Goal: Transaction & Acquisition: Obtain resource

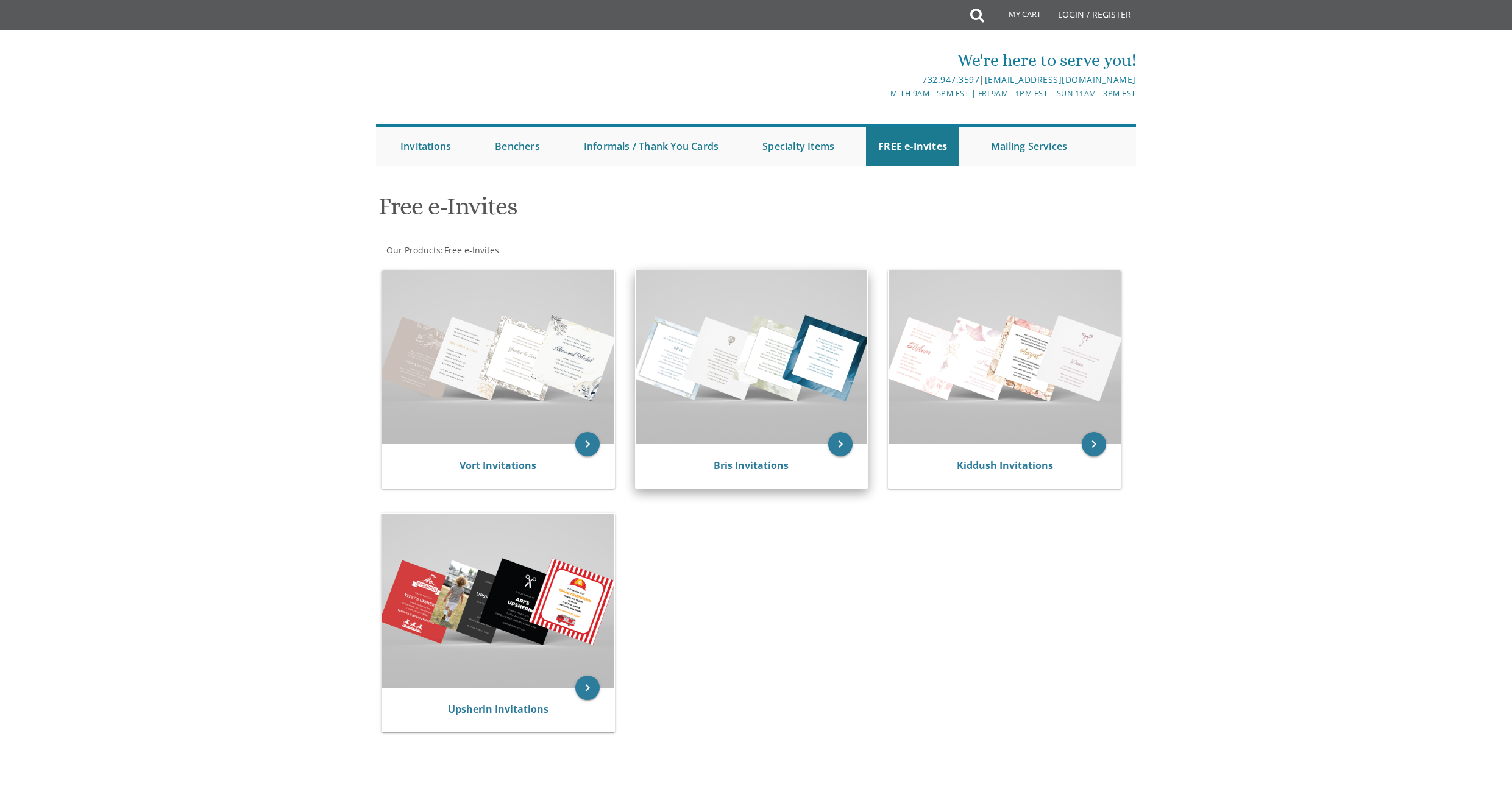
click at [803, 319] on img at bounding box center [752, 357] width 232 height 173
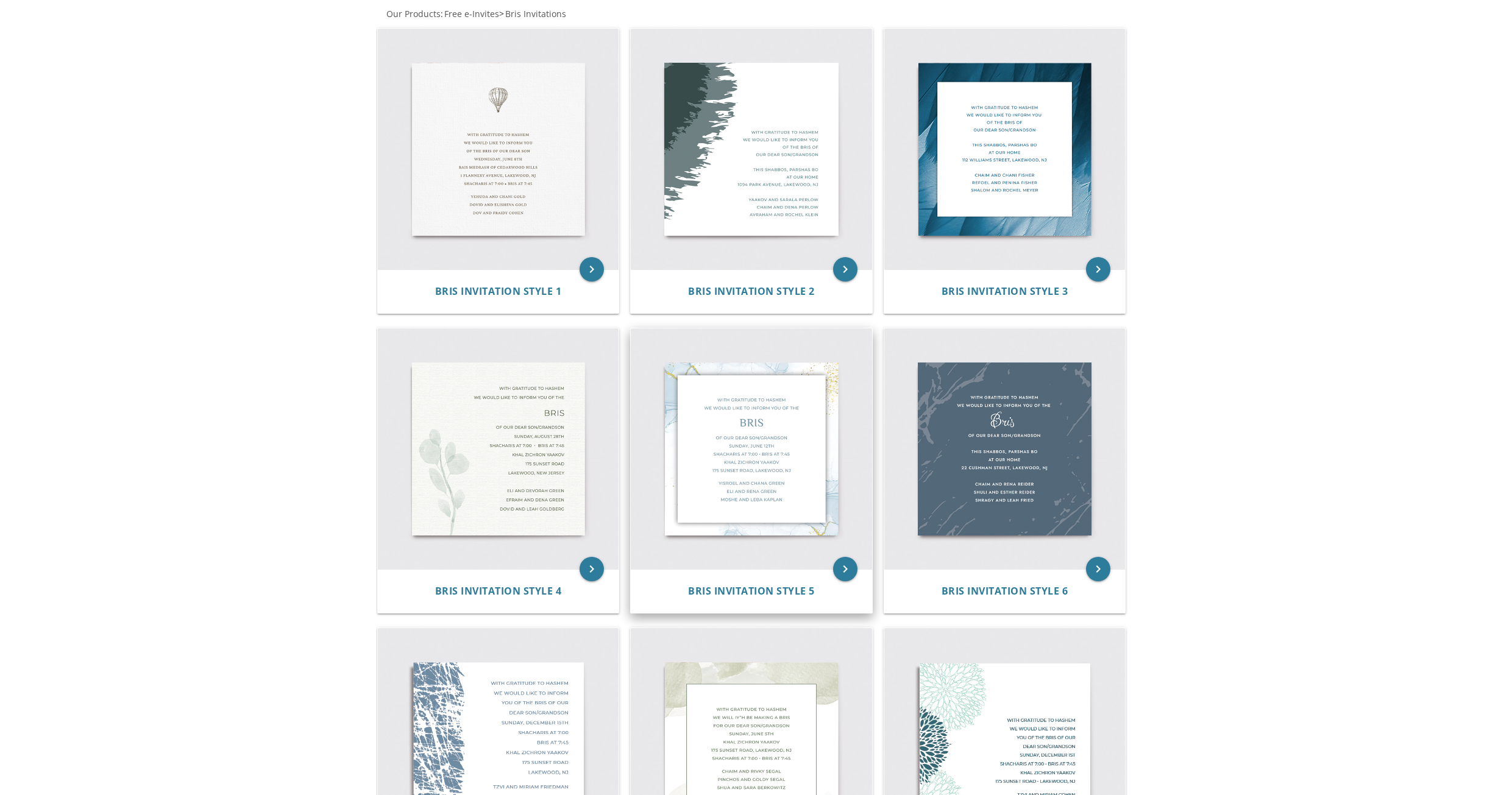
scroll to position [116, 0]
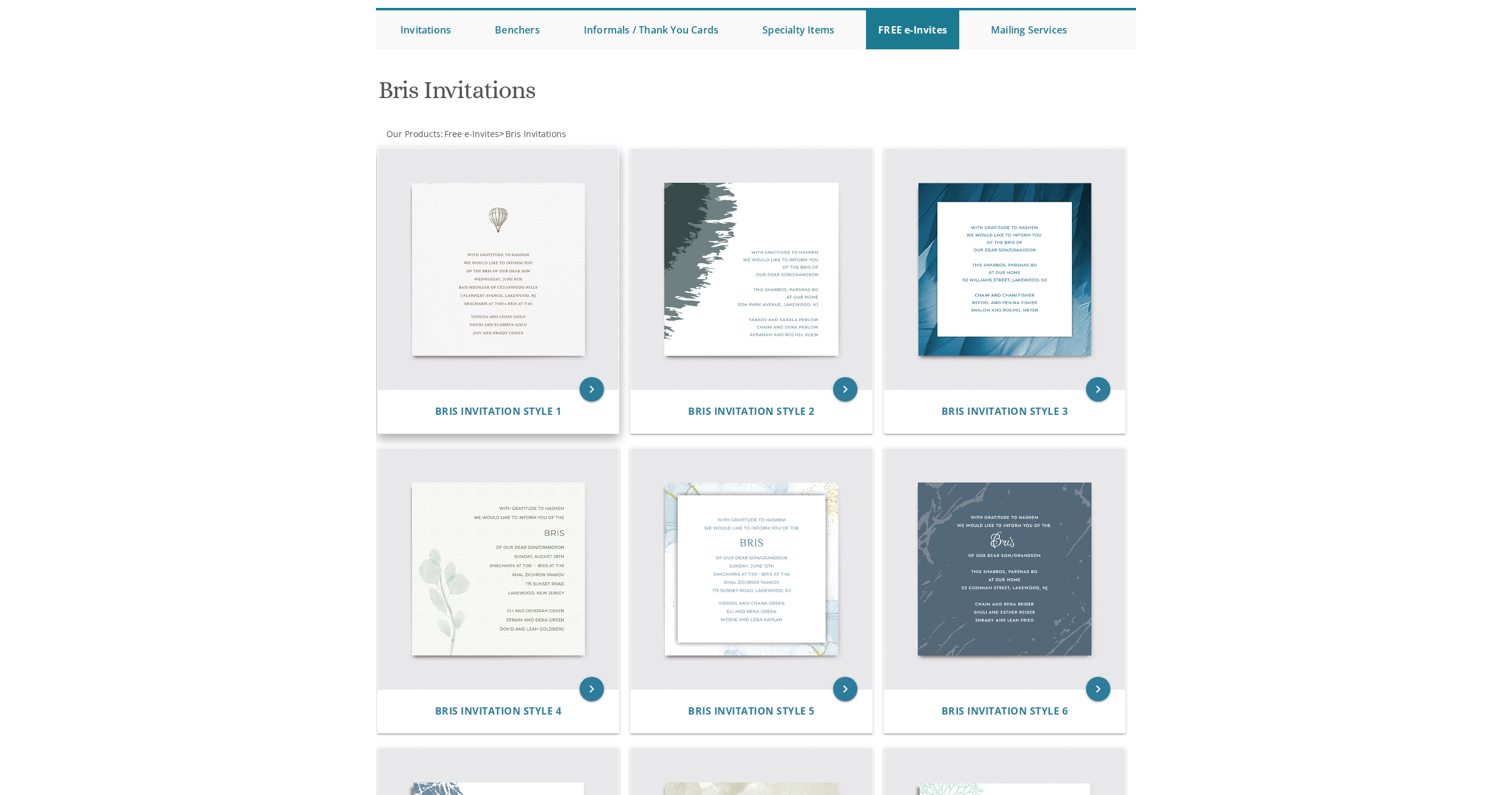
click at [558, 270] on img at bounding box center [498, 269] width 241 height 241
drag, startPoint x: 561, startPoint y: 278, endPoint x: 572, endPoint y: 280, distance: 11.2
click at [561, 278] on img at bounding box center [498, 269] width 241 height 241
click at [545, 318] on img at bounding box center [498, 269] width 241 height 241
drag, startPoint x: 486, startPoint y: 228, endPoint x: 504, endPoint y: 353, distance: 126.3
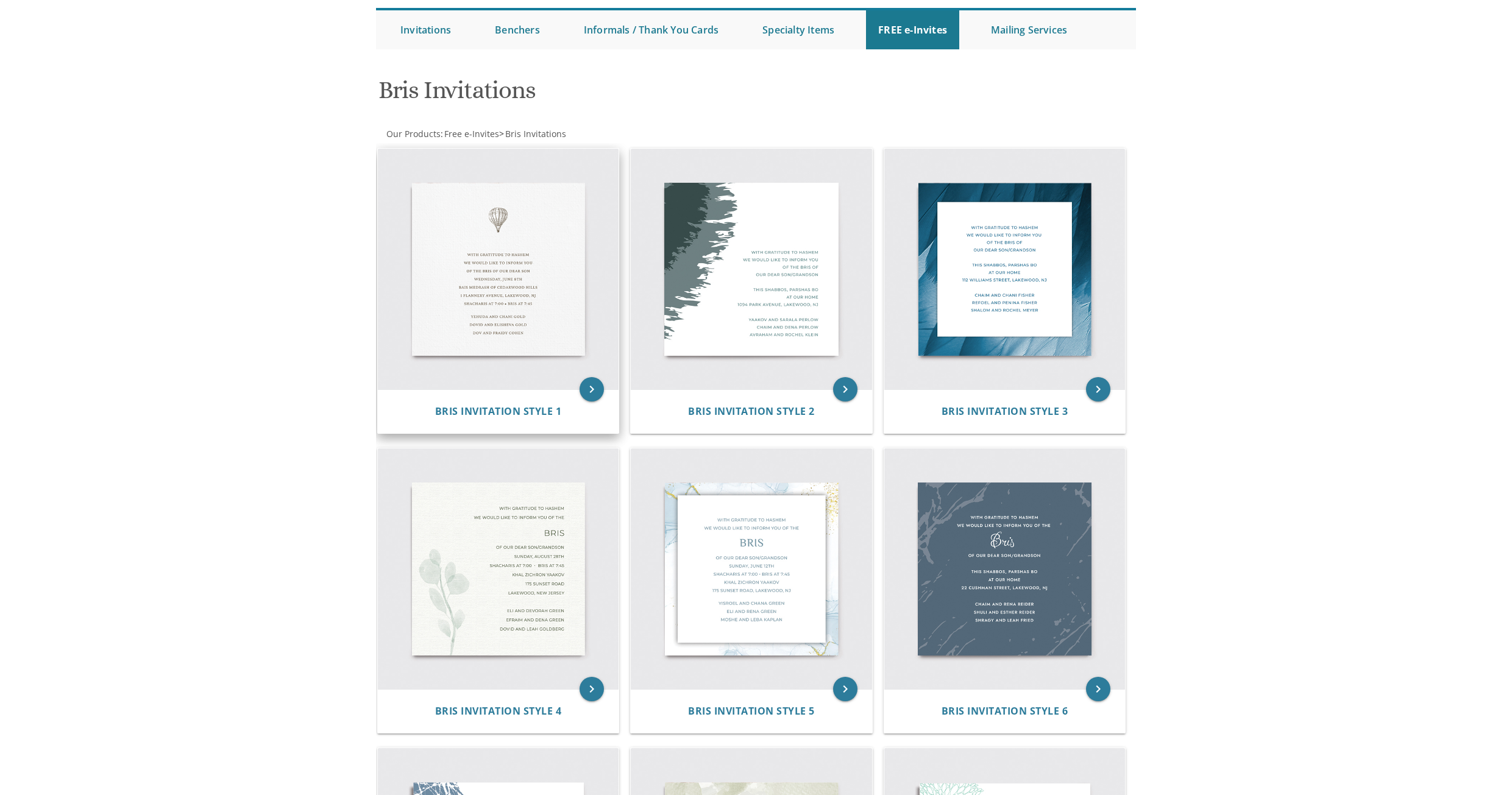
click at [486, 228] on img at bounding box center [498, 269] width 241 height 241
click at [515, 405] on div "Bris Invitation Style 1" at bounding box center [498, 412] width 212 height 14
click at [523, 410] on span "Bris Invitation Style 1" at bounding box center [498, 411] width 127 height 13
click at [525, 418] on div "Bris Invitation Style 1" at bounding box center [498, 412] width 212 height 14
click at [520, 410] on span "Bris Invitation Style 1" at bounding box center [498, 411] width 127 height 13
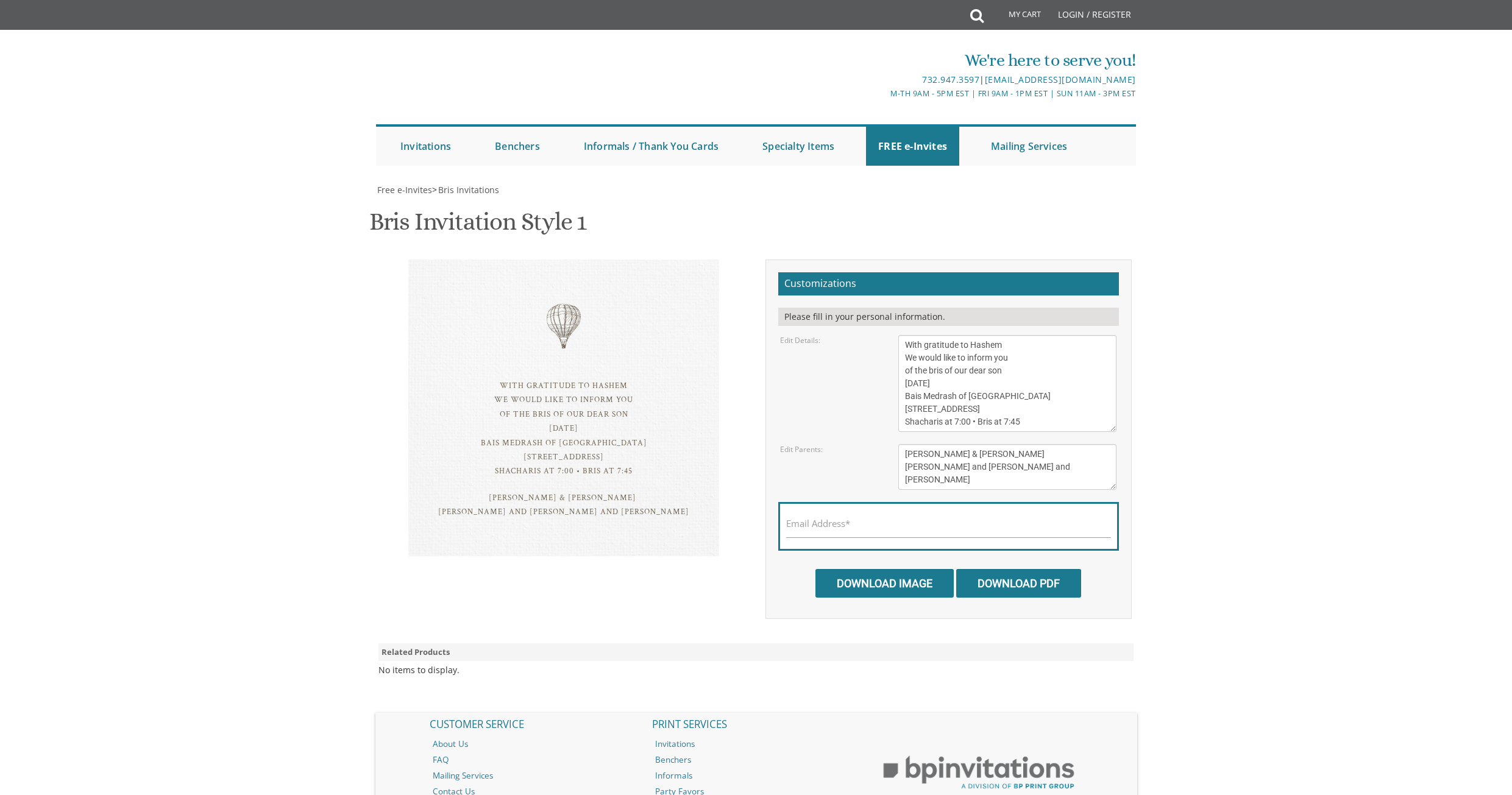
scroll to position [147, 0]
drag, startPoint x: 1018, startPoint y: 244, endPoint x: 939, endPoint y: 200, distance: 90.4
click at [943, 335] on textarea "With gratitude to Hashem We would like to inform you of the bris of our dear so…" at bounding box center [1007, 383] width 218 height 97
click at [924, 273] on form "Customizations Please fill in your personal information. Edit Details: Edit Par…" at bounding box center [948, 435] width 340 height 326
drag, startPoint x: 1024, startPoint y: 274, endPoint x: 900, endPoint y: 160, distance: 168.4
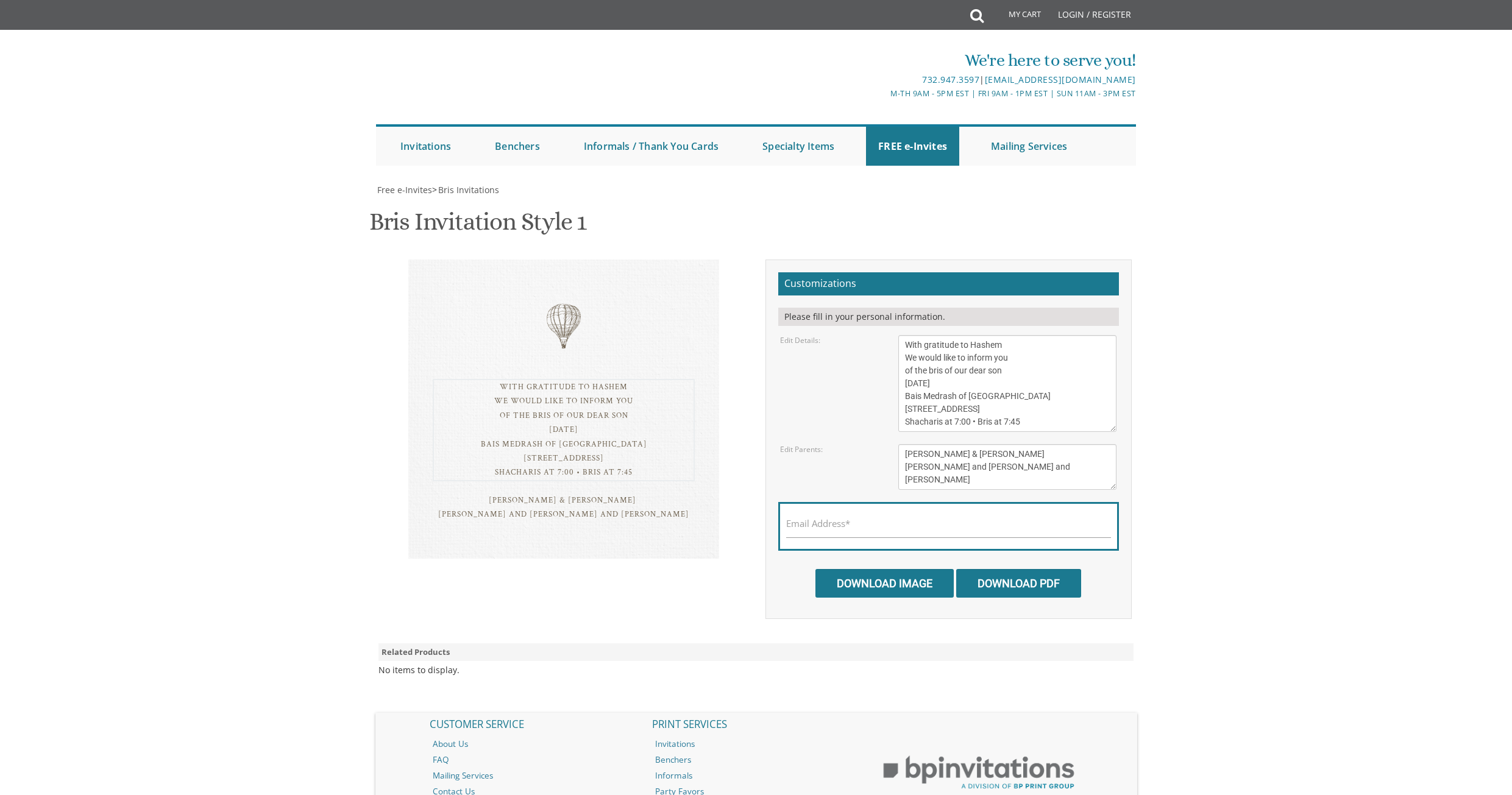
click at [900, 273] on form "Customizations Please fill in your personal information. Edit Details: Edit Par…" at bounding box center [948, 435] width 340 height 326
paste textarea "With gratitude to Hashem We would like to inform you of the bris of our dear so…"
drag, startPoint x: 1229, startPoint y: 103, endPoint x: 1139, endPoint y: 42, distance: 108.7
click at [1229, 103] on body "My Cart Total: View Cart Item(s) Submit My Cart Total: View Cart Item(s) Login …" at bounding box center [756, 471] width 1512 height 943
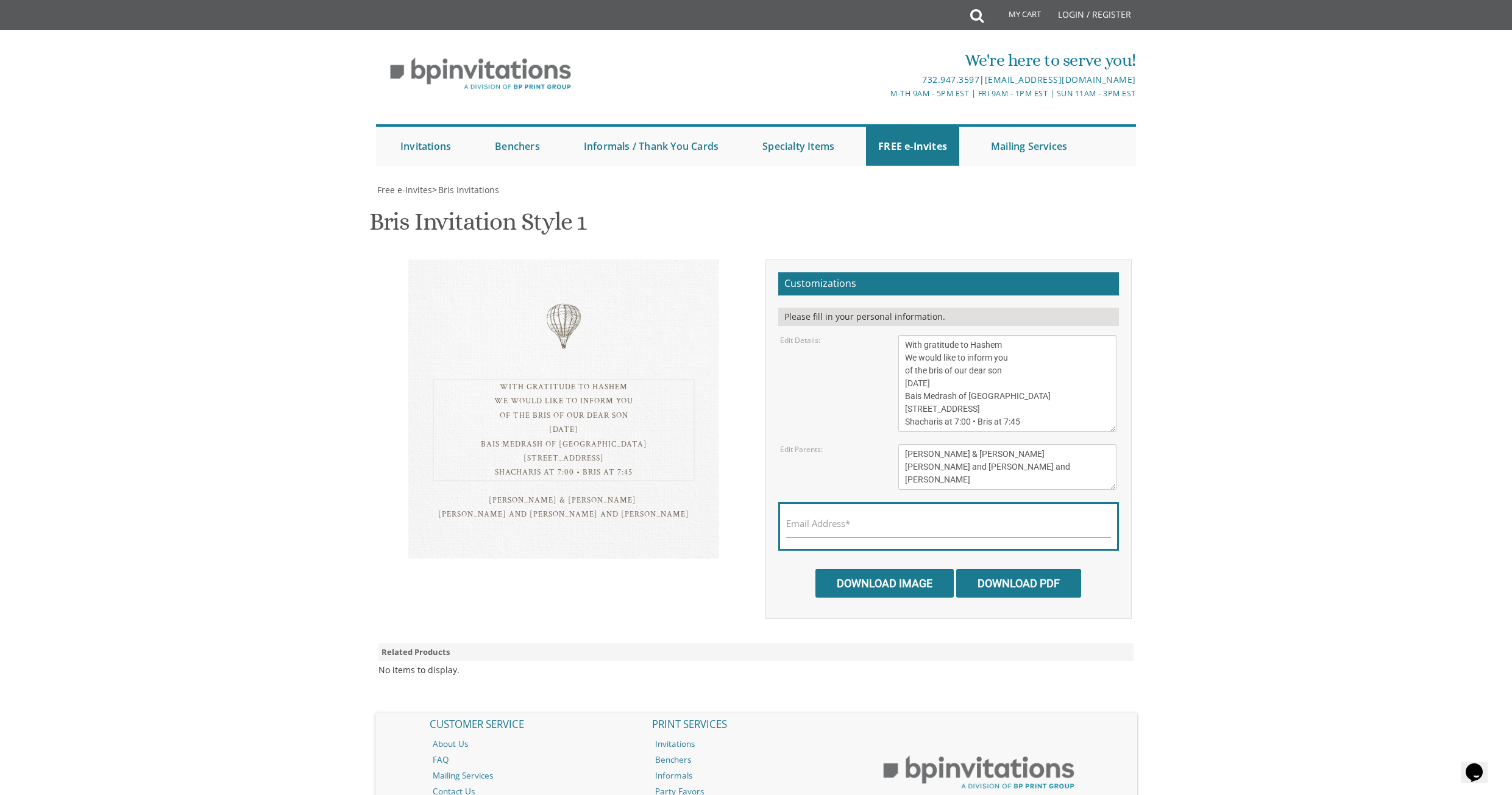
drag, startPoint x: 1021, startPoint y: 276, endPoint x: 904, endPoint y: 179, distance: 152.0
click at [904, 273] on form "Customizations Please fill in your personal information. Edit Details: Edit Par…" at bounding box center [948, 435] width 340 height 326
paste textarea "ברוב שבח והודאה לה' יתברך על כל החסד אשר גמלנו ובפרט על לידת בנינו שיחי' הנני ב…"
type textarea "ברוב שבח והודאה לה' יתברך על כל החסד אשר גמלנו ובפרט על לידת בנינו שיחי' הנני ב…"
click at [1205, 344] on body "My Cart Total: View Cart Item(s) Submit My Cart Total: View Cart Item(s) Login …" at bounding box center [756, 471] width 1512 height 943
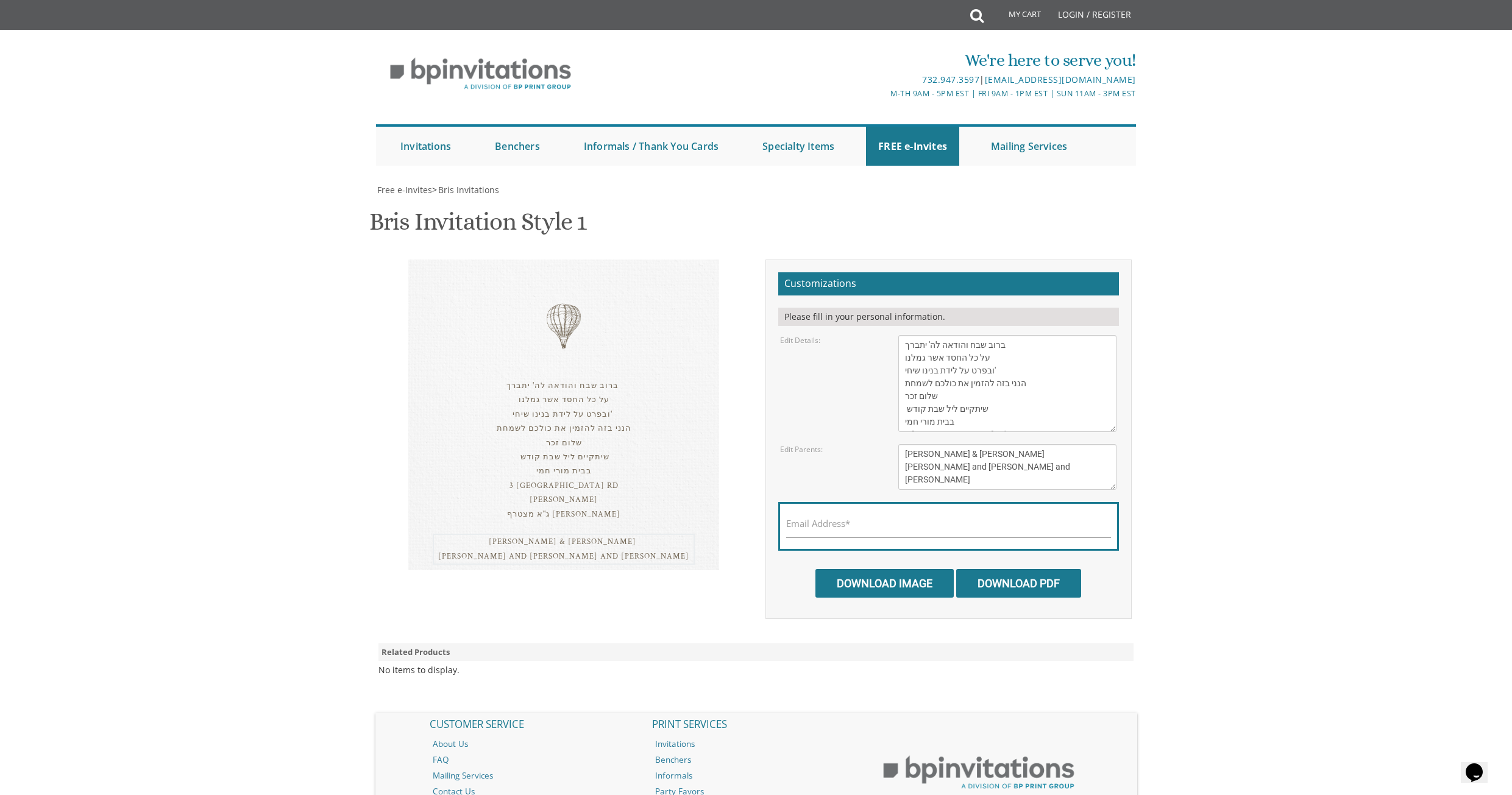
drag, startPoint x: 987, startPoint y: 326, endPoint x: 903, endPoint y: 287, distance: 92.6
click at [903, 287] on form "Customizations Please fill in your personal information. Edit Details: Edit Par…" at bounding box center [948, 435] width 340 height 326
click at [1251, 507] on body "My Cart Total: View Cart Item(s) Submit My Cart Total: View Cart Item(s) Login …" at bounding box center [756, 471] width 1512 height 943
drag, startPoint x: 980, startPoint y: 275, endPoint x: 895, endPoint y: 173, distance: 132.8
click at [895, 273] on form "Customizations Please fill in your personal information. Edit Details: Edit Par…" at bounding box center [948, 435] width 340 height 326
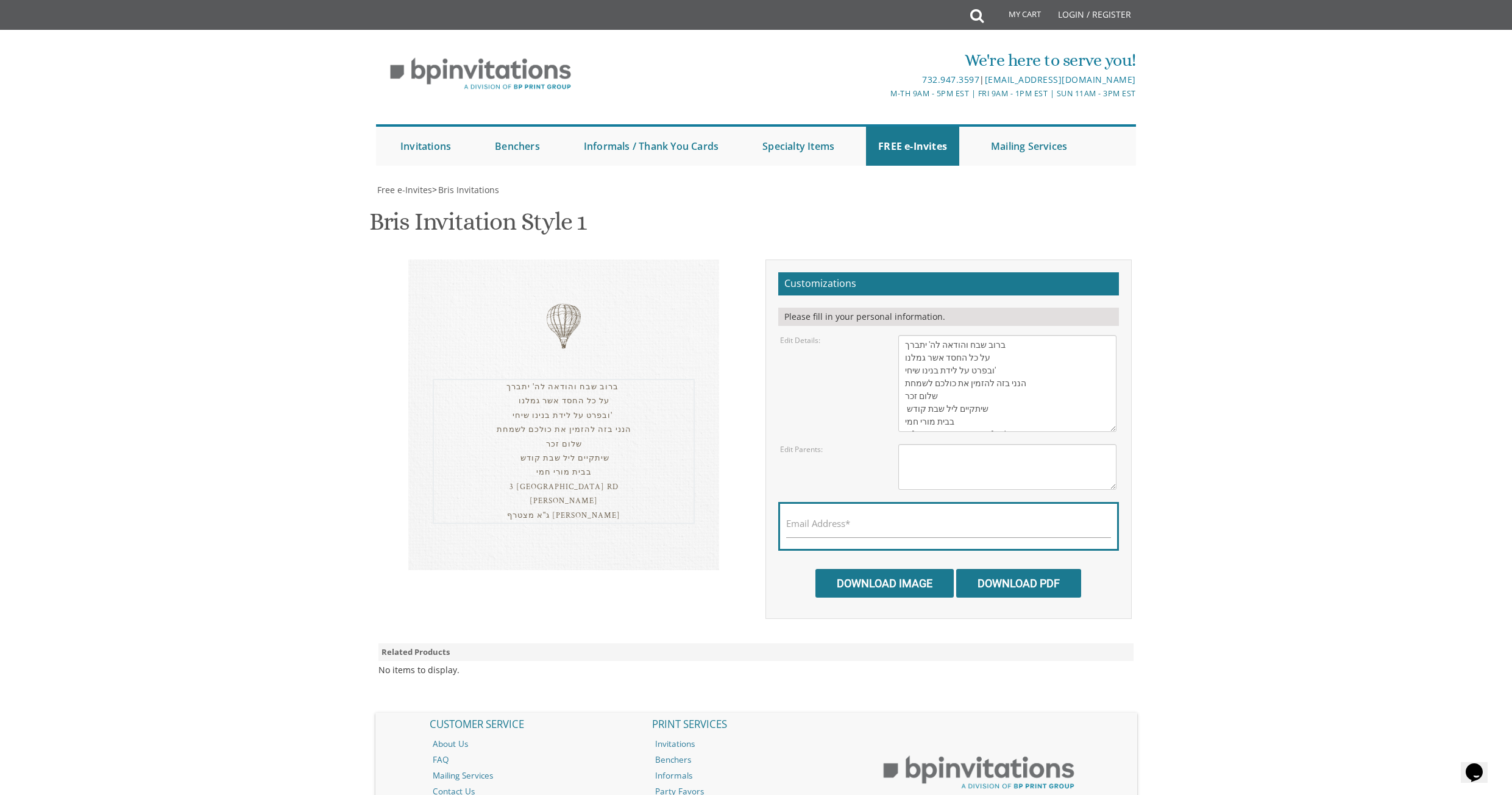
scroll to position [51, 0]
click at [1049, 335] on textarea "With gratitude to Hashem We would like to inform you of the bris of our dear so…" at bounding box center [1007, 383] width 218 height 97
click at [1203, 179] on body "My Cart Total: View Cart Item(s) Submit My Cart Total: View Cart Item(s) Login …" at bounding box center [756, 471] width 1512 height 943
click at [808, 335] on div "Edit Details: With gratitude to Hashem We would like to inform you of the bris …" at bounding box center [948, 383] width 355 height 97
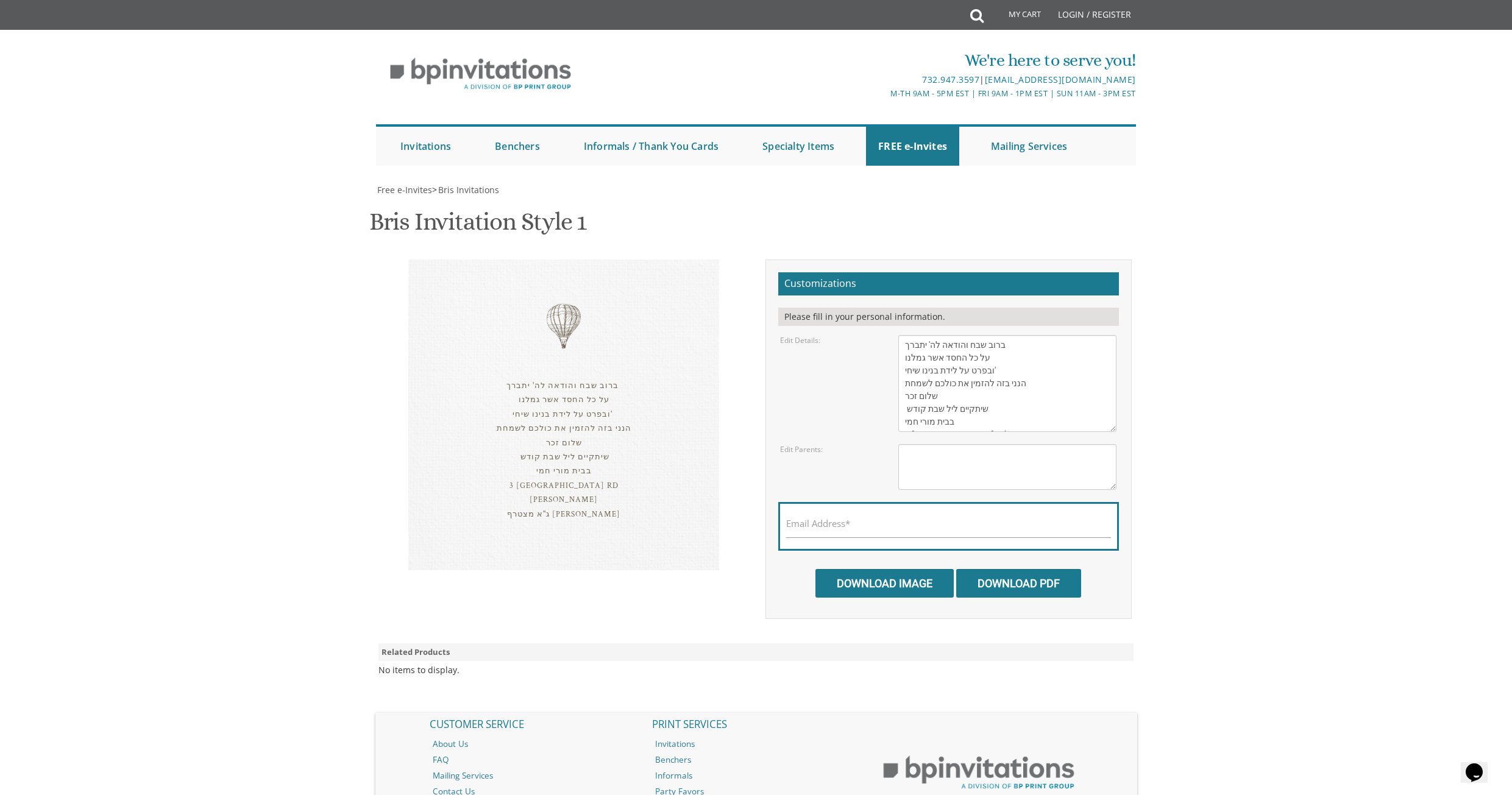
click at [709, 200] on div "Bris Invitation Style 1 SKU: bris1" at bounding box center [756, 224] width 774 height 48
click at [699, 260] on div "ברוב שבח והודאה לה' יתברך על כל החסד אשר גמלנו ובפרט על לידת בנינו שיחי' הנני ב…" at bounding box center [563, 415] width 311 height 311
click at [895, 209] on link "Bris Invitations" at bounding box center [908, 211] width 113 height 30
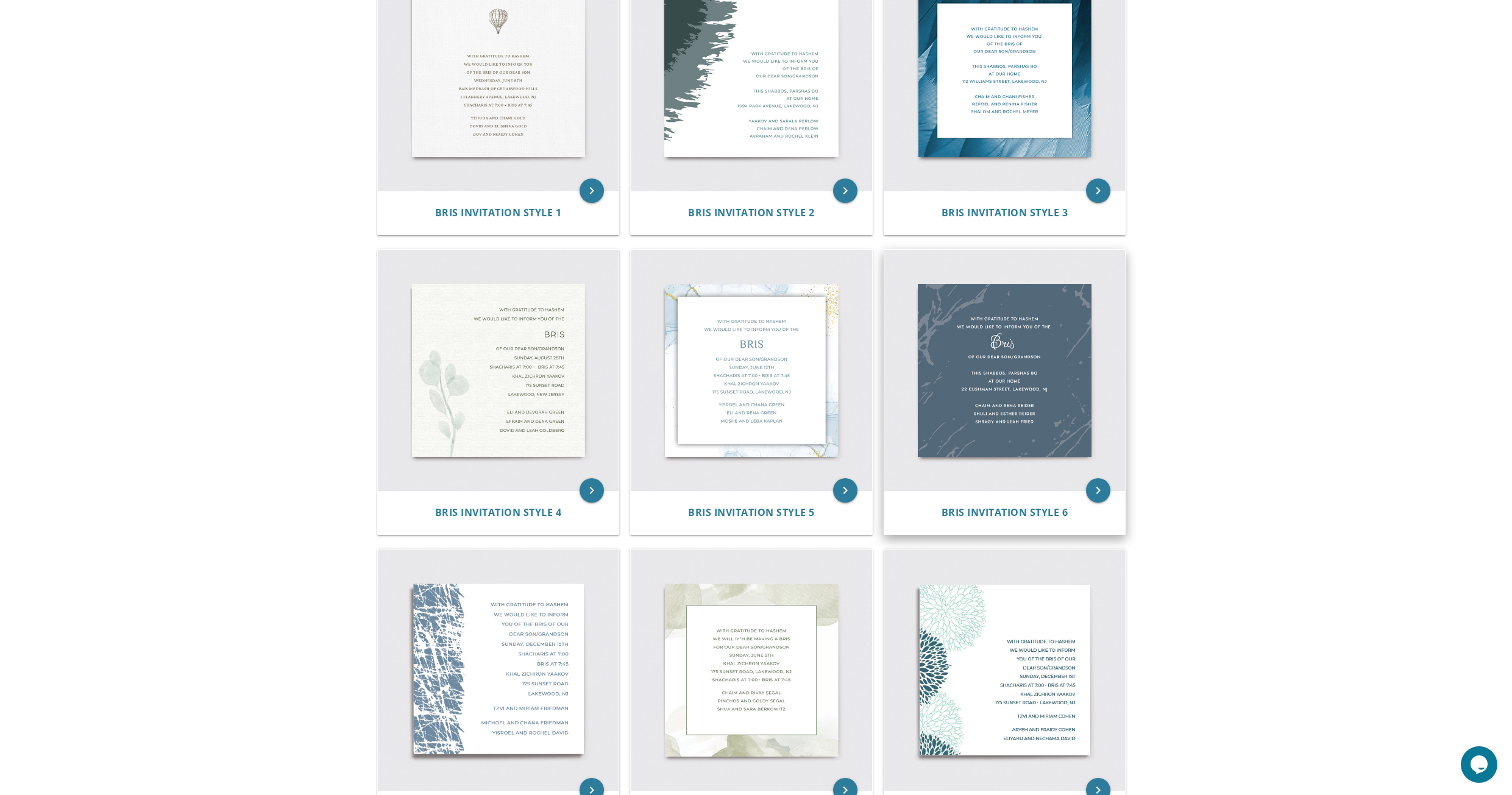
scroll to position [366, 0]
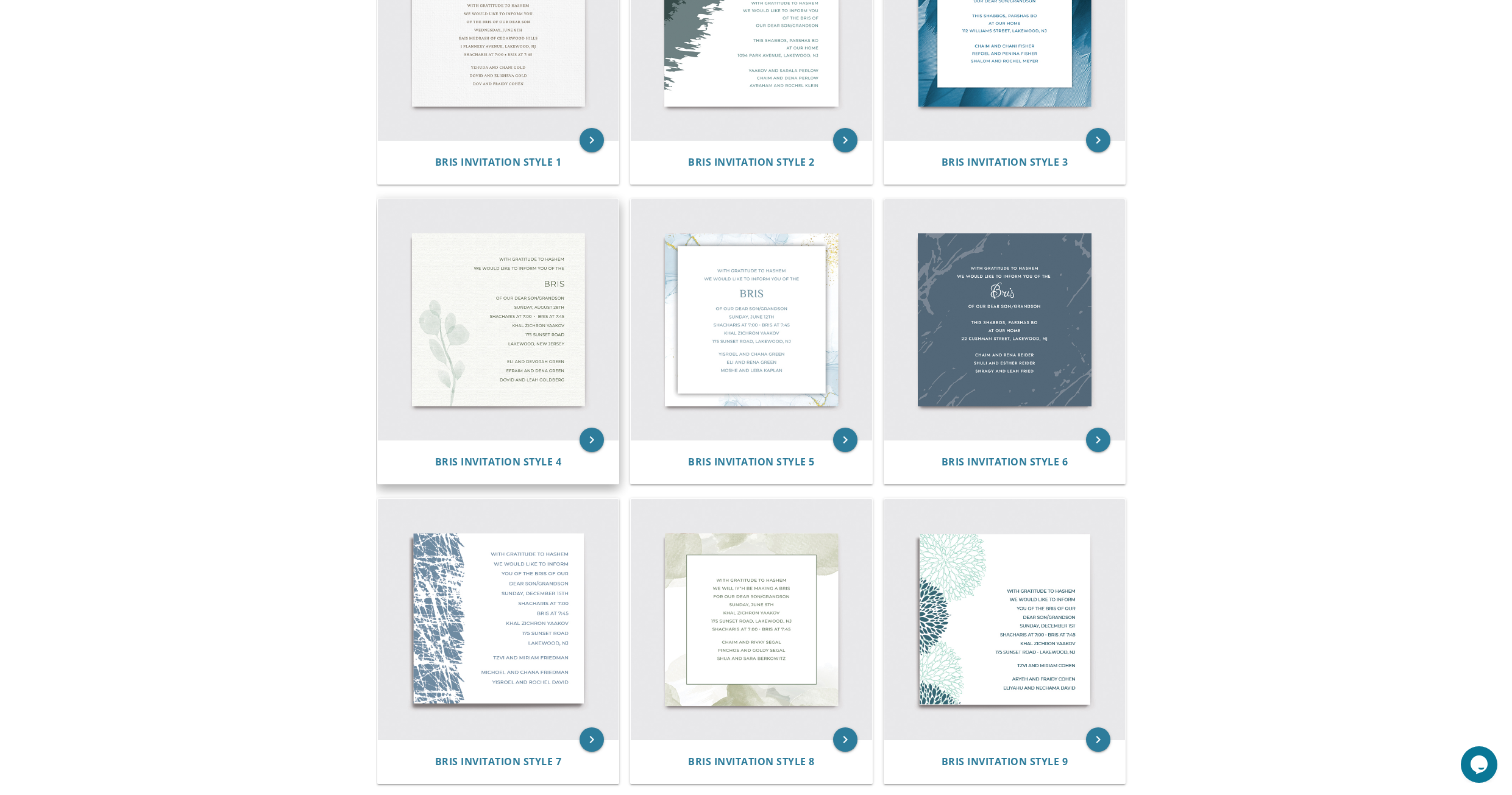
click at [497, 341] on img at bounding box center [498, 320] width 241 height 241
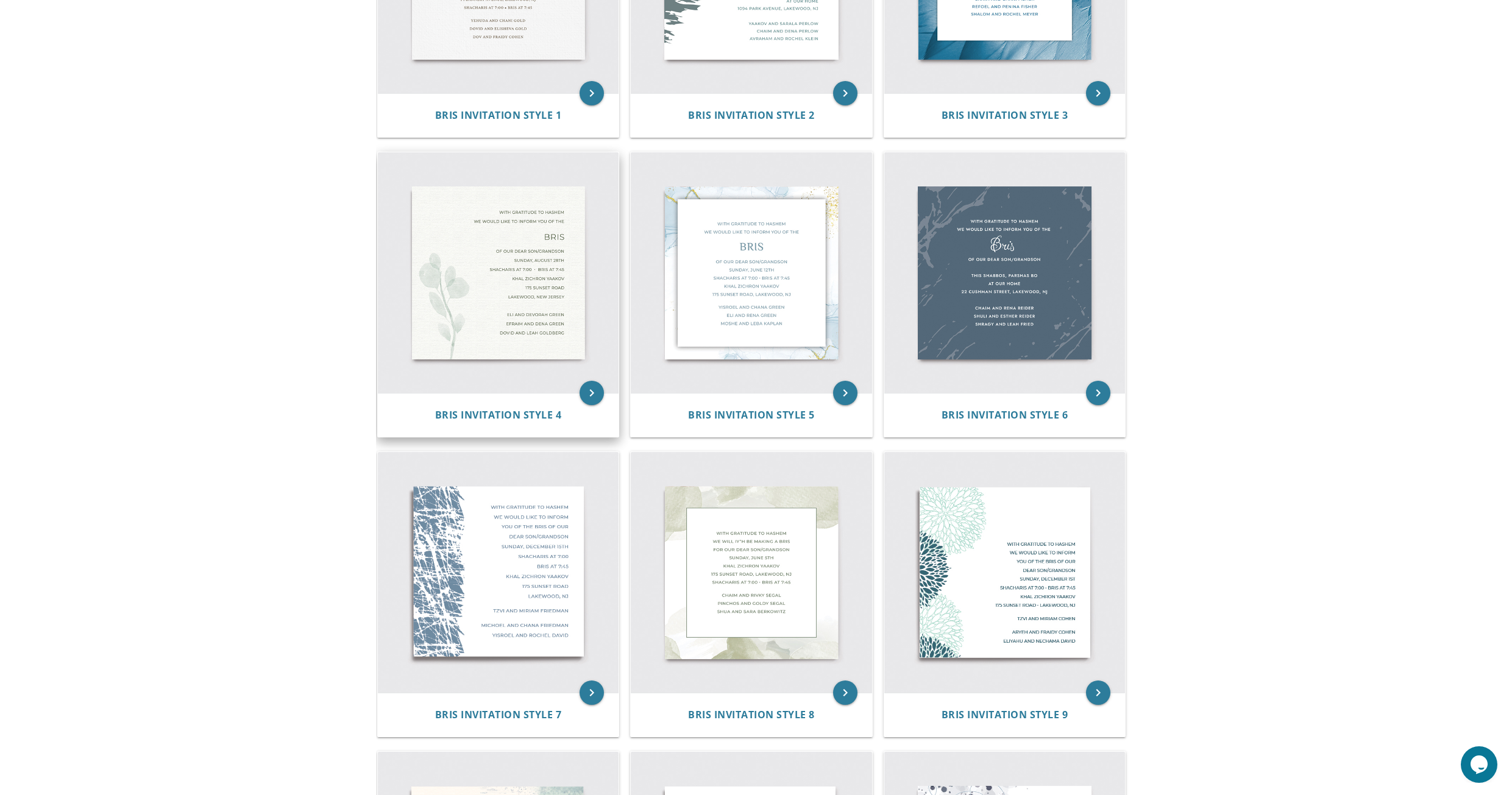
scroll to position [427, 0]
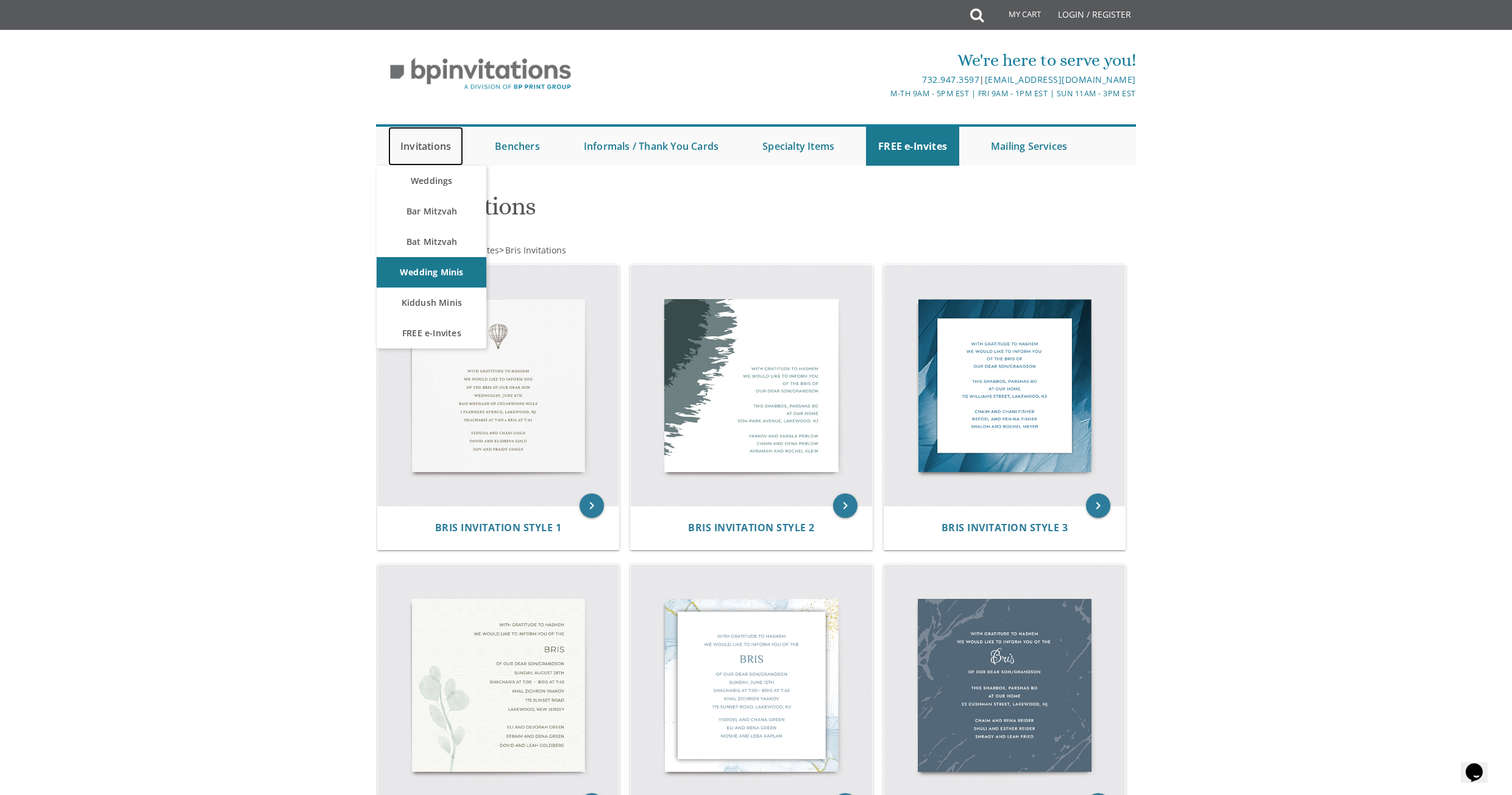
click at [431, 135] on link "Invitations" at bounding box center [425, 146] width 75 height 39
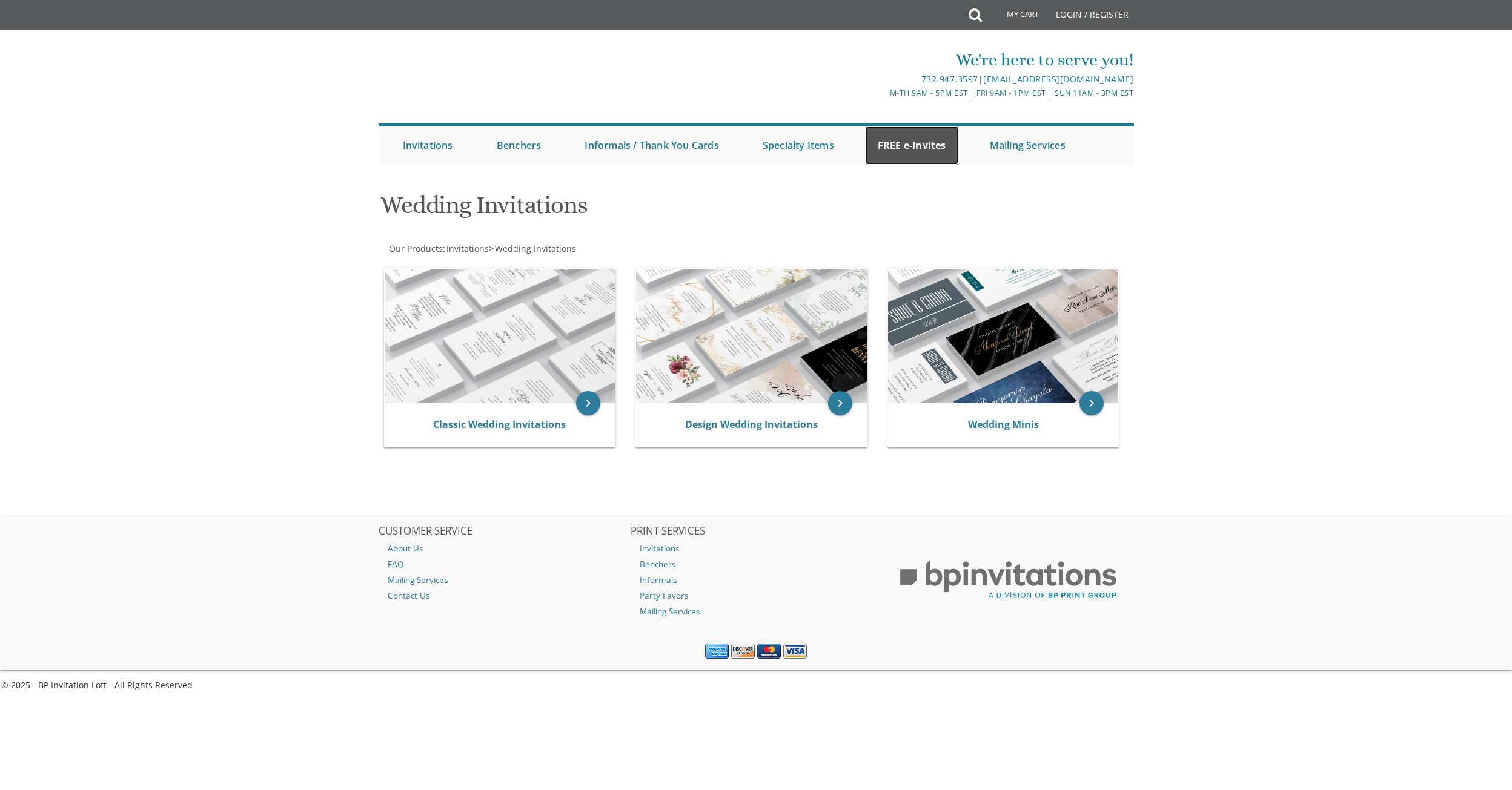
click at [878, 135] on link "FREE e-Invites" at bounding box center [912, 145] width 93 height 39
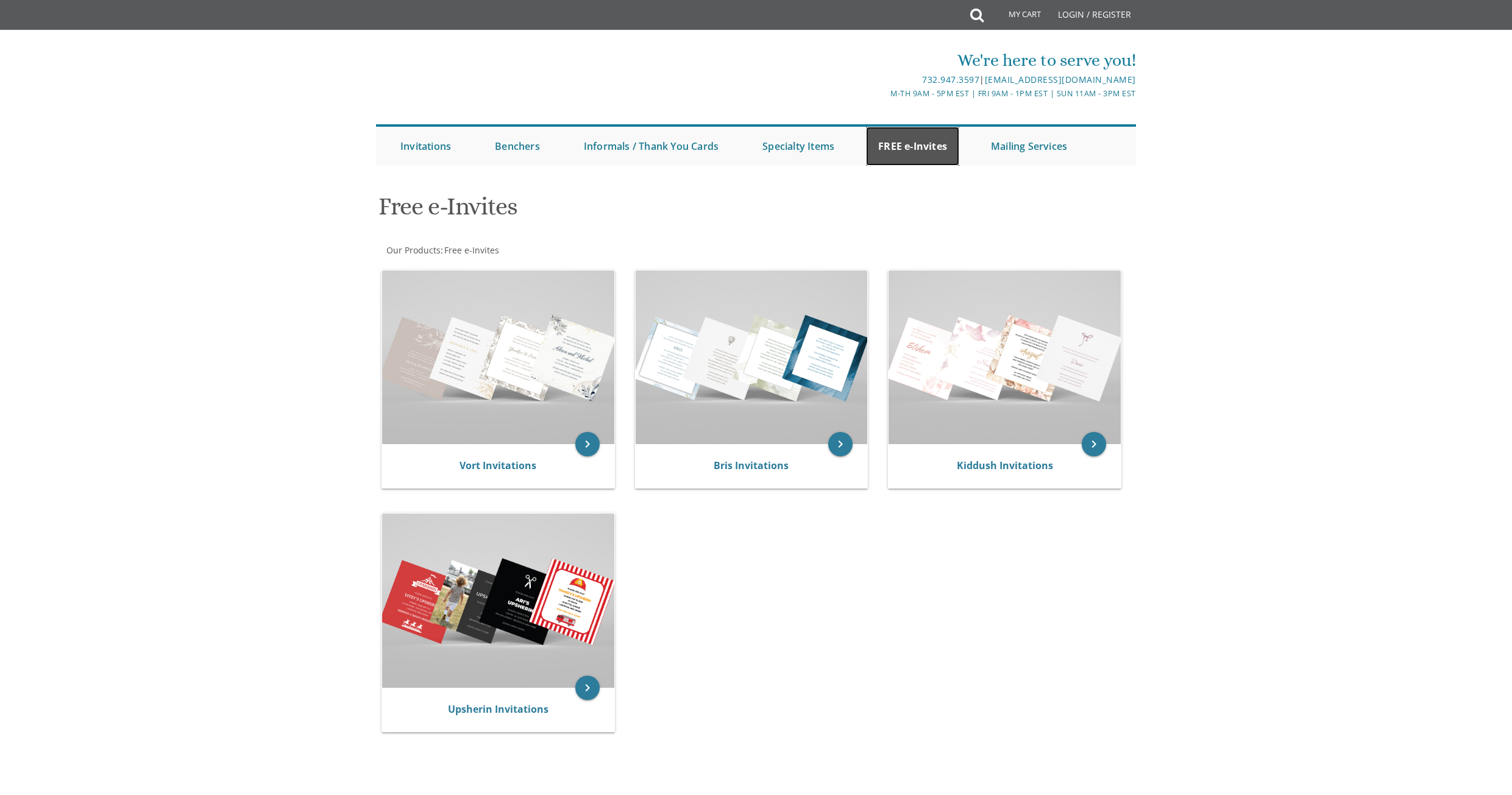
click at [881, 140] on link "FREE e-Invites" at bounding box center [912, 146] width 93 height 39
click at [903, 138] on link "FREE e-Invites" at bounding box center [912, 146] width 93 height 39
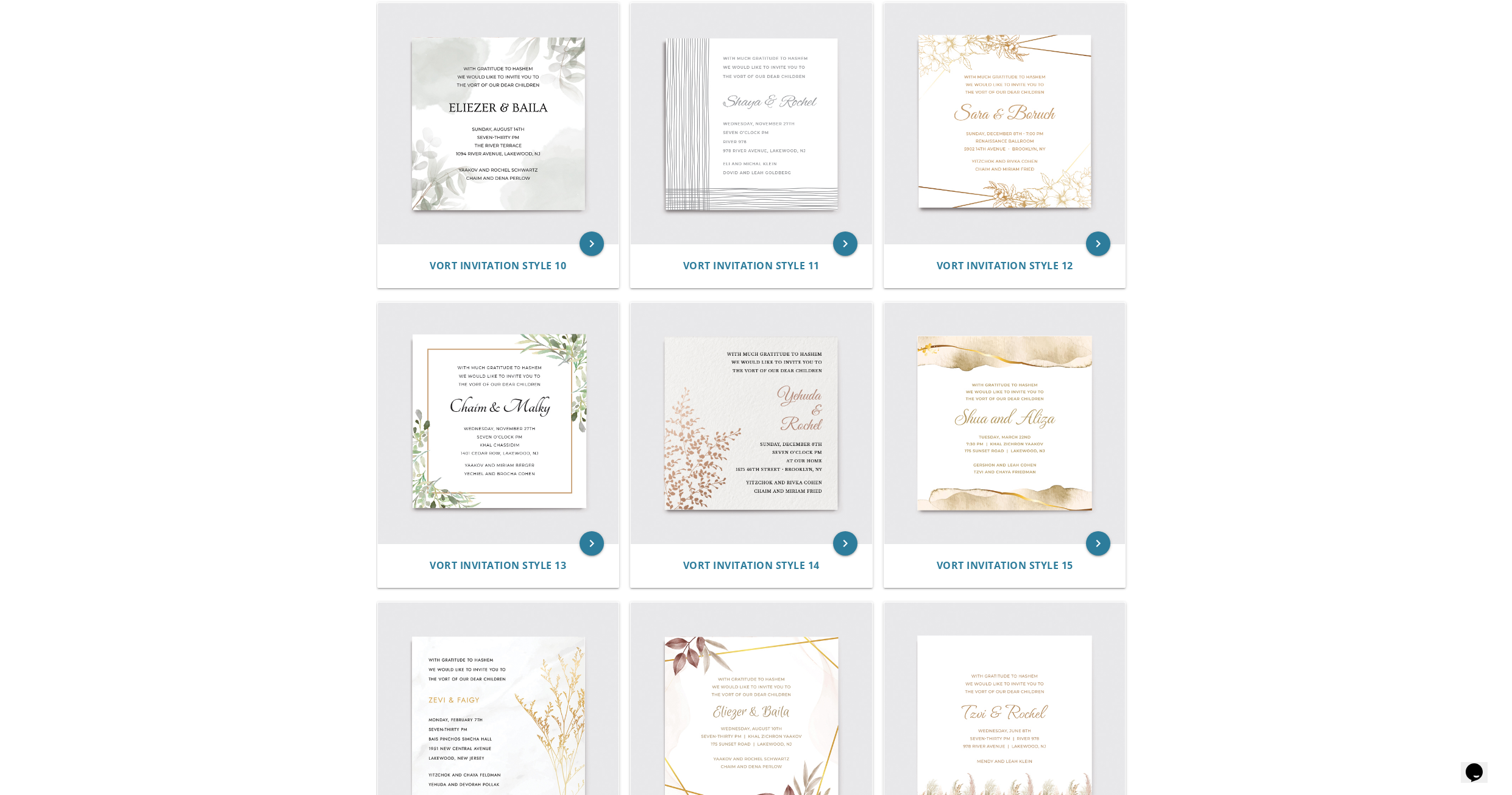
scroll to position [1280, 0]
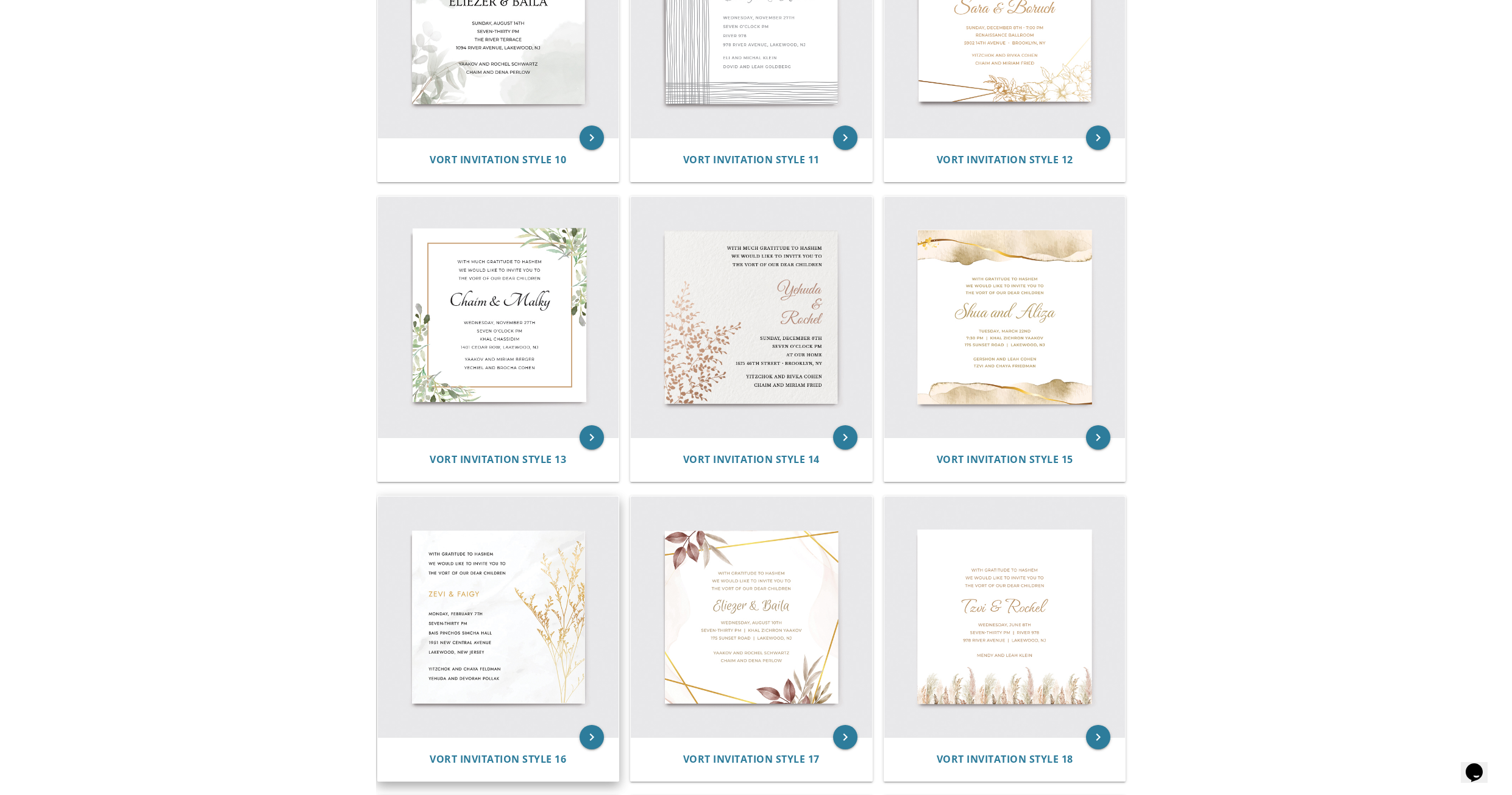
click at [548, 607] on img at bounding box center [498, 617] width 241 height 241
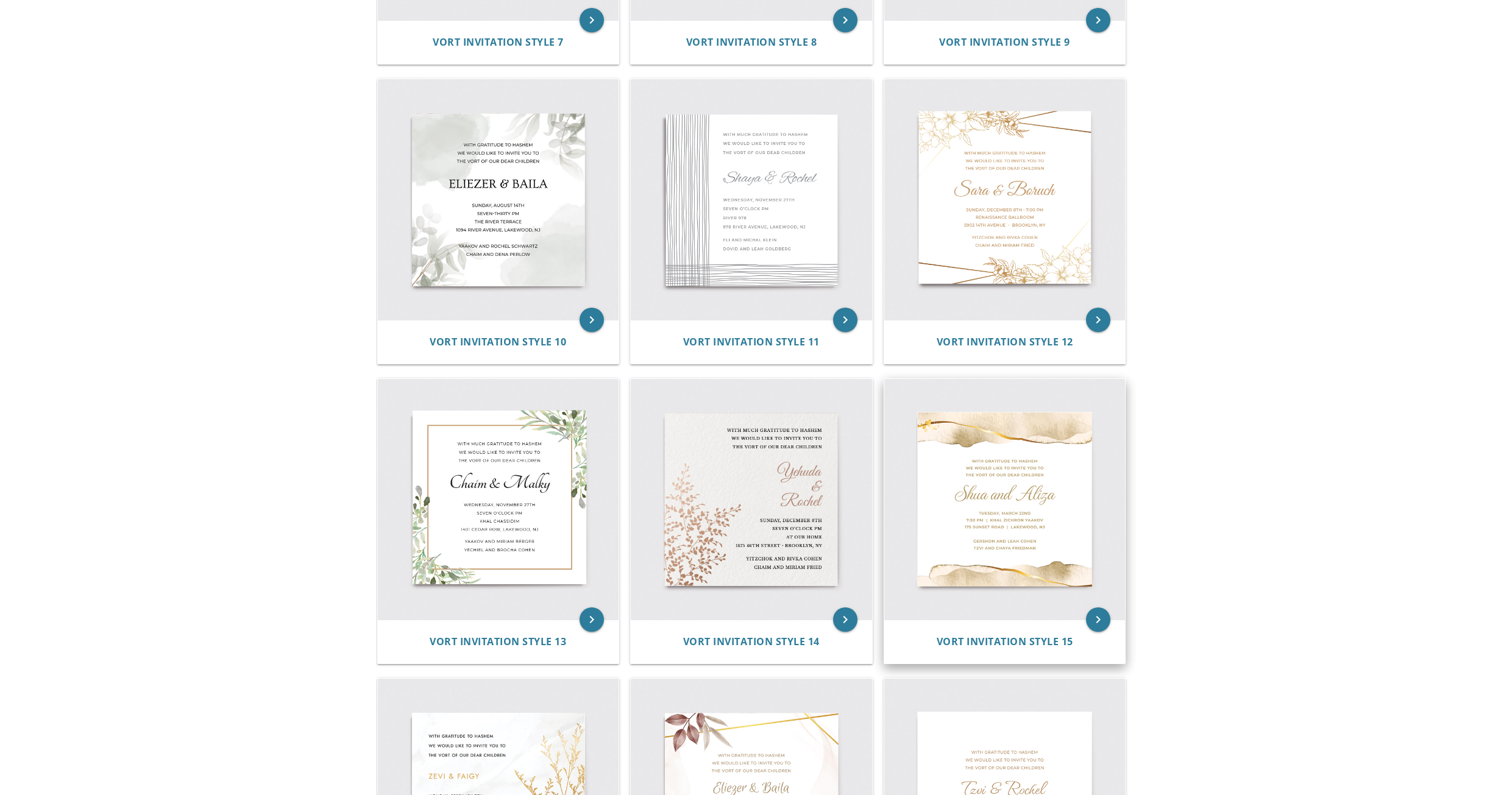
scroll to position [1097, 0]
click at [751, 484] on img at bounding box center [751, 500] width 241 height 241
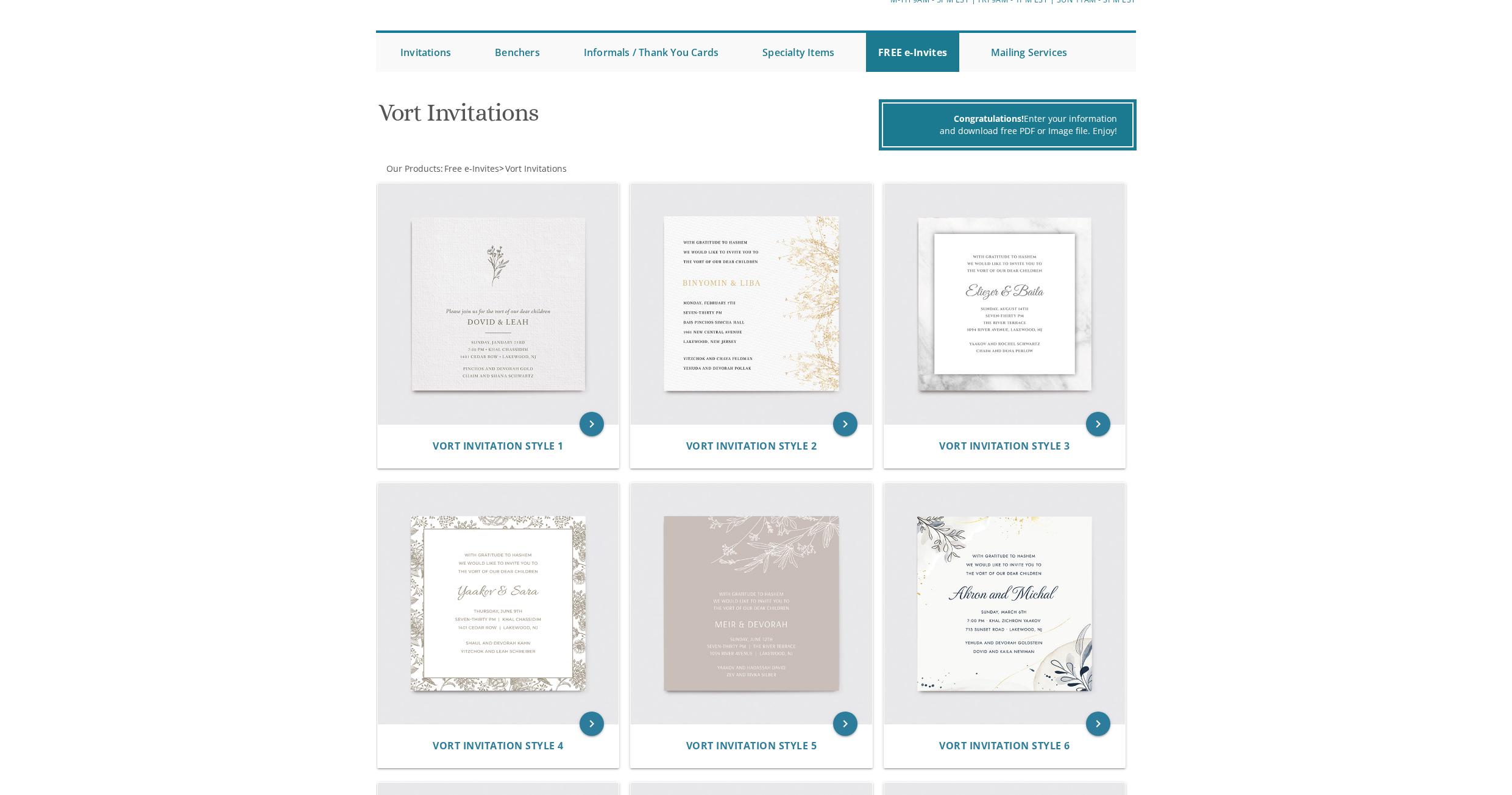
scroll to position [0, 0]
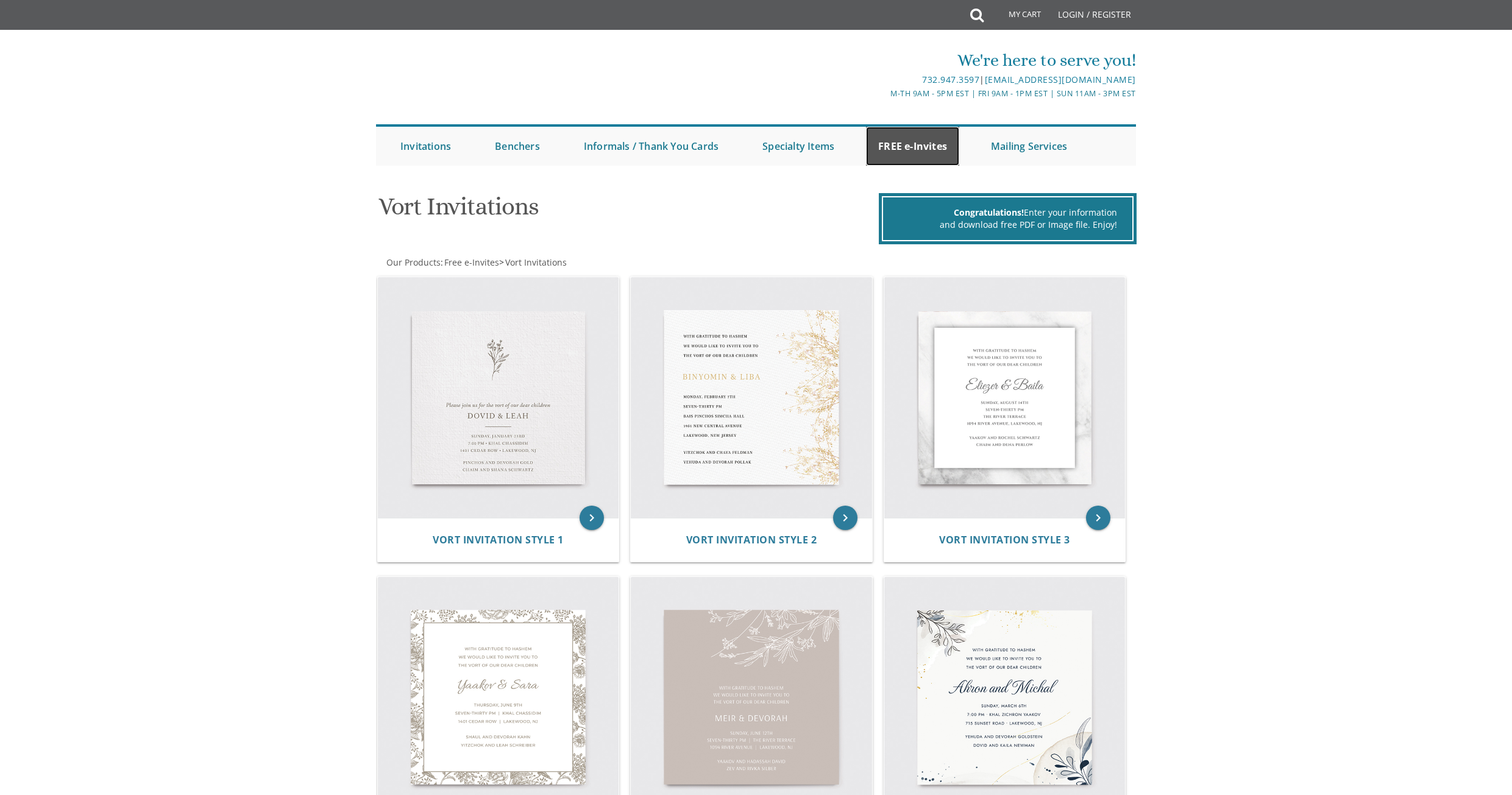
click at [875, 142] on link "FREE e-Invites" at bounding box center [912, 146] width 93 height 39
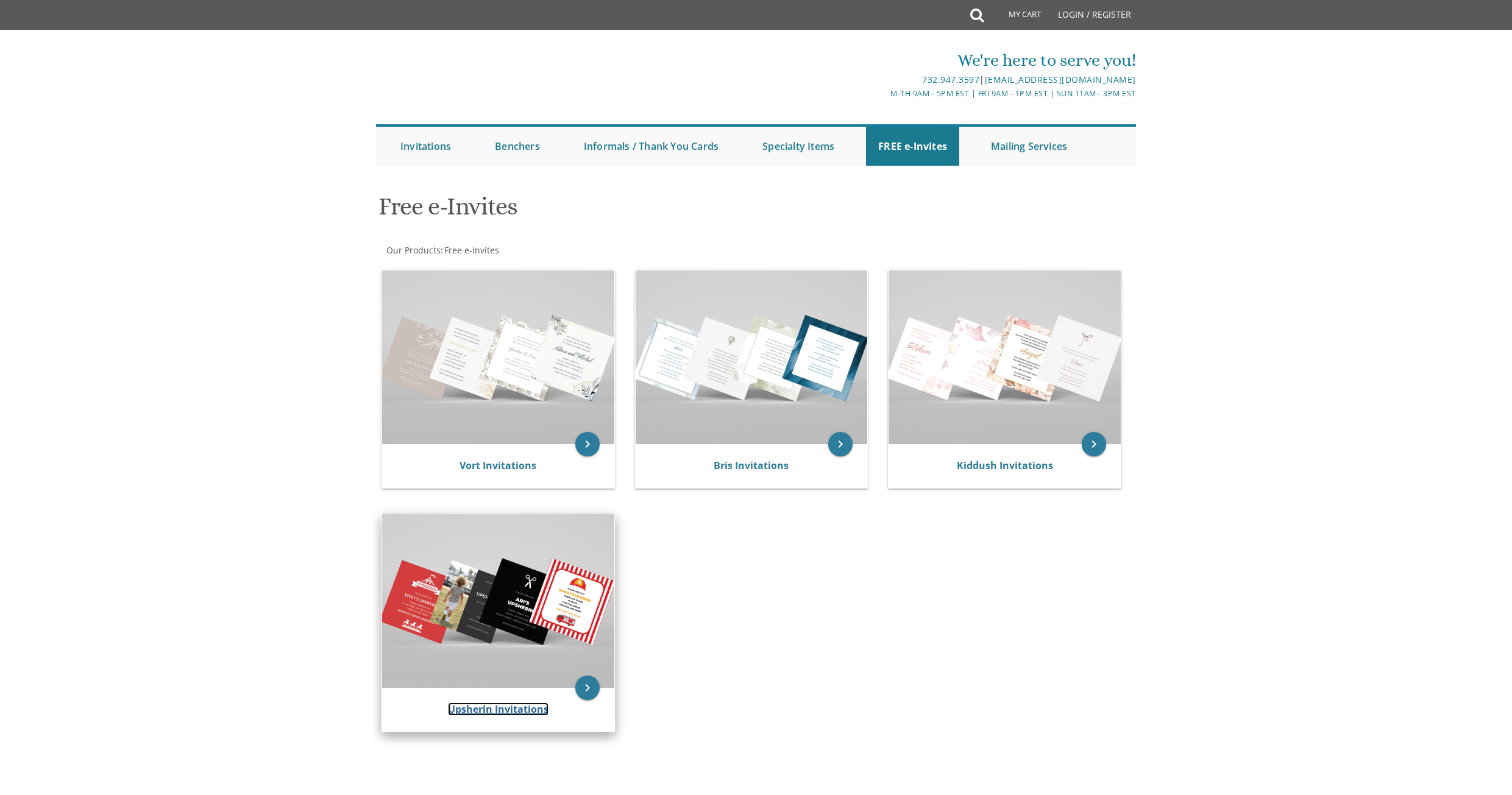
click at [521, 711] on link "Upsherin Invitations" at bounding box center [498, 709] width 101 height 13
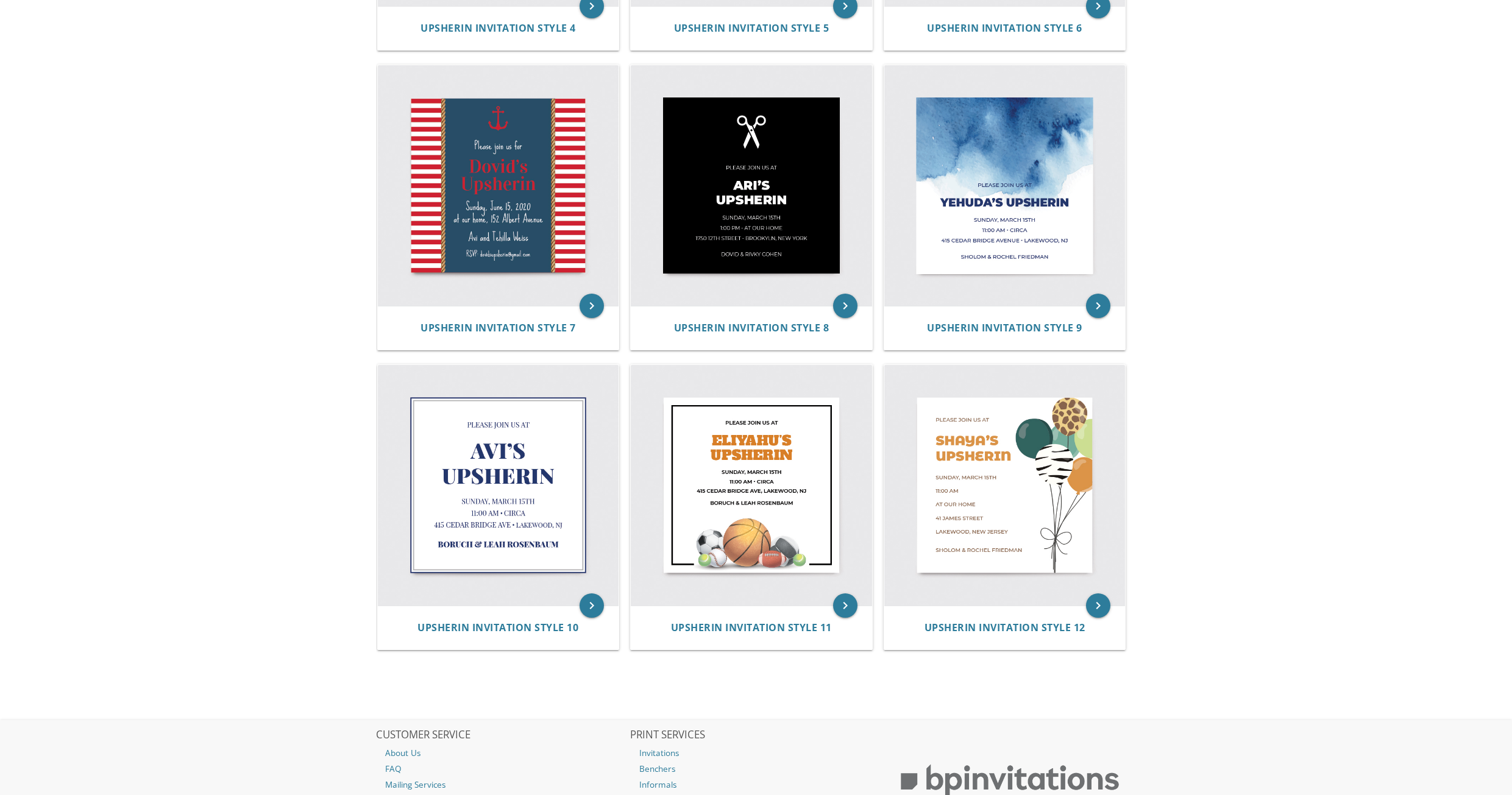
scroll to position [670, 0]
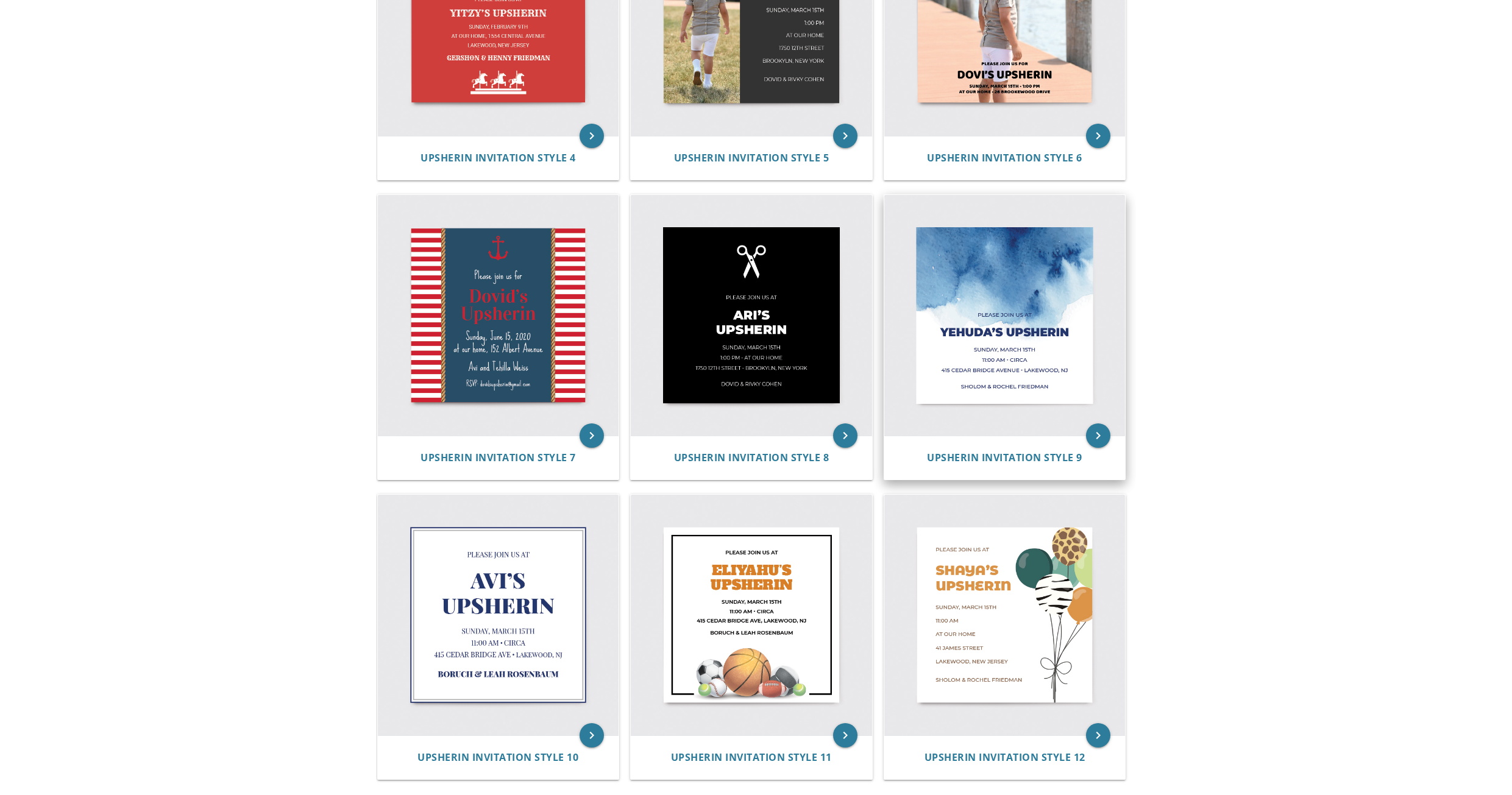
click at [1012, 337] on img at bounding box center [1004, 315] width 241 height 241
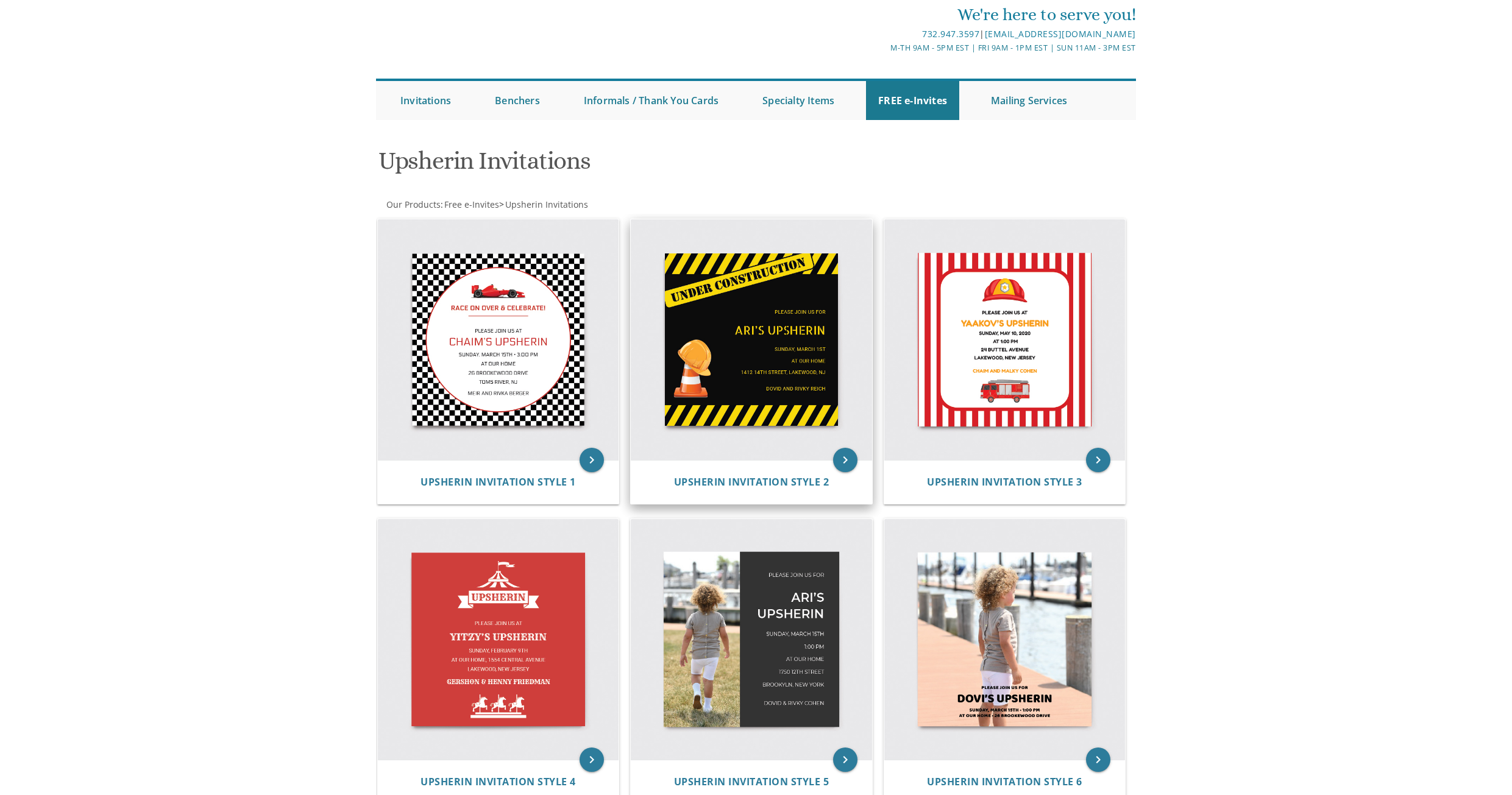
scroll to position [0, 0]
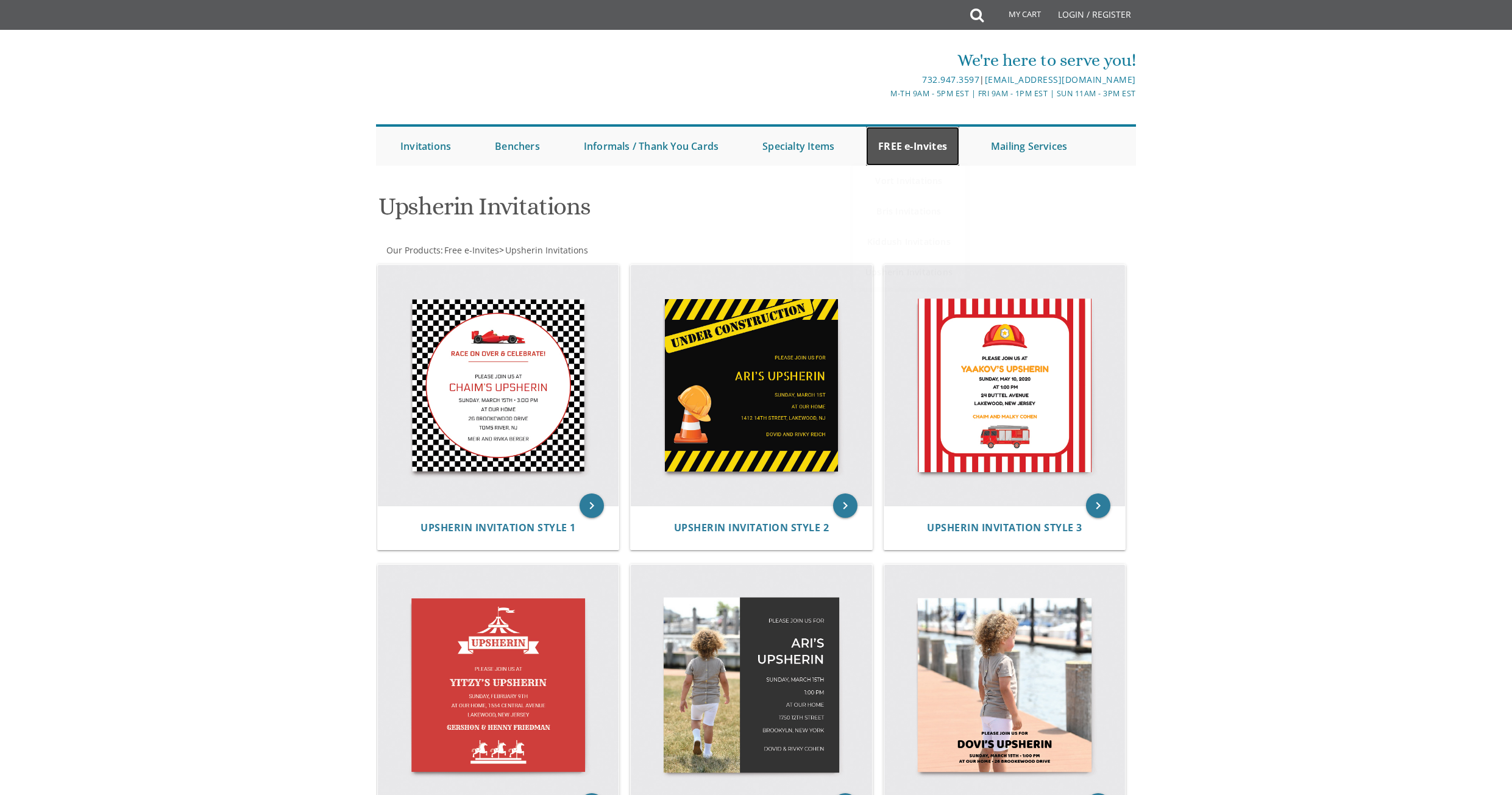
click at [866, 146] on link "FREE e-Invites" at bounding box center [912, 146] width 93 height 39
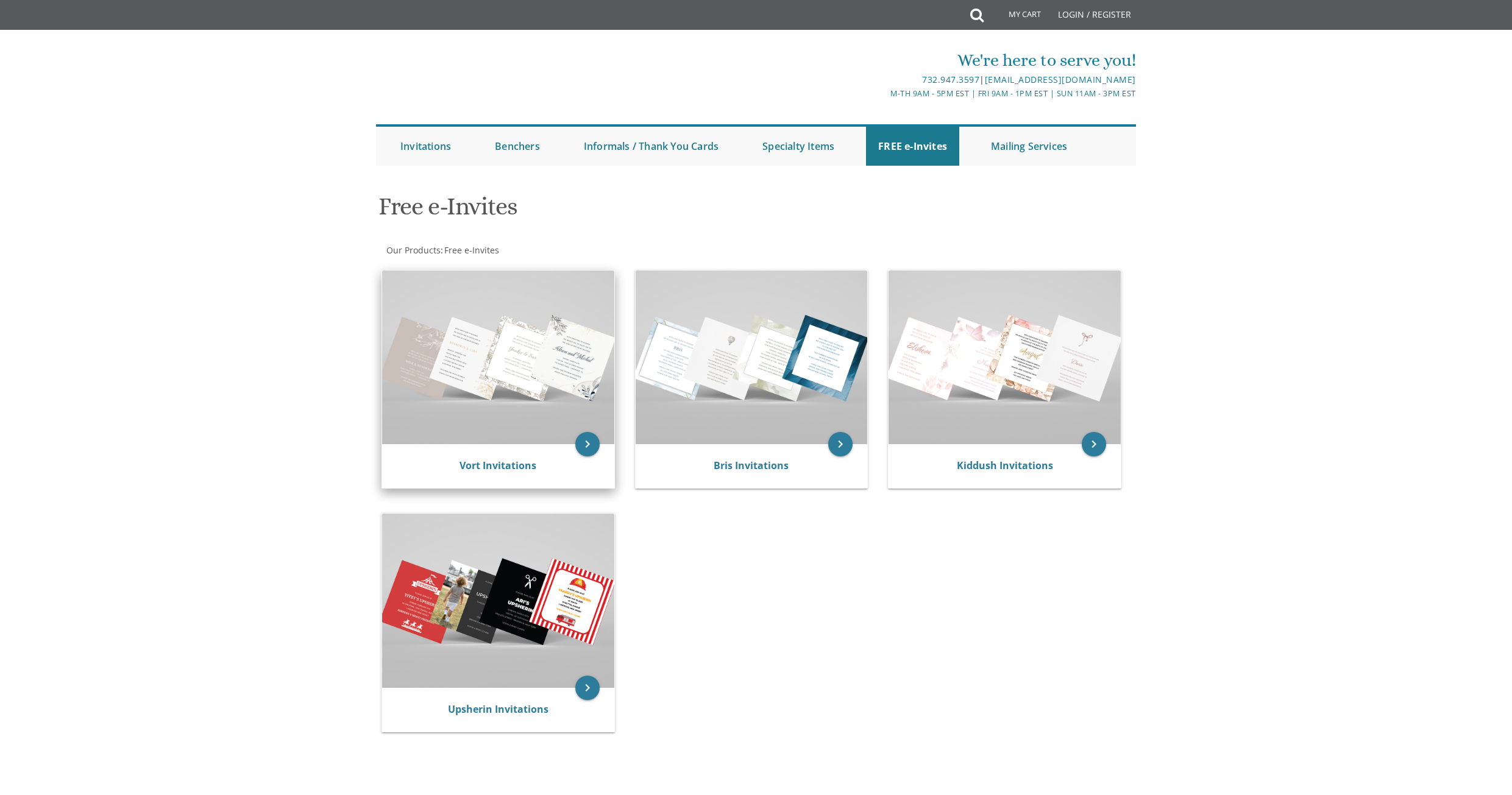
click at [518, 392] on img at bounding box center [498, 357] width 232 height 173
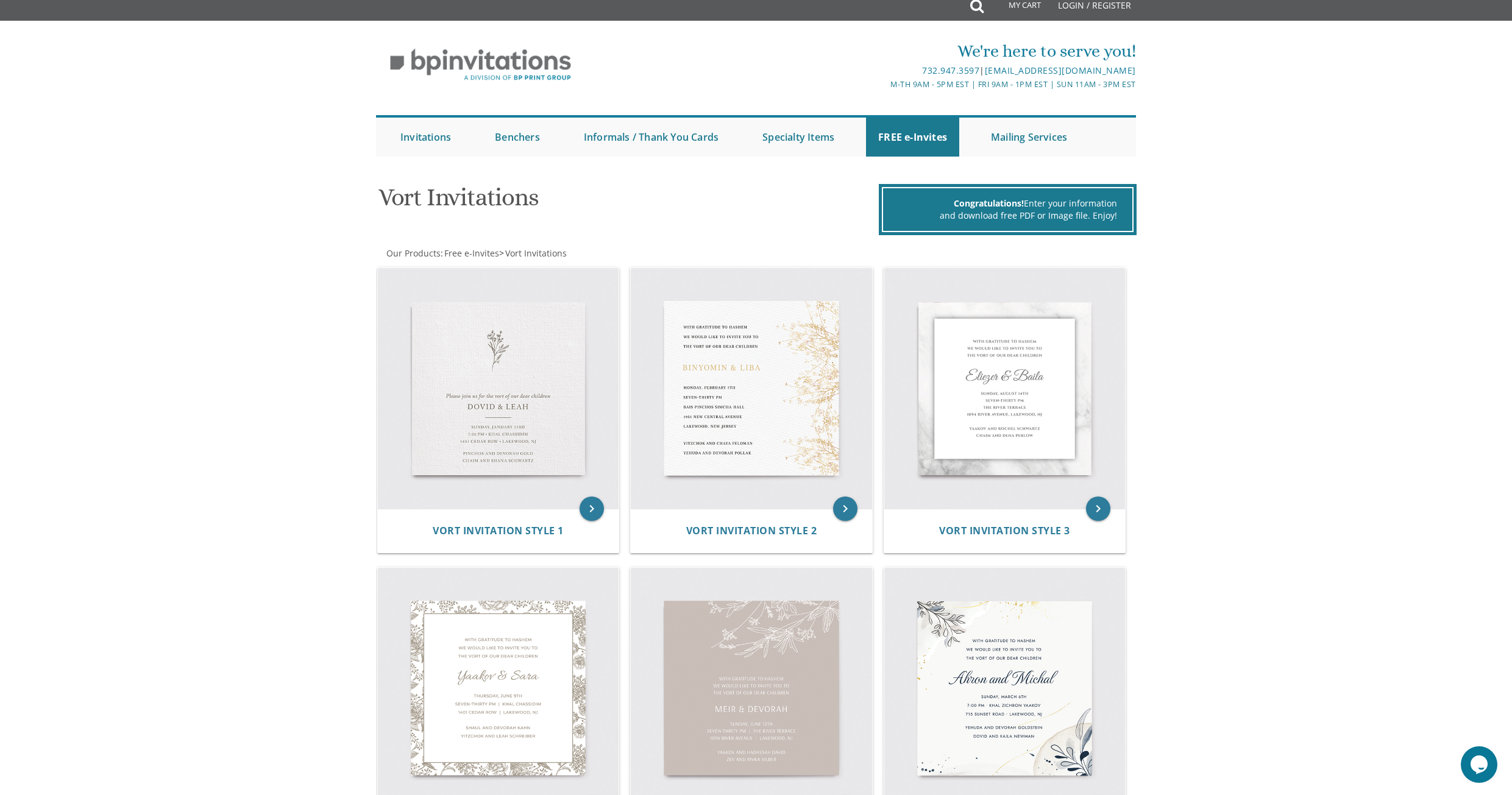
scroll to position [366, 0]
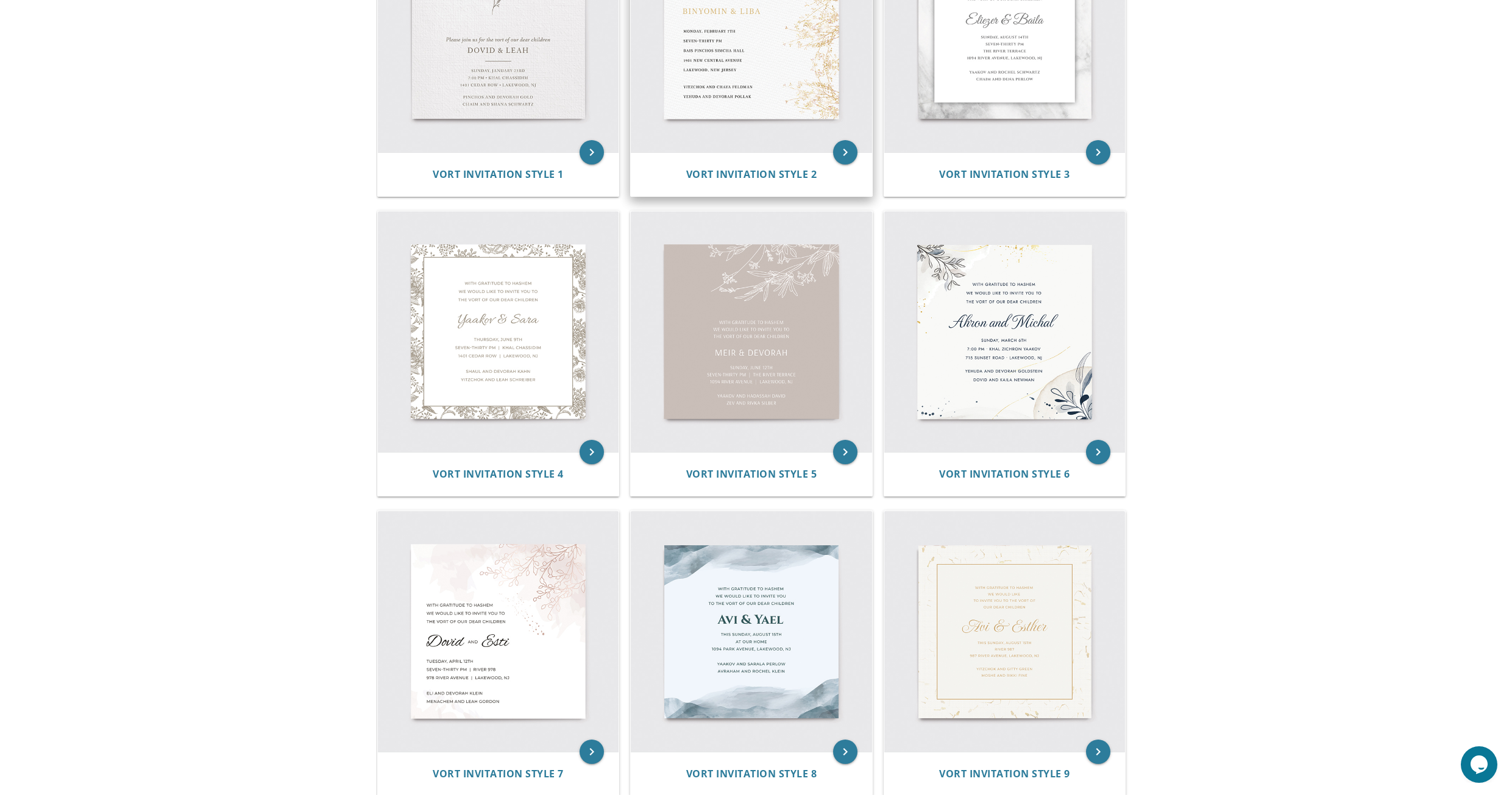
click at [760, 93] on img at bounding box center [751, 32] width 241 height 241
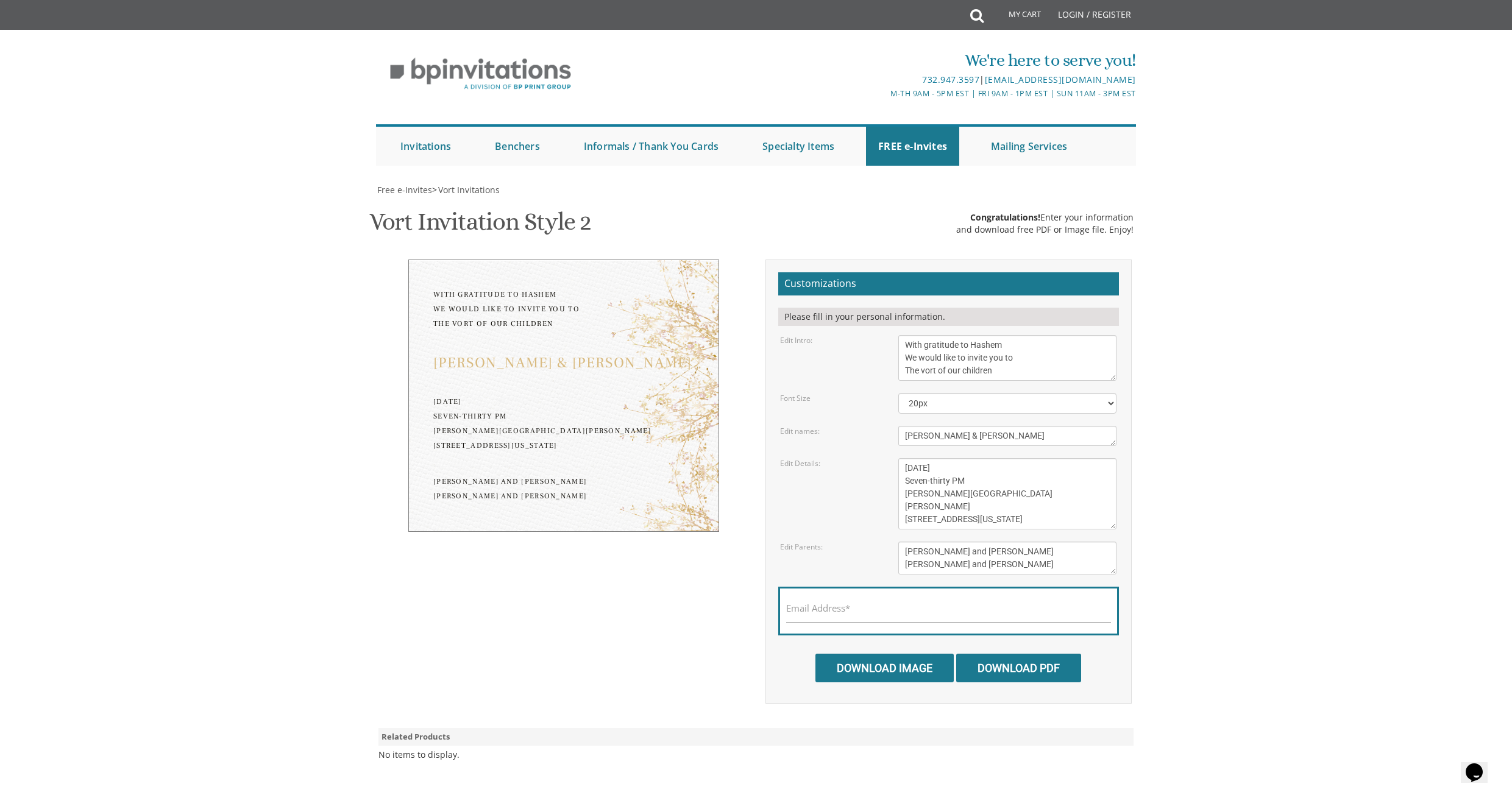
scroll to position [61, 0]
click at [899, 127] on link "FREE e-Invites" at bounding box center [912, 146] width 93 height 39
click at [890, 166] on link "Vort Invitations" at bounding box center [908, 181] width 113 height 30
click at [891, 166] on link "Vort Invitations" at bounding box center [908, 181] width 113 height 30
click at [894, 166] on link "Vort Invitations" at bounding box center [908, 181] width 113 height 30
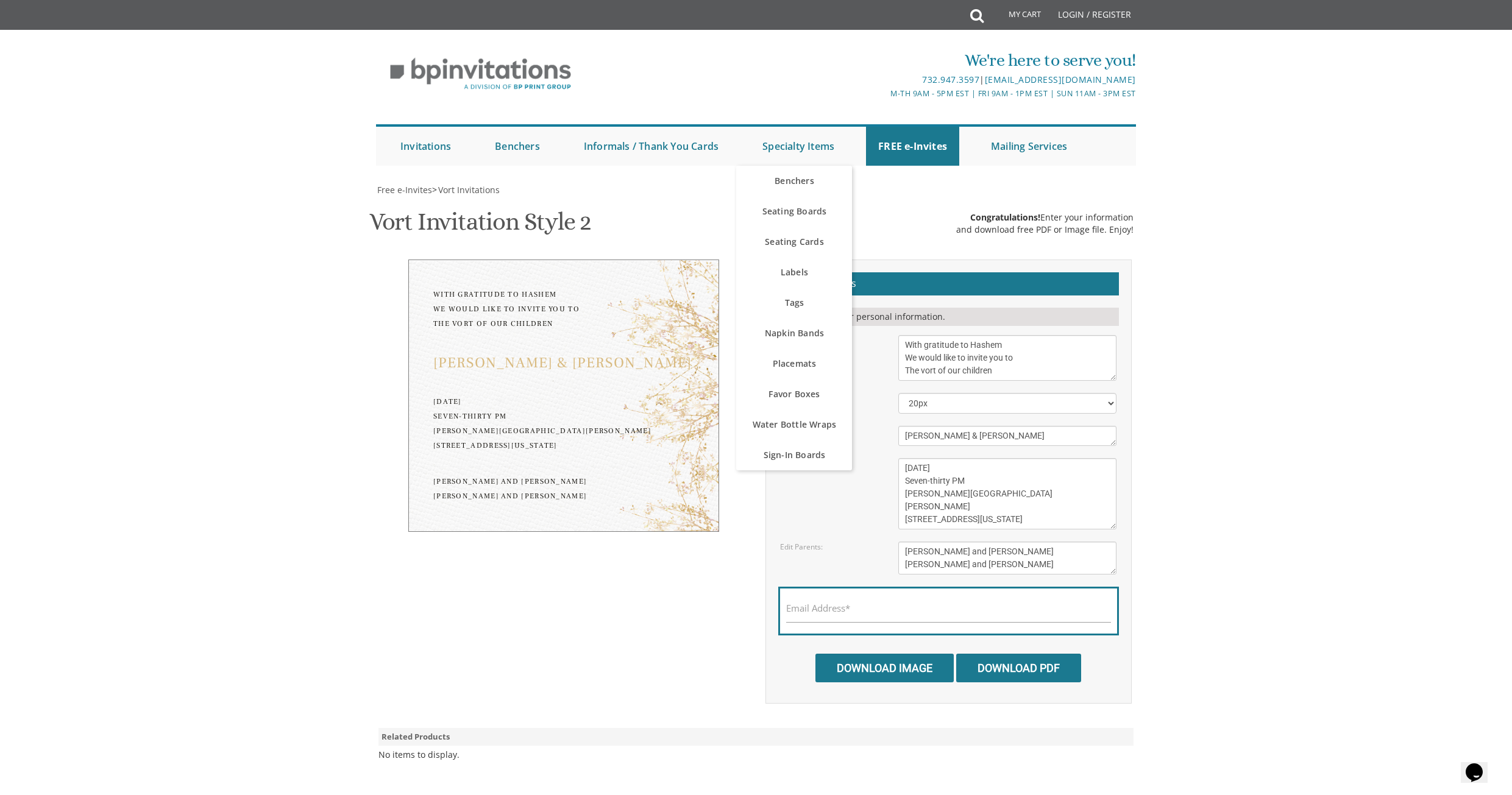
scroll to position [232, 0]
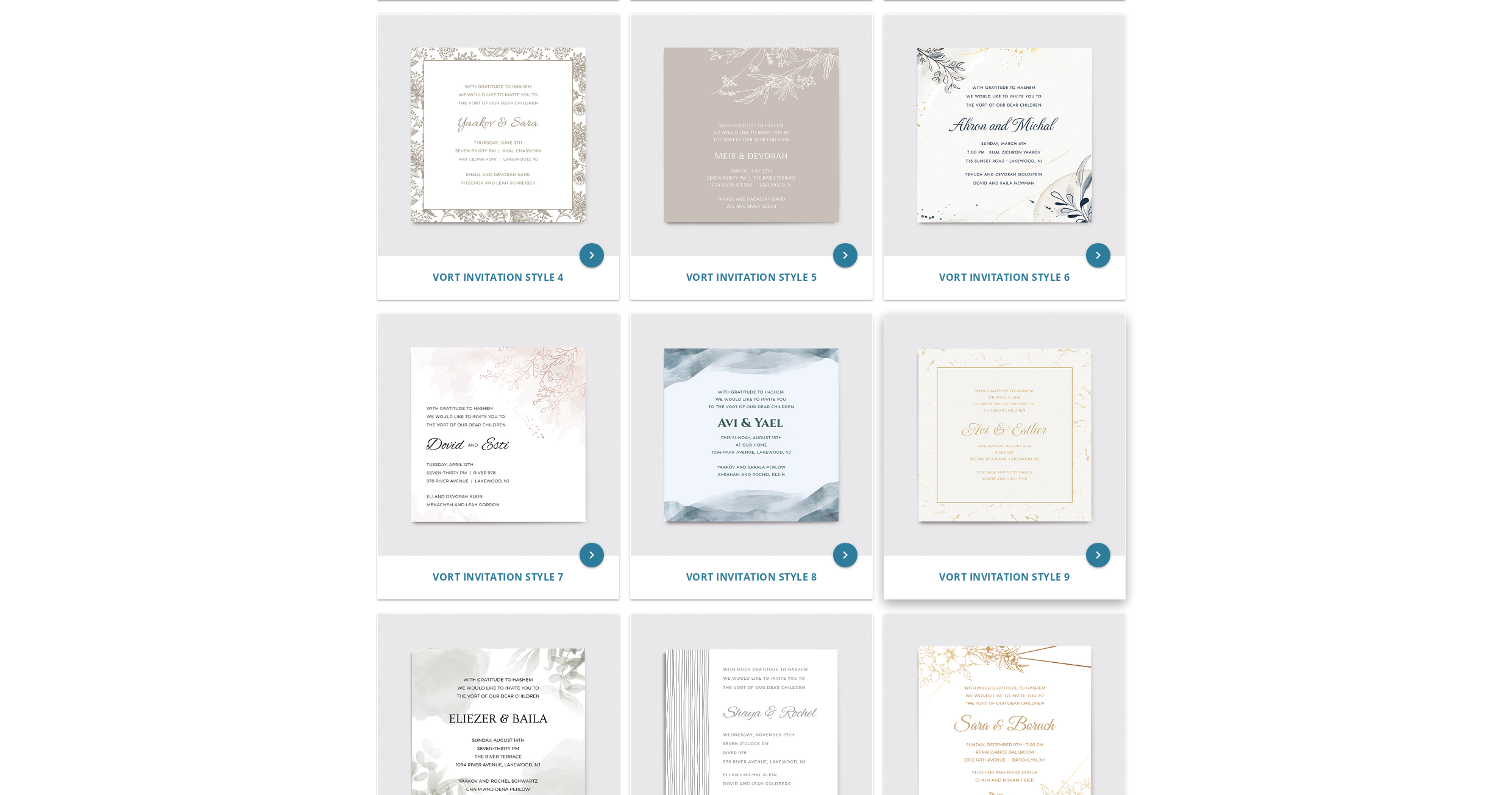
scroll to position [480, 0]
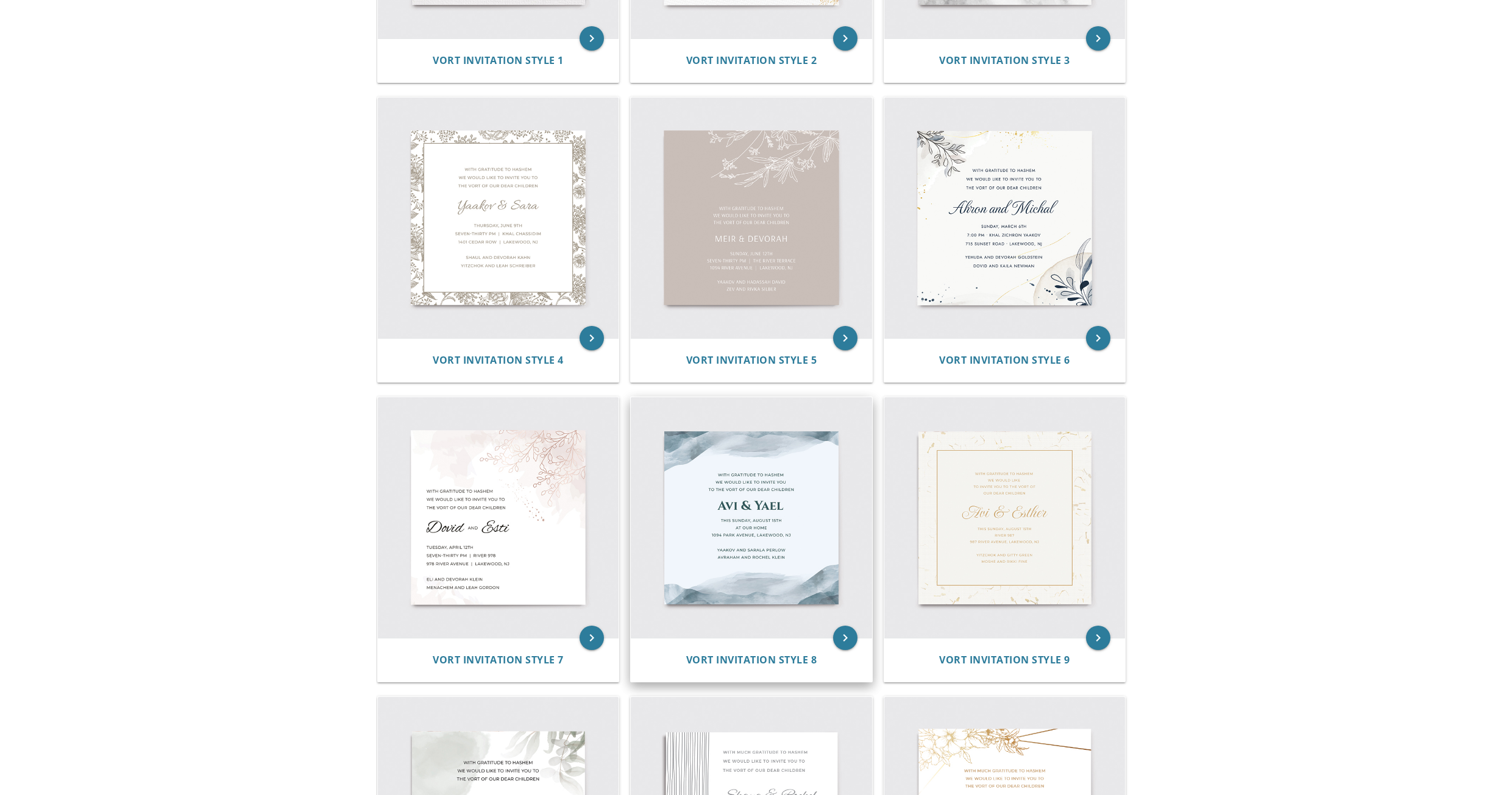
click at [756, 497] on img at bounding box center [751, 517] width 241 height 241
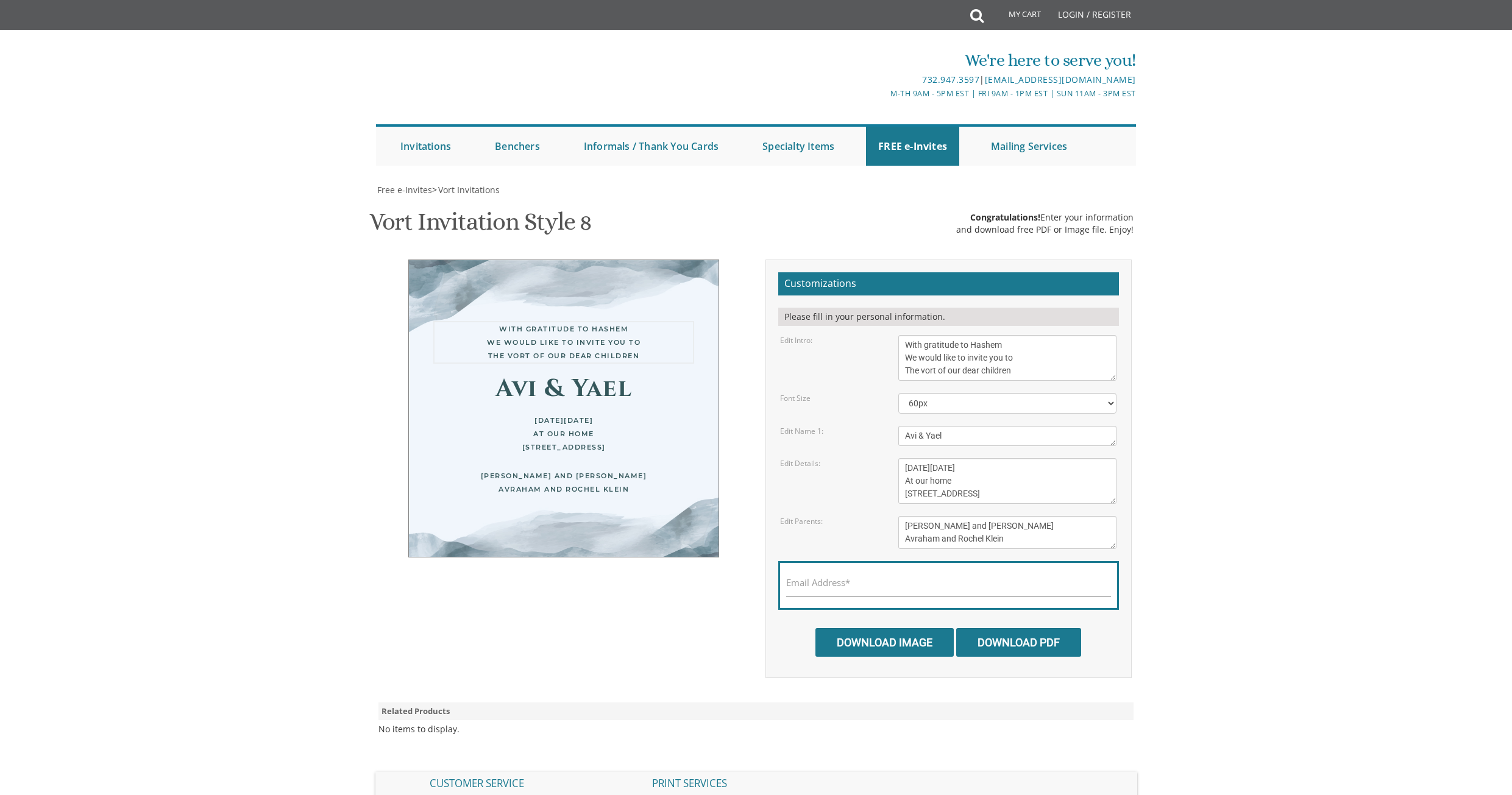
drag, startPoint x: 1021, startPoint y: 375, endPoint x: 888, endPoint y: 272, distance: 168.2
click at [888, 272] on div "Customizations Please fill in your personal information. Edit Intro: With grati…" at bounding box center [948, 469] width 366 height 418
paste textarea "ברוב שבח והודאה לה' יתברך על כל החסד אשר גמלנו ובפרט על לידת בנינו שיחי' הנני ב…"
type textarea "ברוב שבח והודאה לה' יתברך על כל החסד אשר גמלנו ובפרט על לידת בנינו שיחי' הנני ב…"
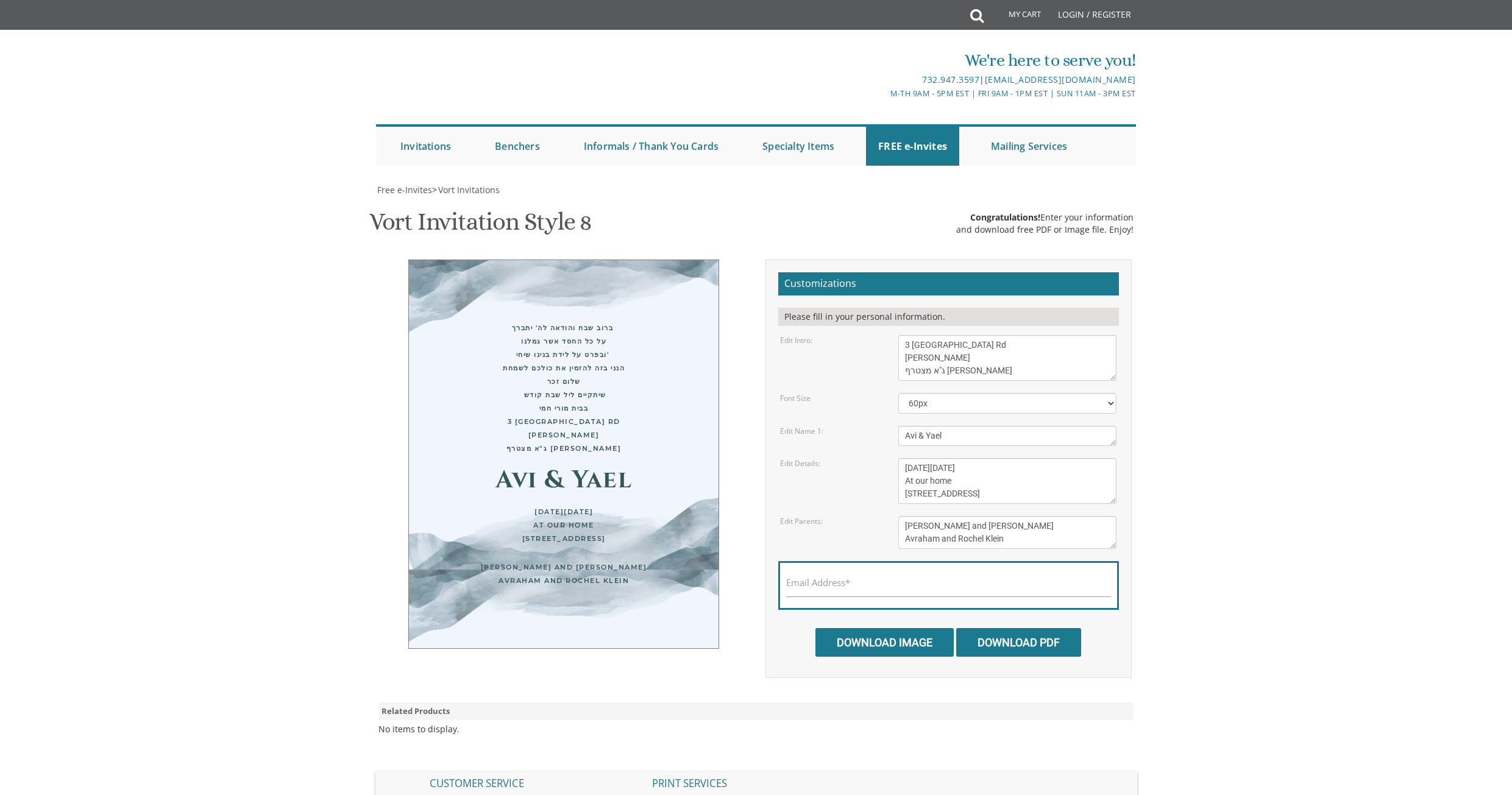
click at [1242, 364] on body "My Cart Total: View Cart Item(s) Submit My Cart Total: View Cart Item(s) Login …" at bounding box center [756, 501] width 1512 height 1002
drag, startPoint x: 1011, startPoint y: 541, endPoint x: 891, endPoint y: 488, distance: 131.2
click at [891, 488] on form "Customizations Please fill in your personal information. Edit Intro: With grati…" at bounding box center [948, 464] width 340 height 384
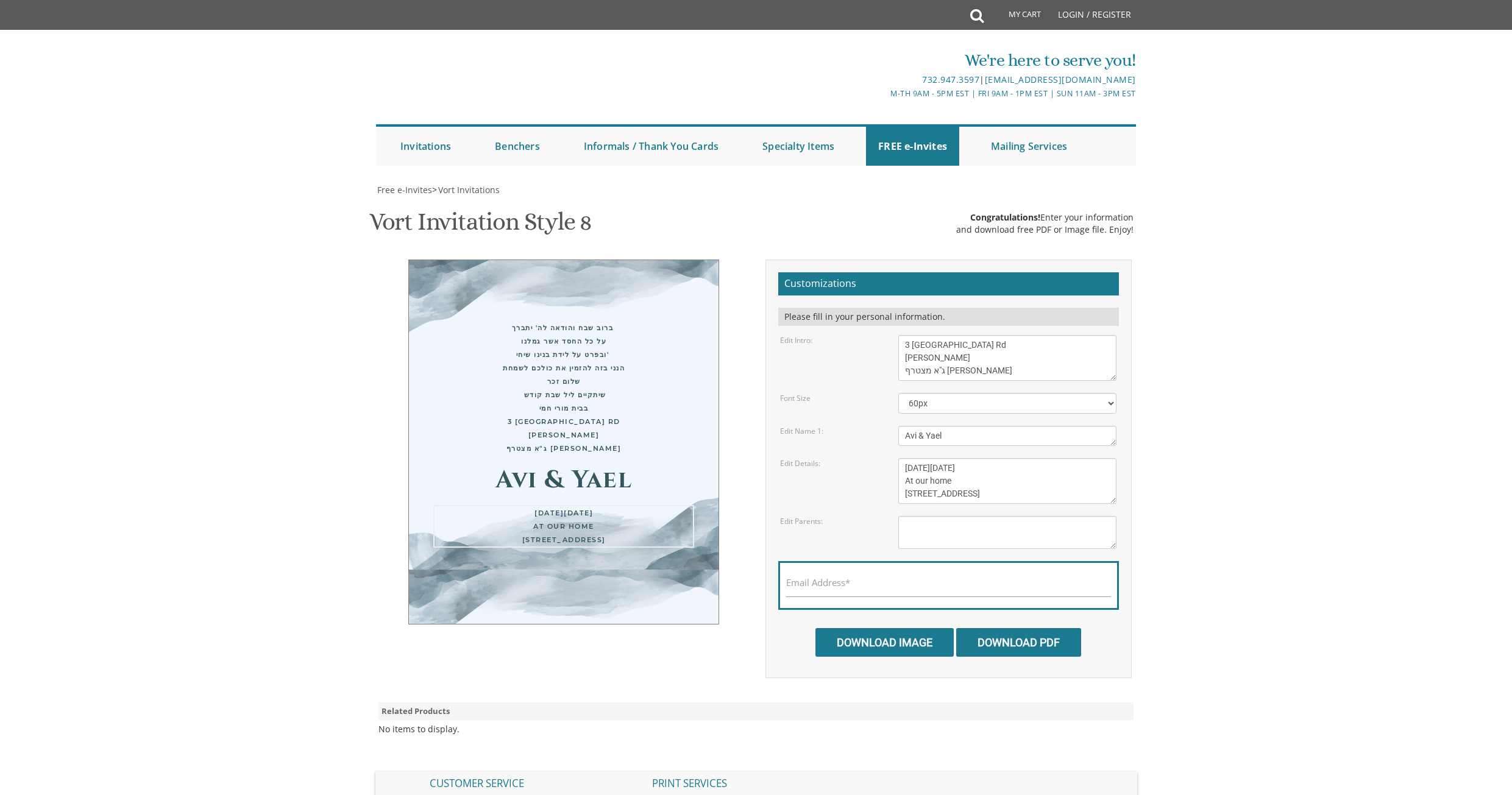
drag, startPoint x: 1040, startPoint y: 490, endPoint x: 900, endPoint y: 452, distance: 145.1
click at [900, 452] on form "Customizations Please fill in your personal information. Edit Intro: With grati…" at bounding box center [948, 464] width 340 height 384
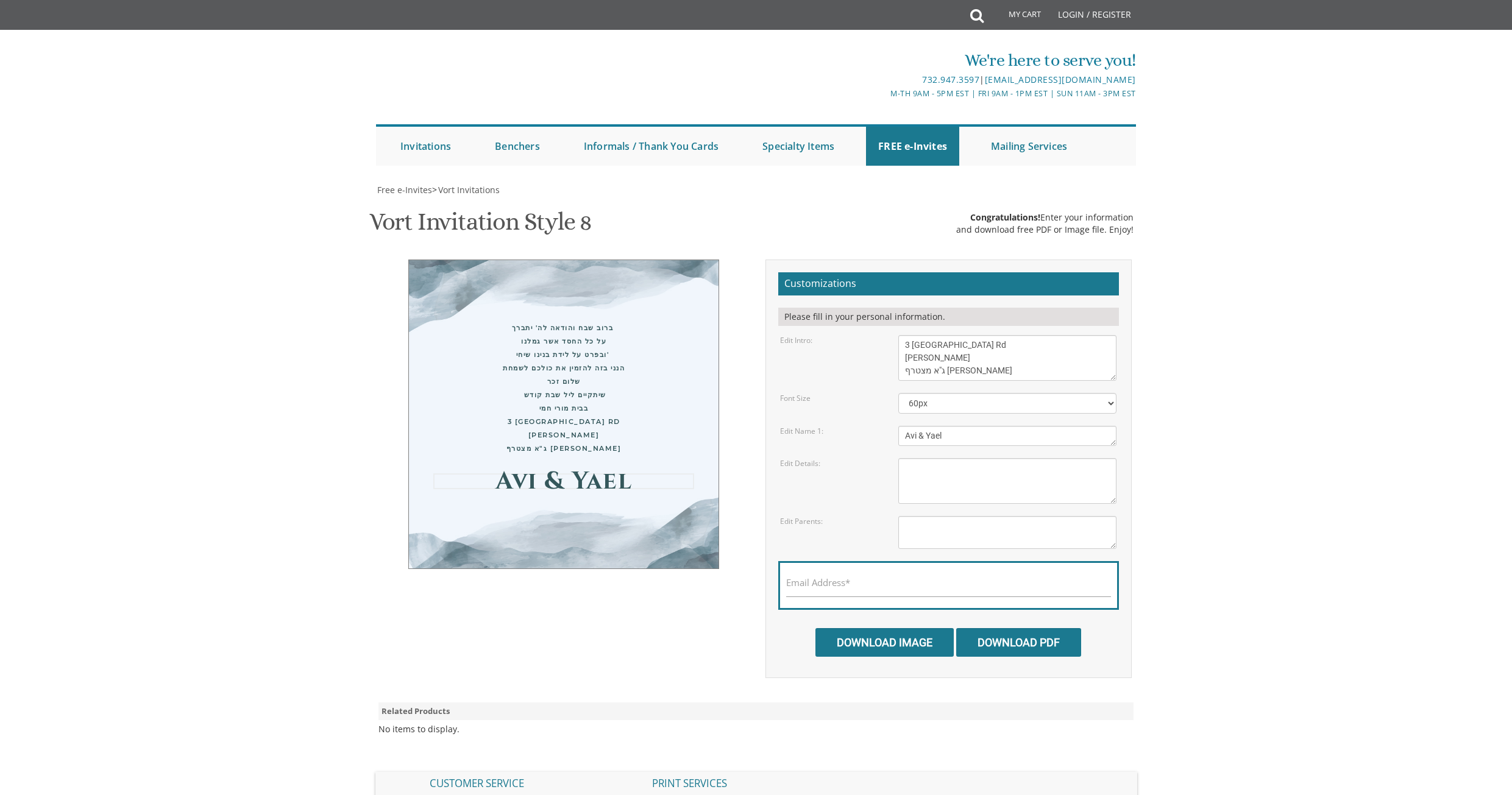
drag, startPoint x: 961, startPoint y: 429, endPoint x: 893, endPoint y: 431, distance: 68.0
click at [893, 431] on div "Avi & Yael" at bounding box center [1007, 436] width 236 height 20
click at [1216, 437] on body "My Cart Total: View Cart Item(s) Submit My Cart Total: View Cart Item(s) Login …" at bounding box center [756, 501] width 1512 height 1002
type textarea "Avi & Yael"
drag, startPoint x: 677, startPoint y: 467, endPoint x: 752, endPoint y: 464, distance: 75.1
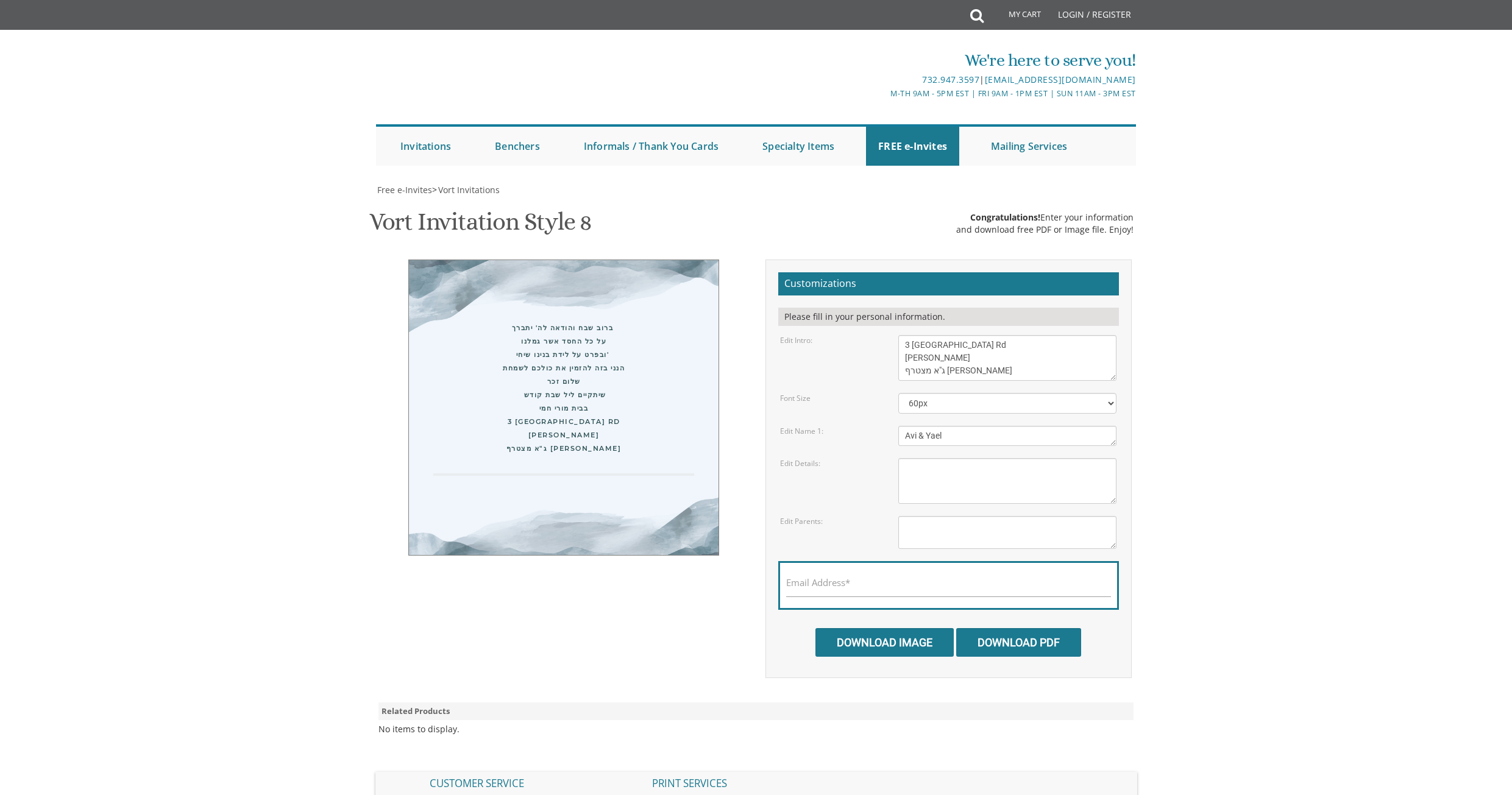
click at [677, 460] on div "ברוב שבח והודאה לה' יתברך על כל החסד אשר גמלנו ובפרט על לידת בנינו שיחי' הנני ב…" at bounding box center [563, 408] width 311 height 296
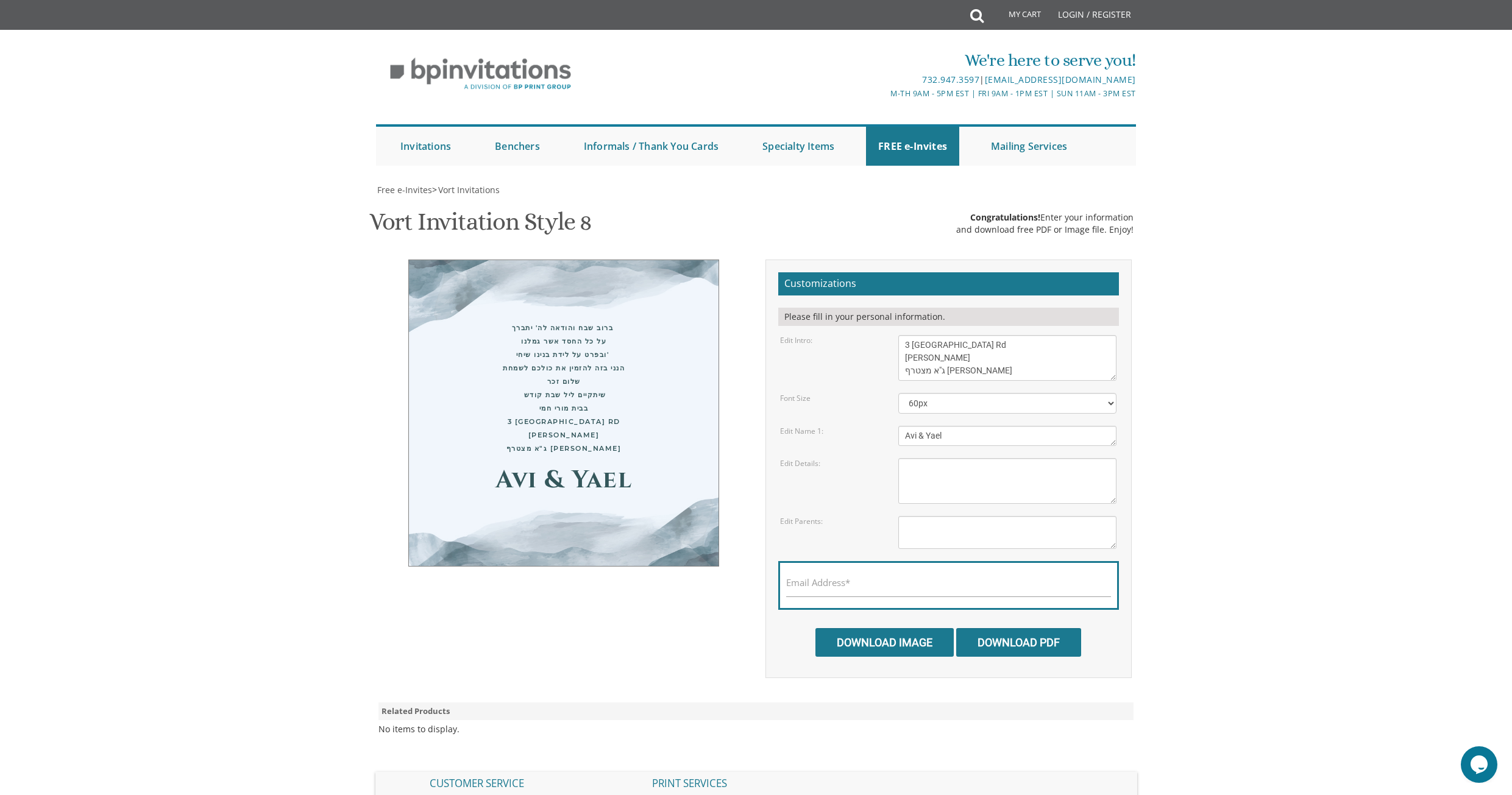
scroll to position [0, 0]
click at [624, 481] on div "Avi & Yael" at bounding box center [563, 480] width 260 height 13
drag, startPoint x: 945, startPoint y: 436, endPoint x: 903, endPoint y: 428, distance: 42.8
click at [903, 428] on textarea "Avi & Yael" at bounding box center [1007, 436] width 218 height 20
click at [1188, 619] on body "My Cart Total: View Cart Item(s) Submit My Cart Total: View Cart Item(s) Login …" at bounding box center [756, 501] width 1512 height 1002
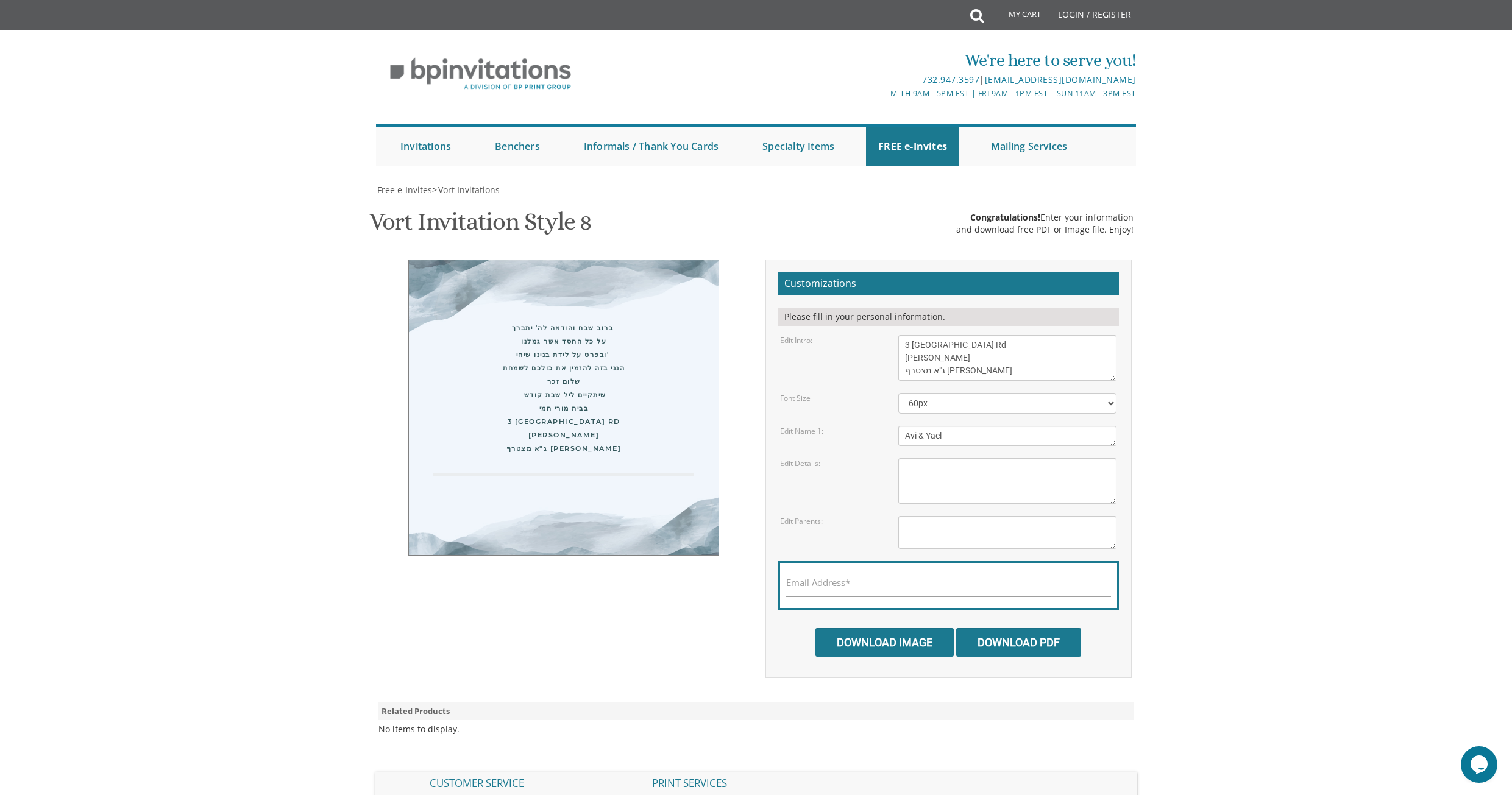
type textarea "Avi & Yael"
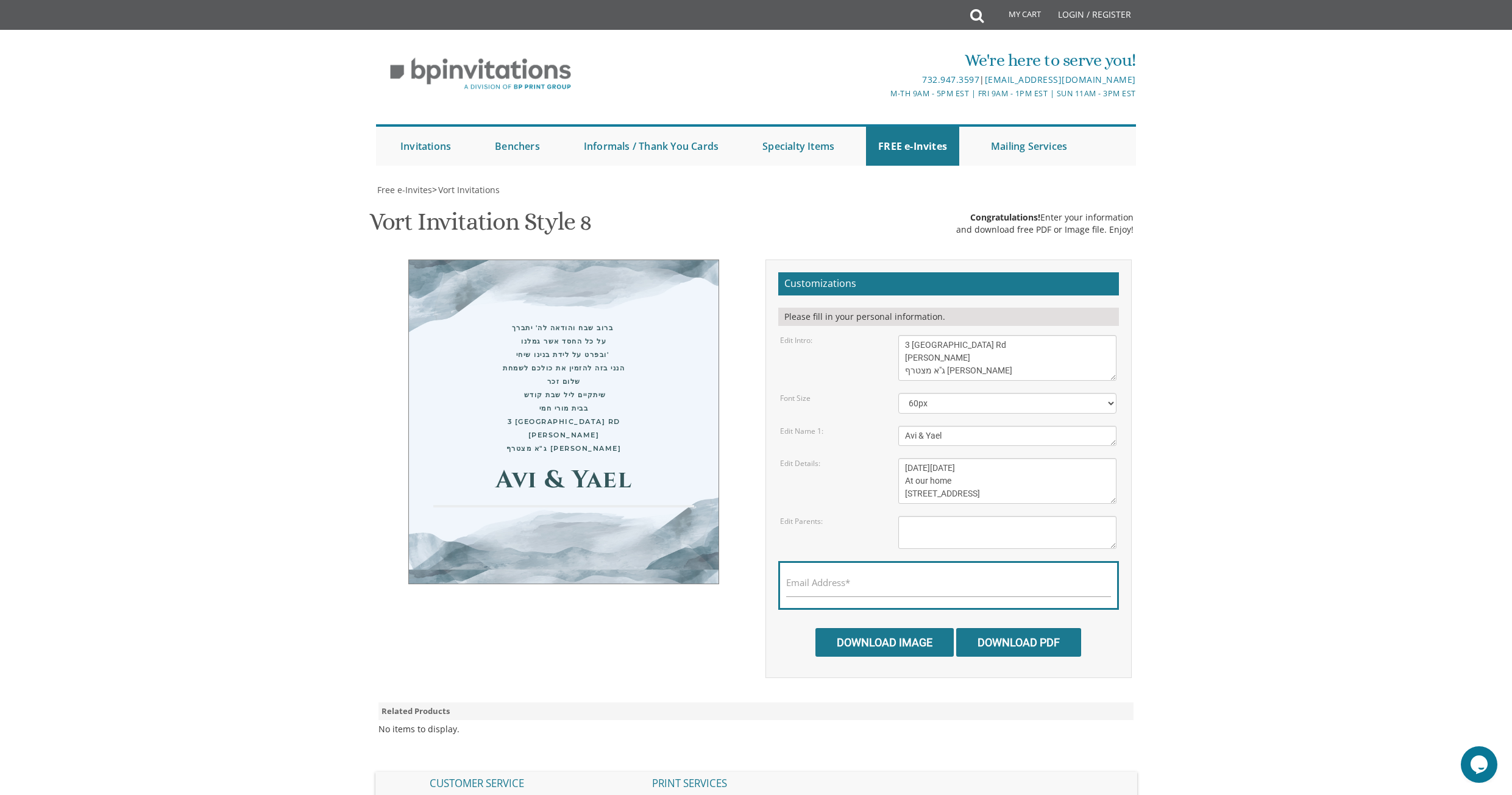
type textarea "[DATE][DATE] At our home [STREET_ADDRESS]"
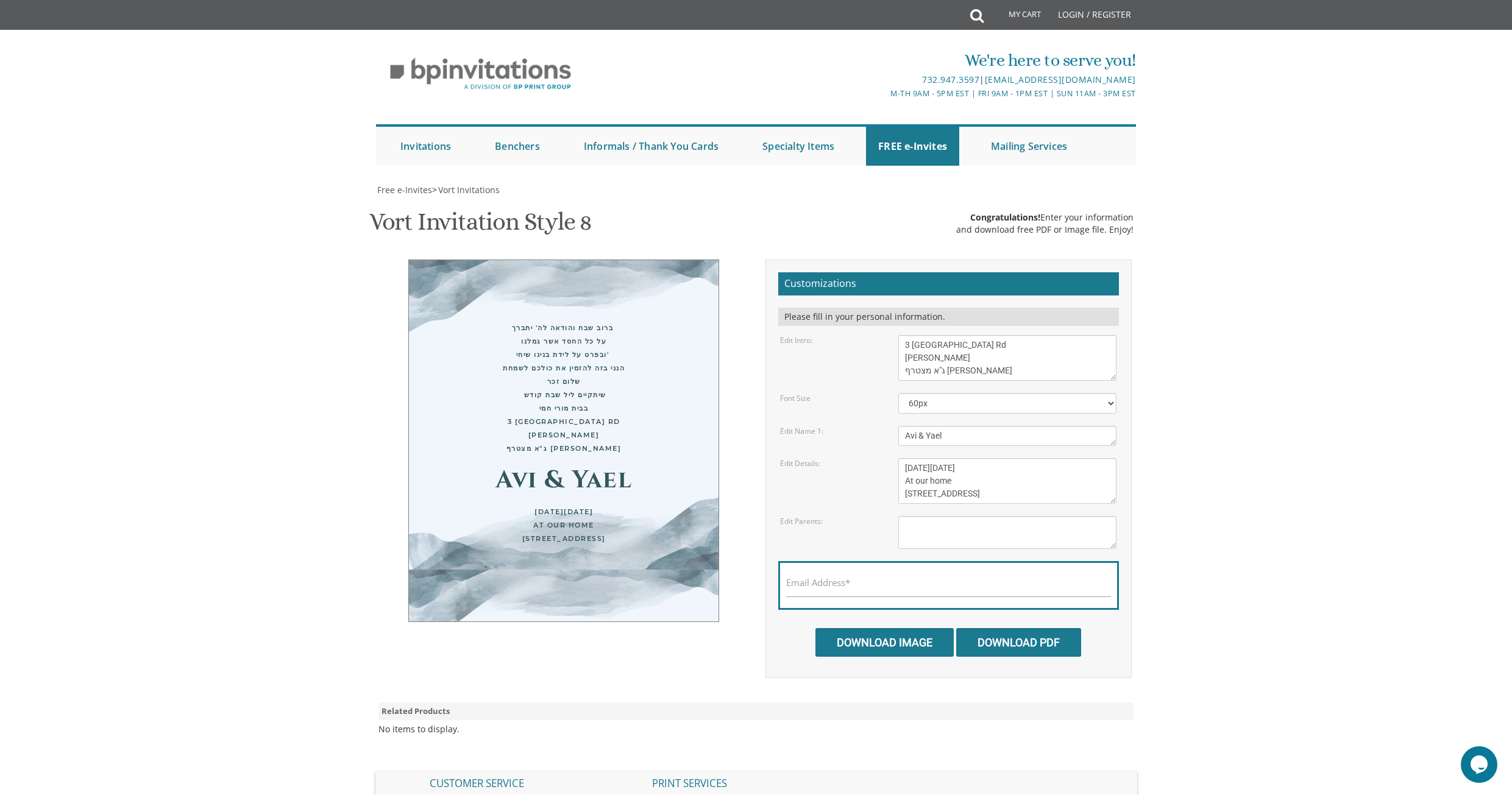
click at [624, 456] on div "ברוב שבח והודאה לה' יתברך על כל החסד אשר גמלנו ובפרט על לידת בנינו שיחי' הנני ב…" at bounding box center [563, 441] width 311 height 362
drag, startPoint x: 1016, startPoint y: 358, endPoint x: 877, endPoint y: 354, distance: 139.1
click at [877, 354] on div "Edit Intro: With gratitude to Hashem We would like to invite you to The vort of…" at bounding box center [948, 358] width 355 height 46
type textarea "ברוב שבח והודאה לה' יתברך על כל החסד אשר גמלנו ובפרט על לידת בנינו שיחי' הנני ב…"
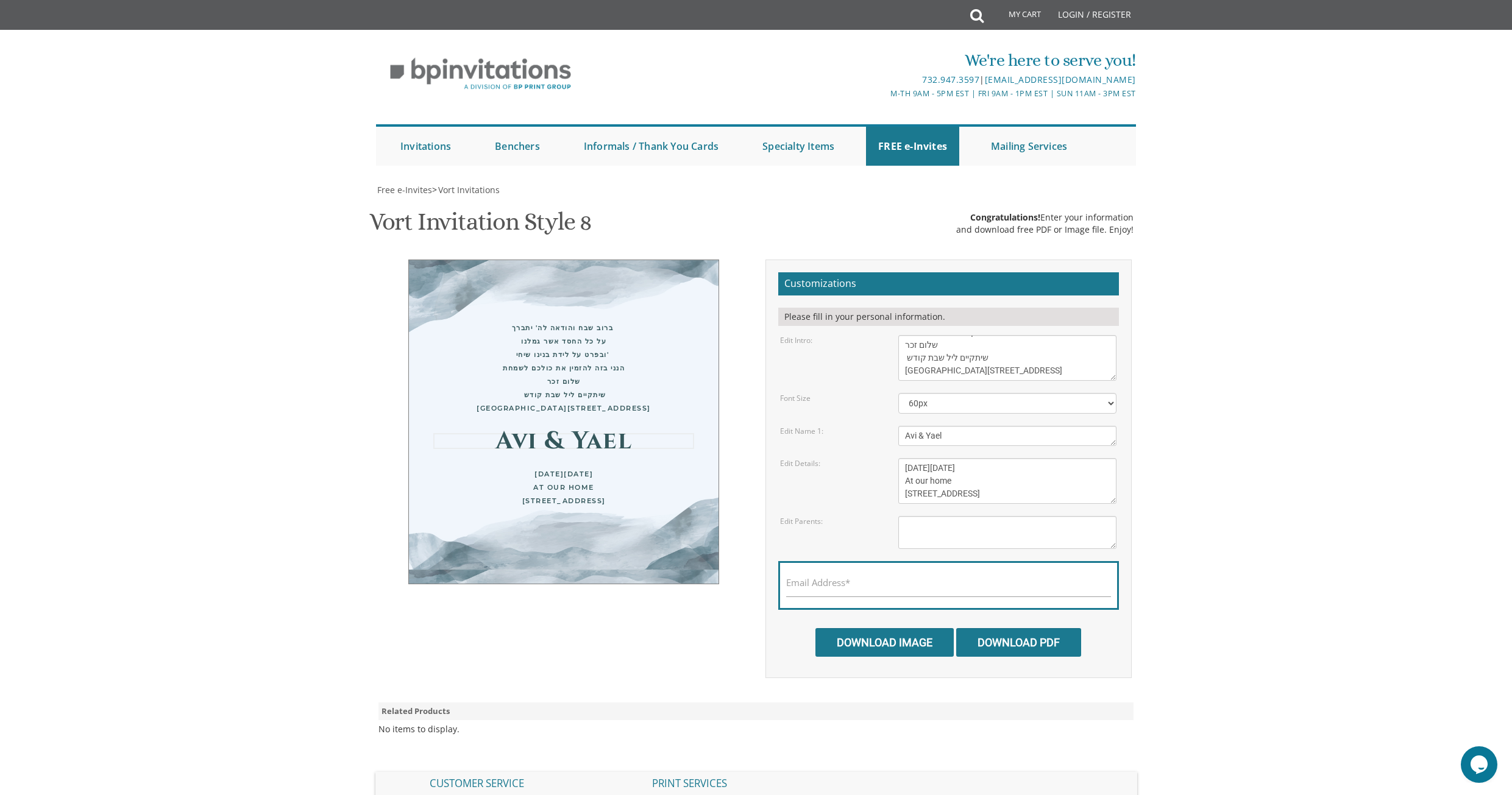
drag, startPoint x: 959, startPoint y: 433, endPoint x: 886, endPoint y: 416, distance: 75.0
click at [886, 417] on form "Customizations Please fill in your personal information. Edit Intro: With grati…" at bounding box center [948, 464] width 340 height 384
click at [1045, 500] on textarea "[DATE][DATE] At our home [STREET_ADDRESS]" at bounding box center [1007, 481] width 218 height 46
drag, startPoint x: 1000, startPoint y: 486, endPoint x: 888, endPoint y: 462, distance: 114.5
click at [888, 462] on div "Edit Details: [DATE][DATE] At our home [STREET_ADDRESS]" at bounding box center [948, 481] width 355 height 46
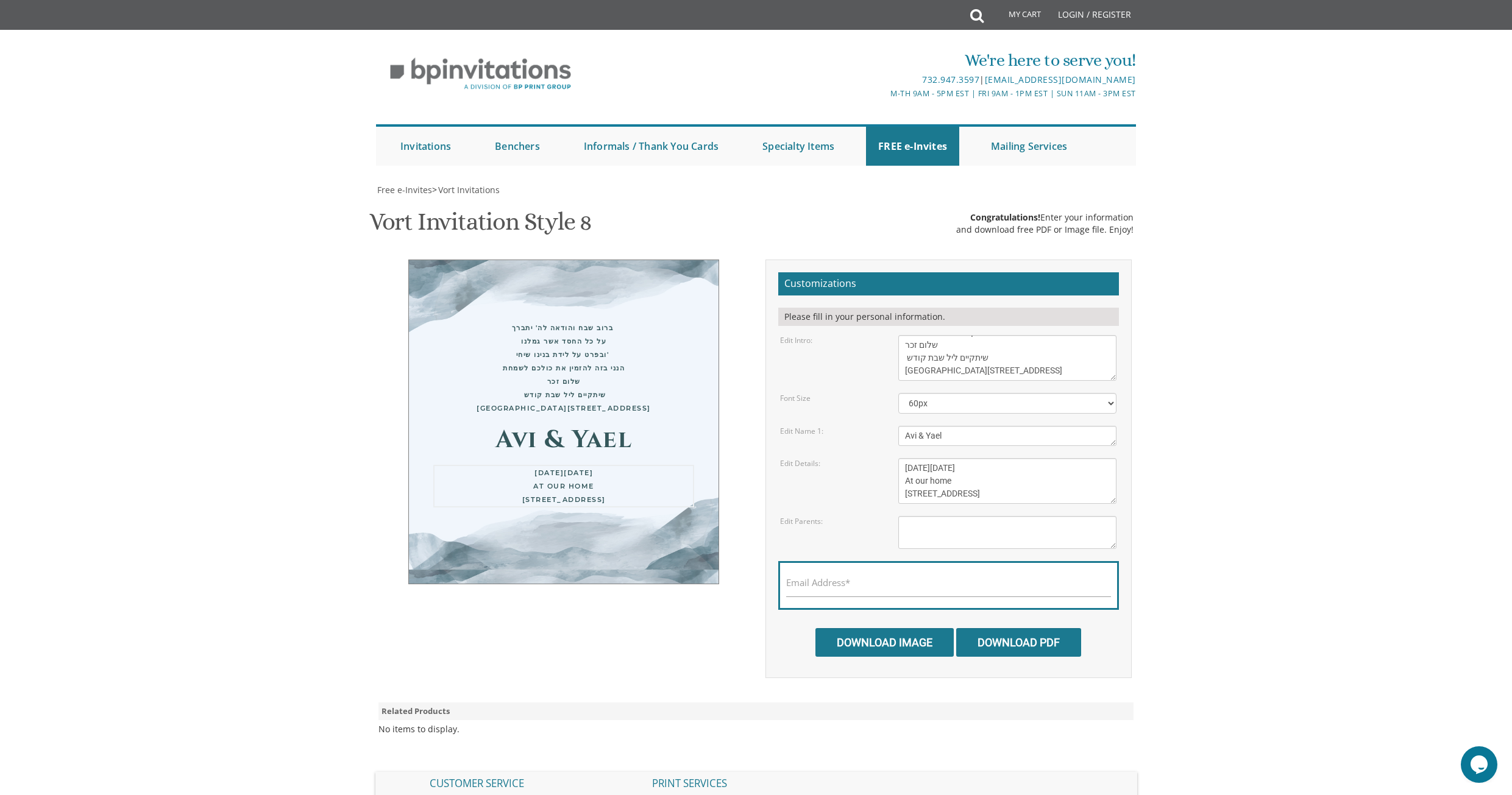
paste textarea "[PERSON_NAME]"א מצטרף [PERSON_NAME]"
type textarea "[PERSON_NAME]"א מצטרף [PERSON_NAME]"
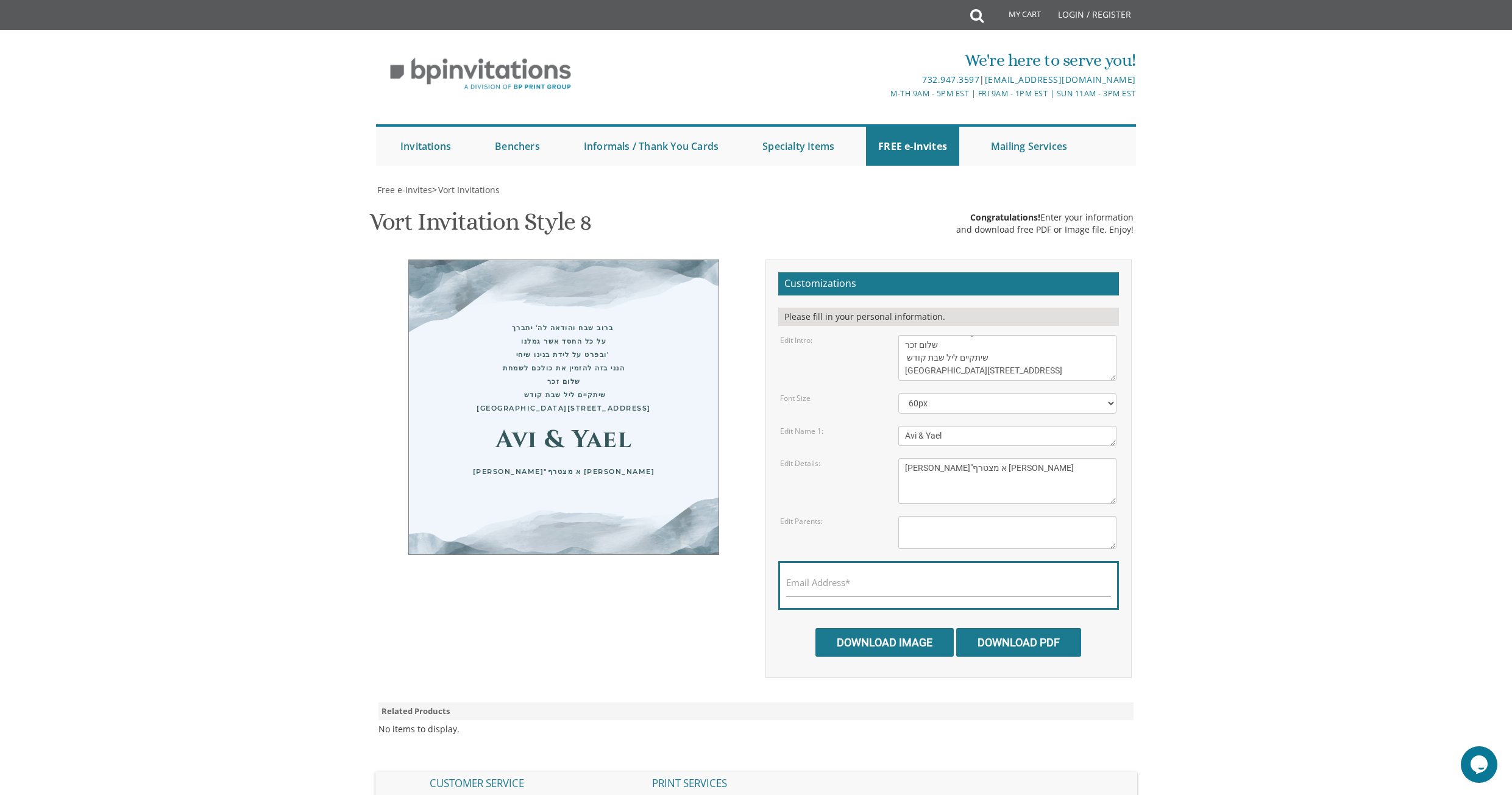
click at [1193, 486] on body "My Cart Total: View Cart Item(s) Submit My Cart Total: View Cart Item(s) Login …" at bounding box center [756, 501] width 1512 height 1002
drag, startPoint x: 966, startPoint y: 428, endPoint x: 890, endPoint y: 430, distance: 76.0
click at [890, 430] on div "Avi & Yael" at bounding box center [1007, 436] width 236 height 20
click at [1113, 426] on textarea "Avi & Yael" at bounding box center [1007, 436] width 218 height 20
click at [1121, 416] on div "Customizations Please fill in your personal information. Edit Intro: With grati…" at bounding box center [948, 469] width 366 height 418
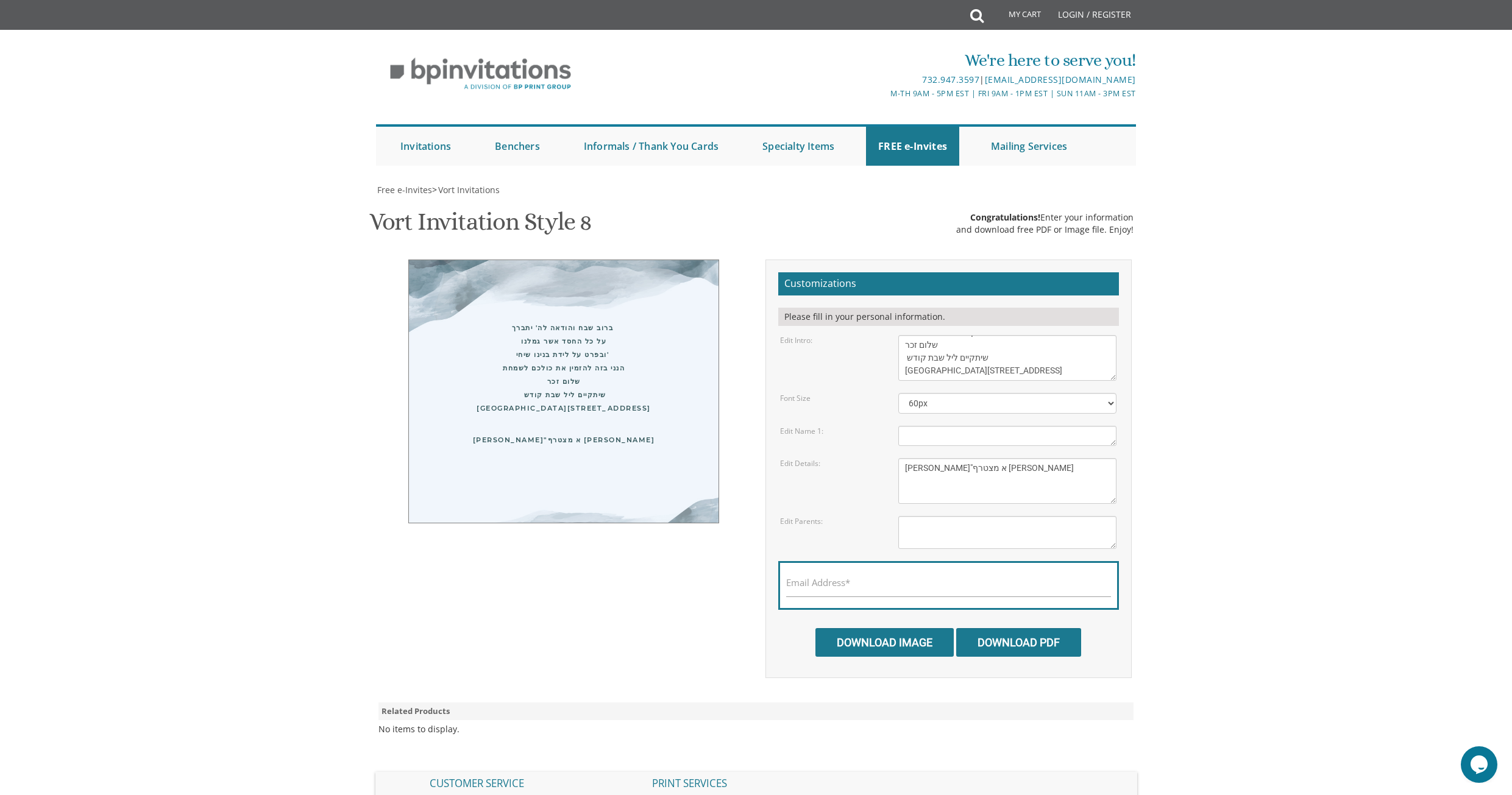
click at [595, 391] on div "ברוב שבח והודאה לה' יתברך על כל החסד אשר גמלנו ובפרט על לידת בנינו שיחי' הנני ב…" at bounding box center [563, 368] width 260 height 94
click at [907, 346] on textarea "With gratitude to Hashem We would like to invite you to The vort of our dear ch…" at bounding box center [1007, 358] width 218 height 46
type textarea "ברוב שבח והודאה לה' יתברך על כל החסד אשר גמלנו ובפרט על לידת בנינו שיחי' הנני ב…"
click at [1170, 335] on body "My Cart Total: View Cart Item(s) Submit My Cart Total: View Cart Item(s) Login …" at bounding box center [756, 501] width 1512 height 1002
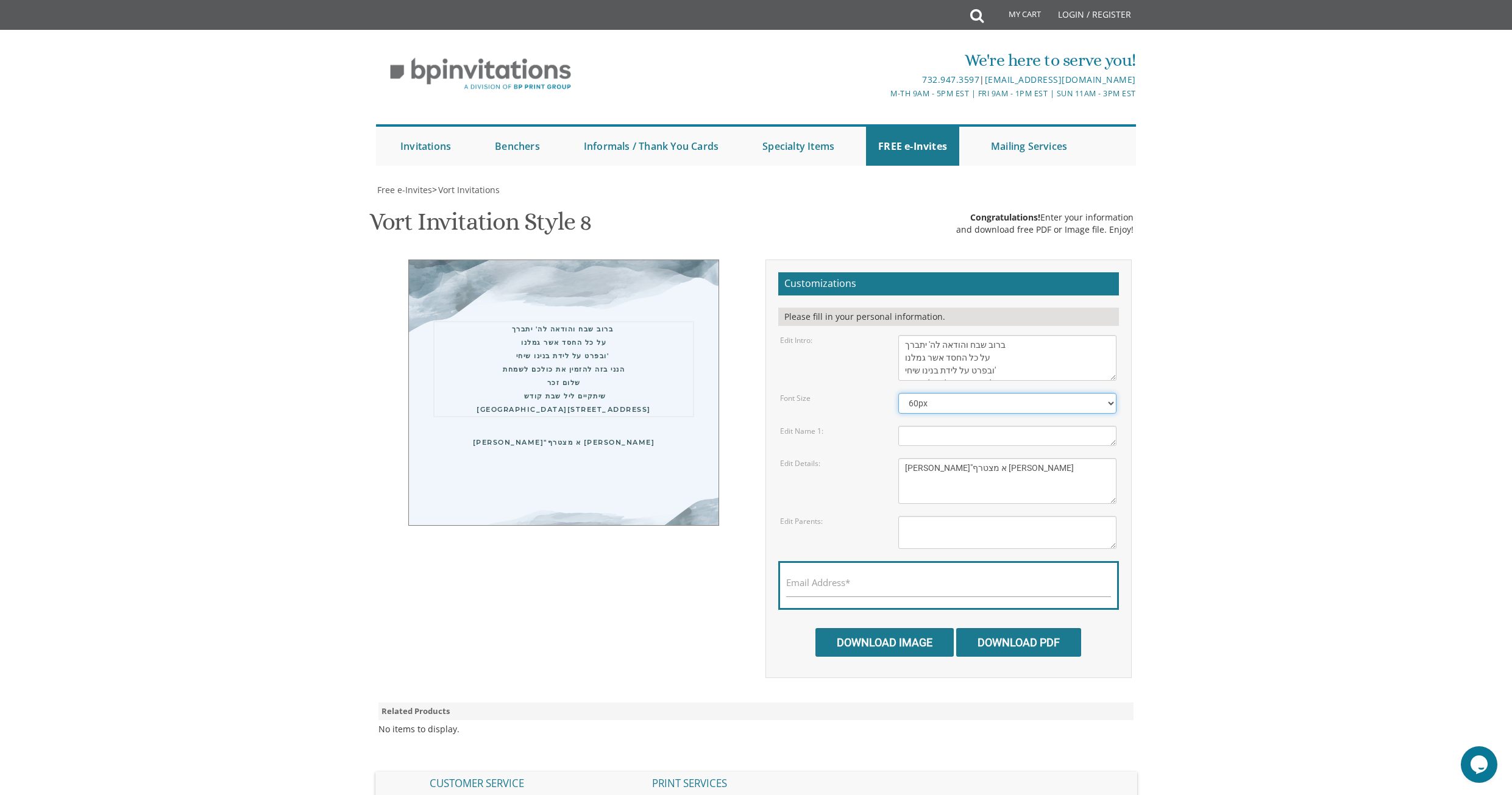
click at [1077, 399] on select "40px 50px 60px 70px 80px" at bounding box center [1007, 403] width 218 height 21
click at [898, 393] on select "40px 50px 60px 70px 80px" at bounding box center [1007, 403] width 218 height 21
click at [997, 372] on textarea "With gratitude to Hashem We would like to invite you to The vort of our dear ch…" at bounding box center [1007, 358] width 218 height 46
click at [974, 404] on select "40px 50px 60px 70px 80px" at bounding box center [1007, 403] width 218 height 21
select select "80px"
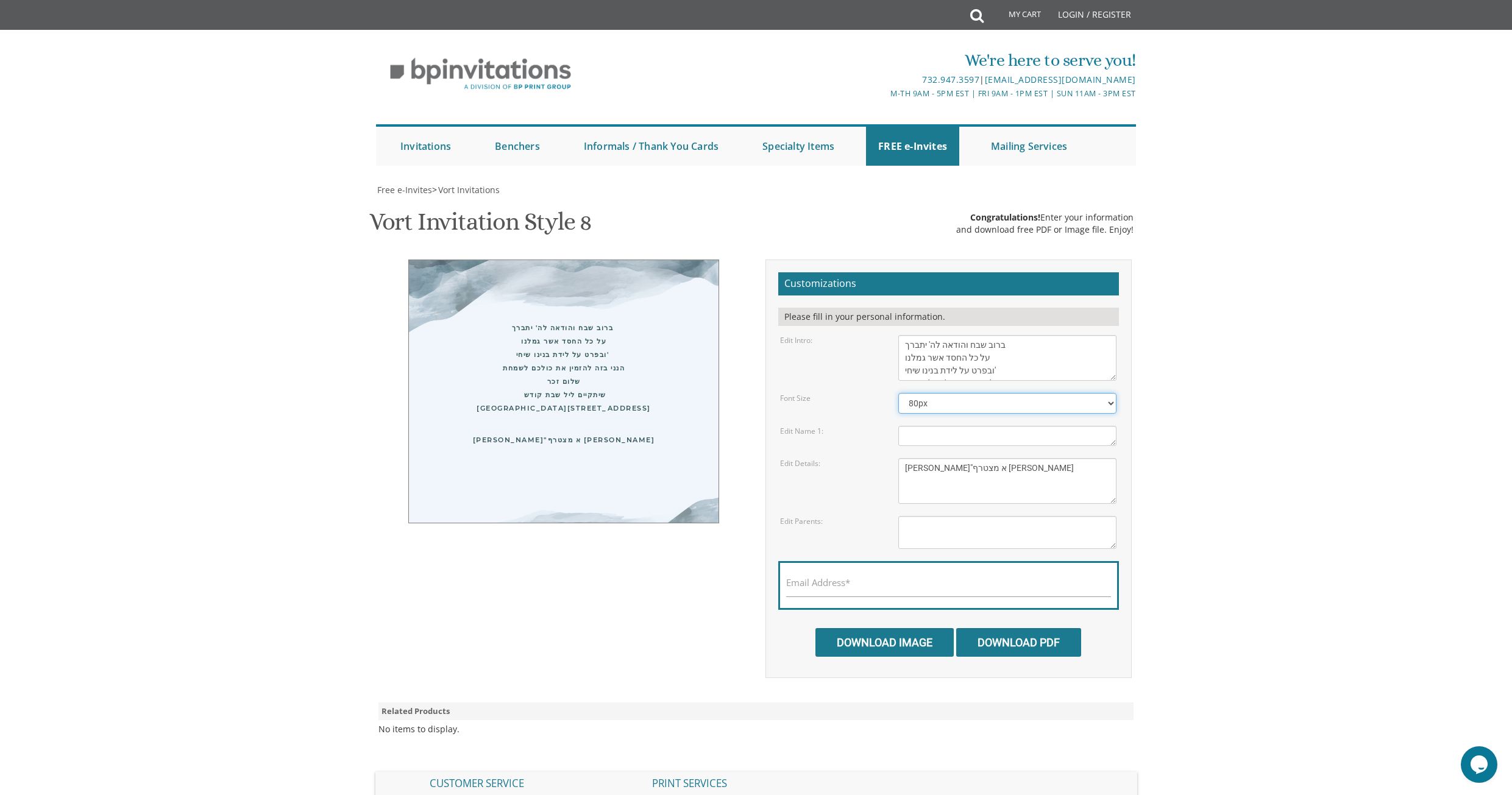
click at [898, 393] on select "40px 50px 60px 70px 80px" at bounding box center [1007, 403] width 218 height 21
click at [1222, 344] on body "My Cart Total: View Cart Item(s) Submit My Cart Total: View Cart Item(s) Login …" at bounding box center [756, 501] width 1512 height 1002
click at [549, 417] on div "ברוב שבח והודאה לה' יתברך על כל החסד אשר גמלנו ובפרט על לידת בנינו שיחי' הנני ב…" at bounding box center [563, 370] width 260 height 96
click at [905, 348] on textarea "With gratitude to Hashem We would like to invite you to The vort of our dear ch…" at bounding box center [1007, 358] width 218 height 46
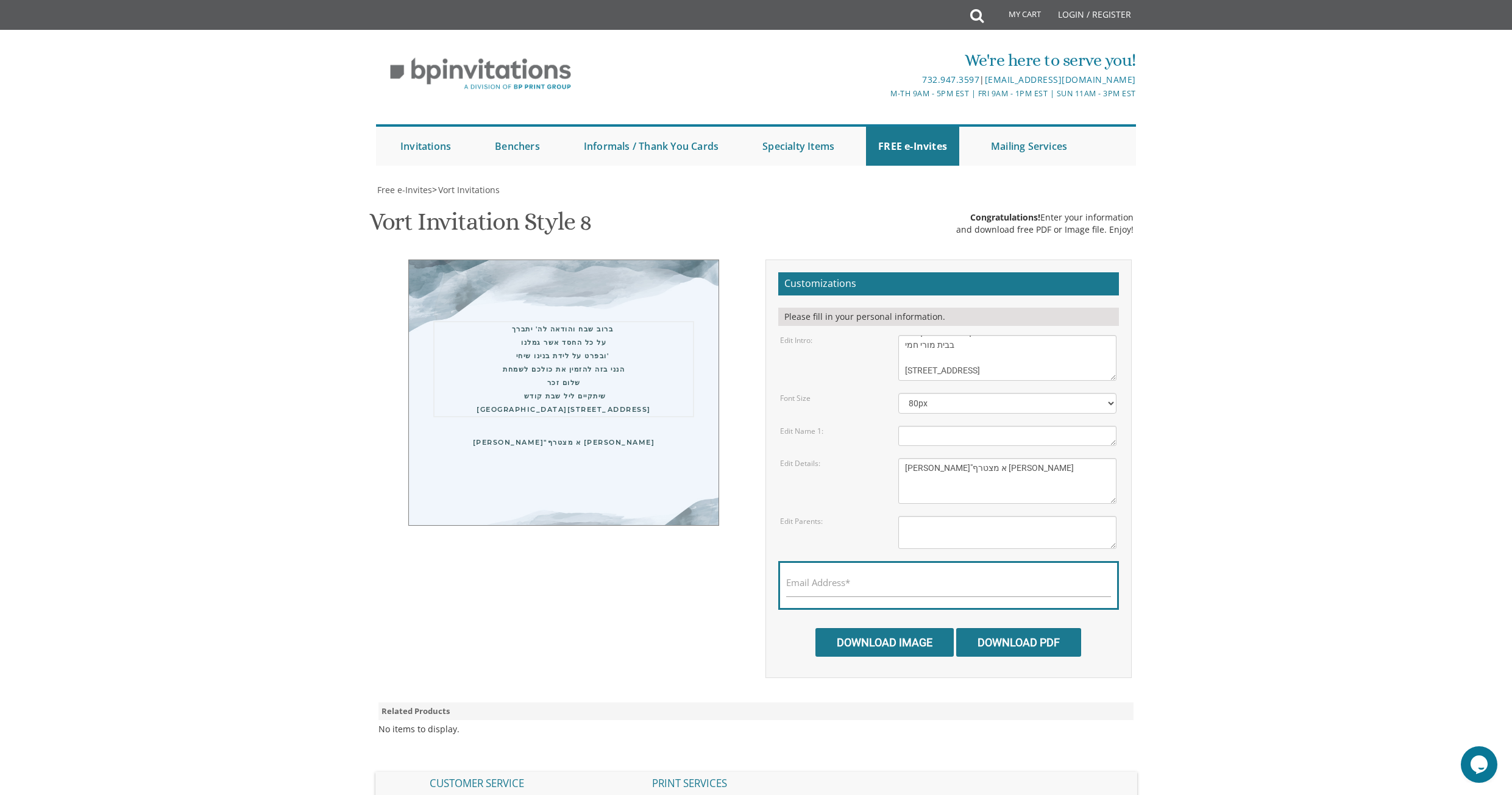
click at [1180, 399] on body "My Cart Total: View Cart Item(s) Submit My Cart Total: View Cart Item(s) Login …" at bounding box center [756, 501] width 1512 height 1002
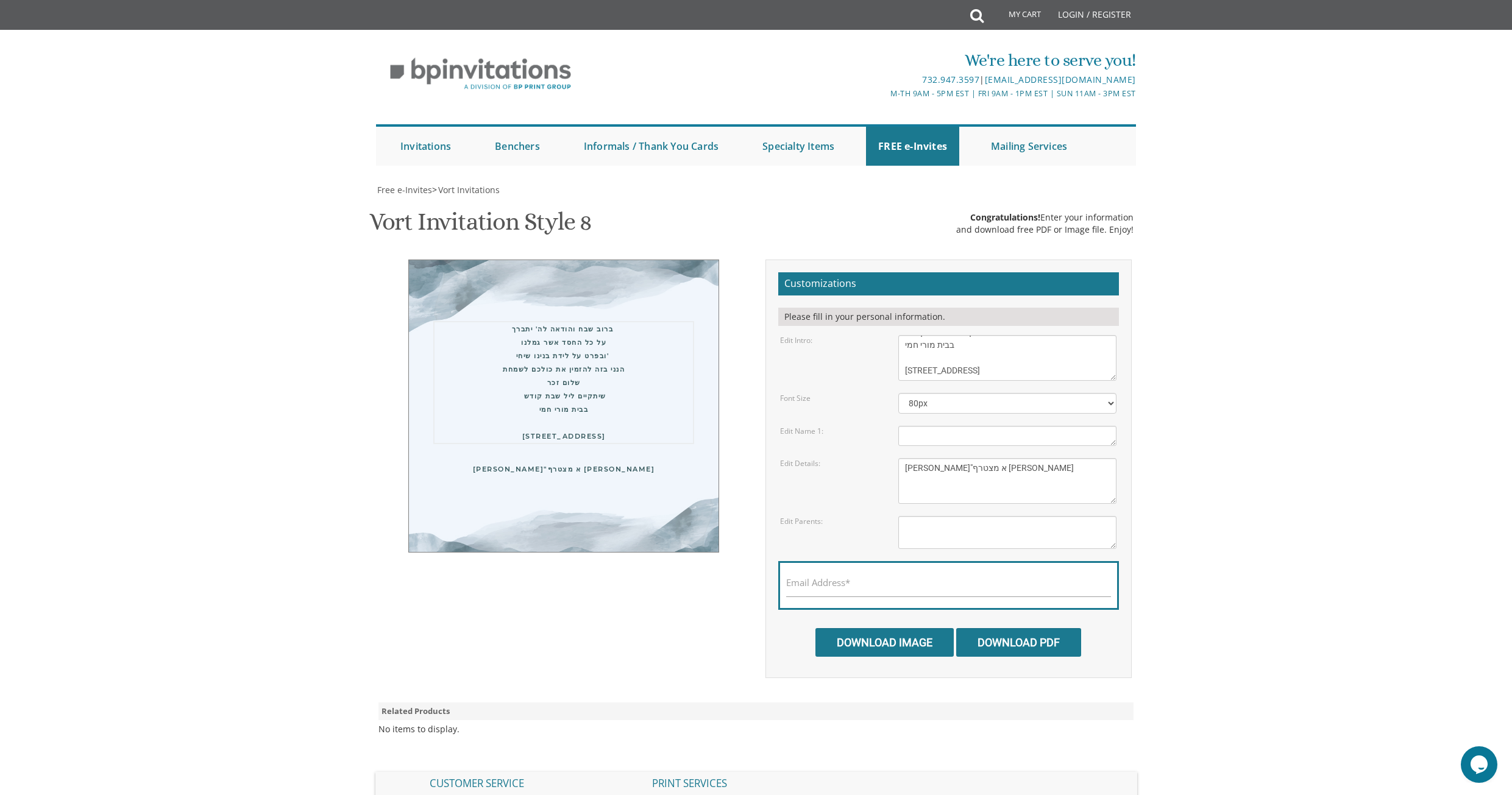
drag, startPoint x: 992, startPoint y: 355, endPoint x: 905, endPoint y: 360, distance: 87.1
click at [905, 357] on textarea "With gratitude to Hashem We would like to invite you to The vort of our dear ch…" at bounding box center [1007, 358] width 218 height 46
click at [992, 351] on textarea "With gratitude to Hashem We would like to invite you to The vort of our dear ch…" at bounding box center [1007, 358] width 218 height 46
drag, startPoint x: 904, startPoint y: 344, endPoint x: 966, endPoint y: 352, distance: 62.5
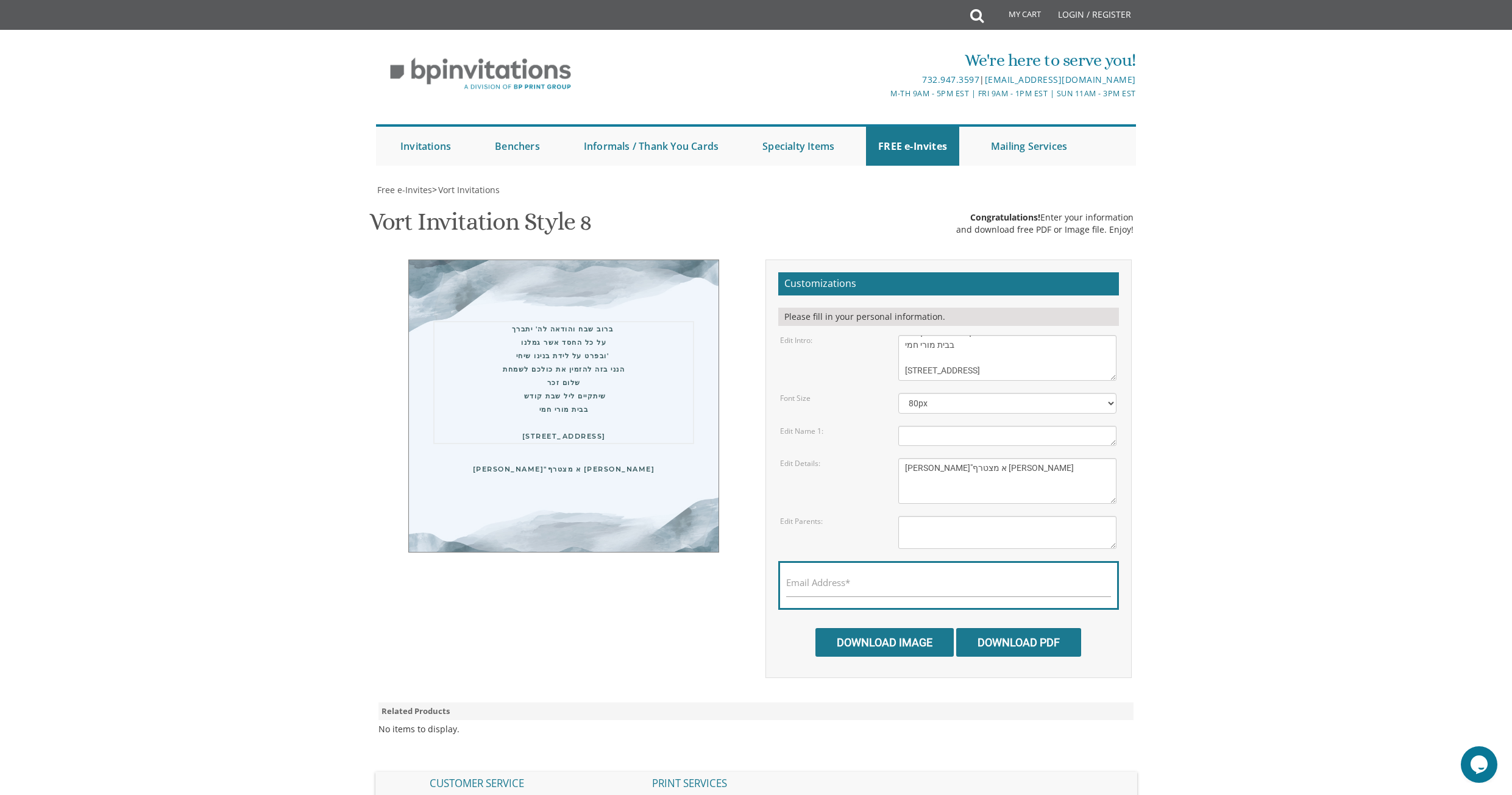
click at [966, 352] on textarea "With gratitude to Hashem We would like to invite you to The vort of our dear ch…" at bounding box center [1007, 358] width 218 height 46
click at [905, 367] on textarea "With gratitude to Hashem We would like to invite you to The vort of our dear ch…" at bounding box center [1007, 358] width 218 height 46
paste textarea "בבית מורי חמי"
click at [1202, 370] on body "My Cart Total: View Cart Item(s) Submit My Cart Total: View Cart Item(s) Login …" at bounding box center [756, 501] width 1512 height 1002
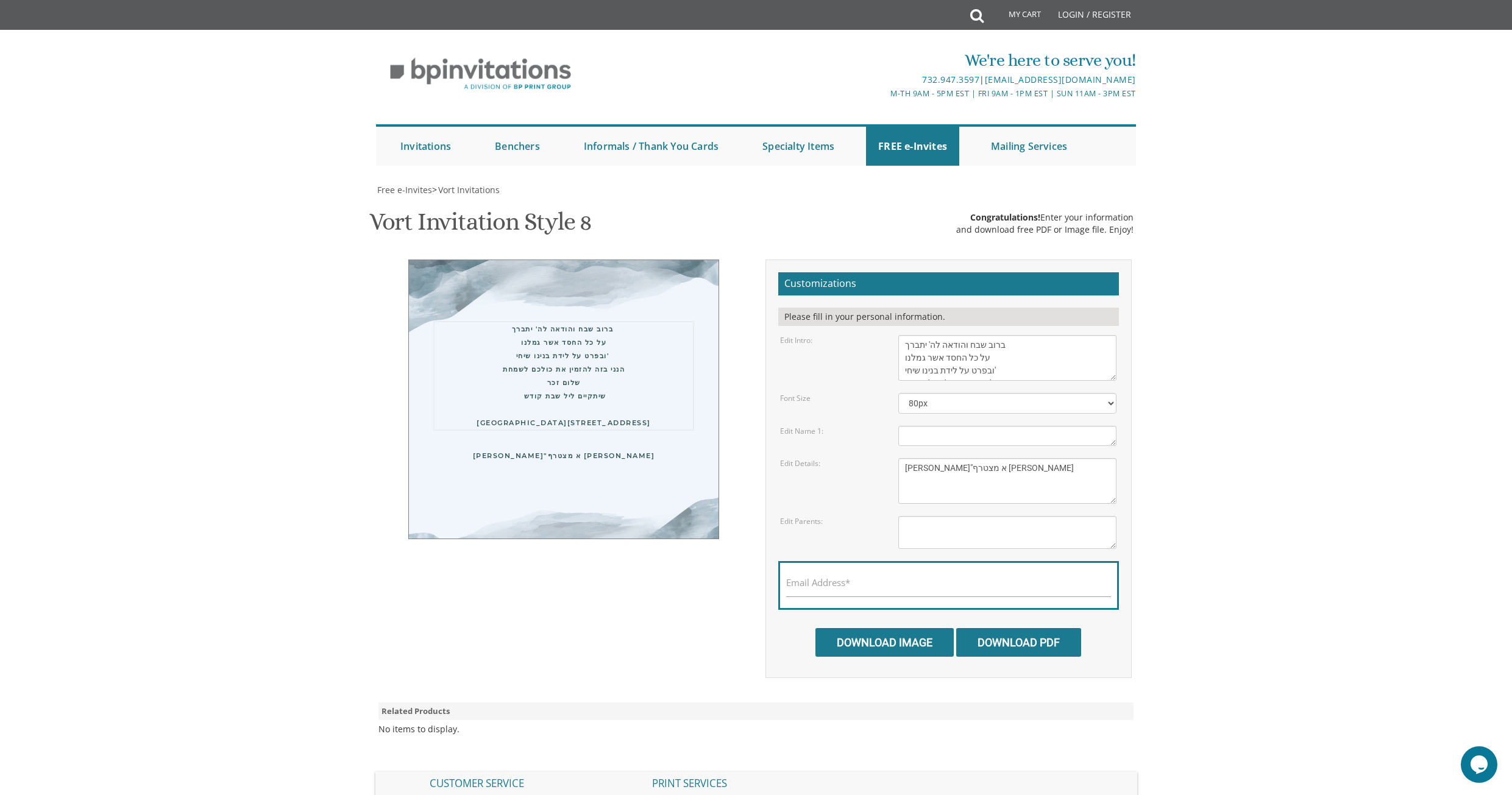
drag, startPoint x: 953, startPoint y: 348, endPoint x: 921, endPoint y: 363, distance: 35.3
click at [905, 357] on textarea "With gratitude to Hashem We would like to invite you to The vort of our dear ch…" at bounding box center [1007, 358] width 218 height 46
click at [949, 357] on textarea "With gratitude to Hashem We would like to invite you to The vort of our dear ch…" at bounding box center [1007, 358] width 218 height 46
drag, startPoint x: 941, startPoint y: 357, endPoint x: 905, endPoint y: 357, distance: 36.0
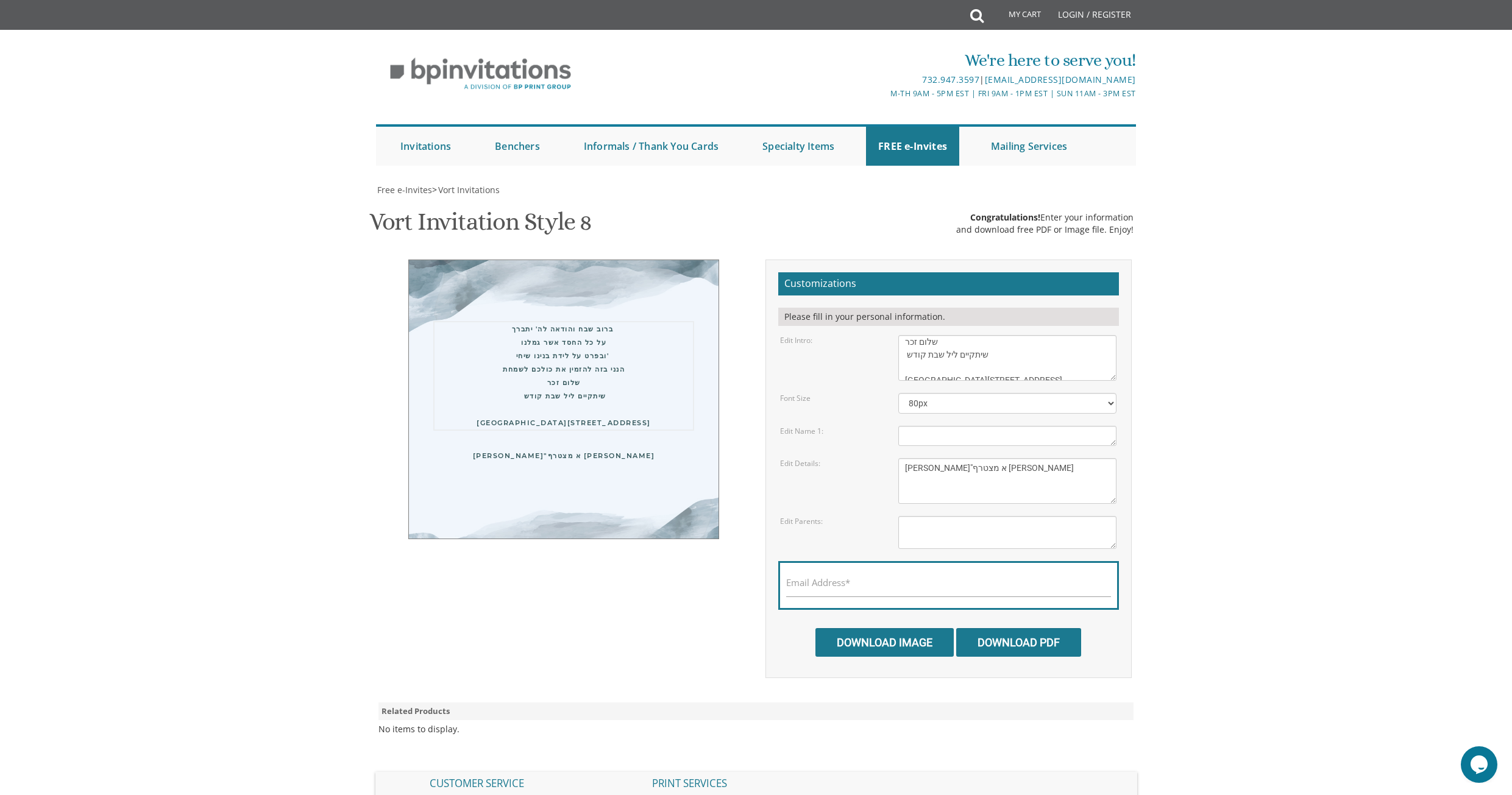
click at [905, 357] on textarea "With gratitude to Hashem We would like to invite you to The vort of our dear ch…" at bounding box center [1007, 358] width 218 height 46
click at [1078, 399] on select "40px 50px 60px 70px 80px" at bounding box center [1007, 403] width 218 height 21
click at [898, 393] on select "40px 50px 60px 70px 80px" at bounding box center [1007, 403] width 218 height 21
click at [1021, 377] on textarea "With gratitude to Hashem We would like to invite you to The vort of our dear ch…" at bounding box center [1007, 358] width 218 height 46
drag, startPoint x: 1164, startPoint y: 338, endPoint x: 1175, endPoint y: 325, distance: 17.0
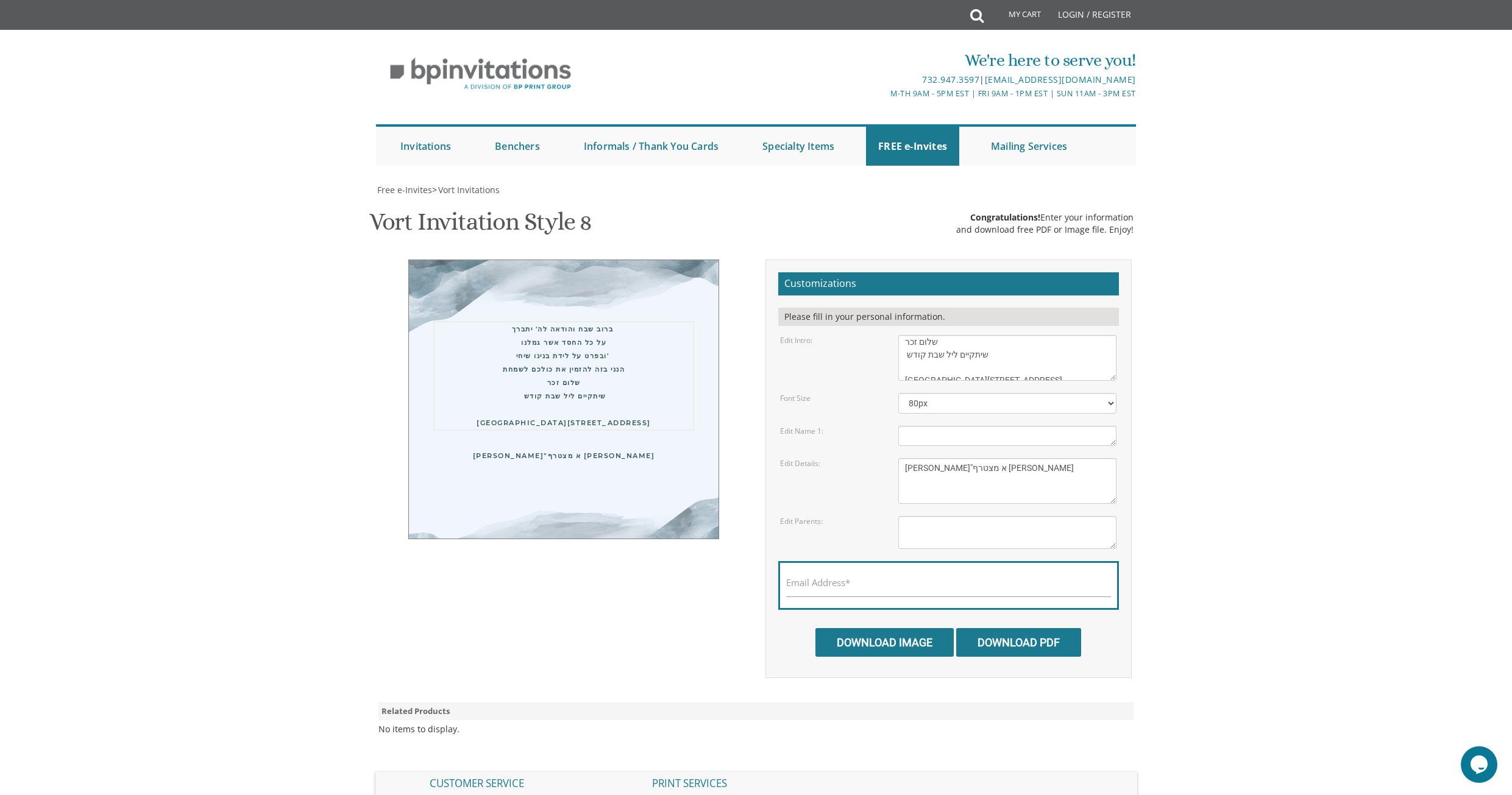
click at [1169, 331] on body "My Cart Total: View Cart Item(s) Submit My Cart Total: View Cart Item(s) Login …" at bounding box center [756, 501] width 1512 height 1002
click at [1023, 368] on textarea "With gratitude to Hashem We would like to invite you to The vort of our dear ch…" at bounding box center [1007, 358] width 218 height 46
click at [905, 362] on textarea "With gratitude to Hashem We would like to invite you to The vort of our dear ch…" at bounding box center [1007, 358] width 218 height 46
type textarea "ברוב שבח והודאה לה' יתברך על כל החסד אשר גמלנו ובפרט על לידת בנינו שיחי' הנני ב…"
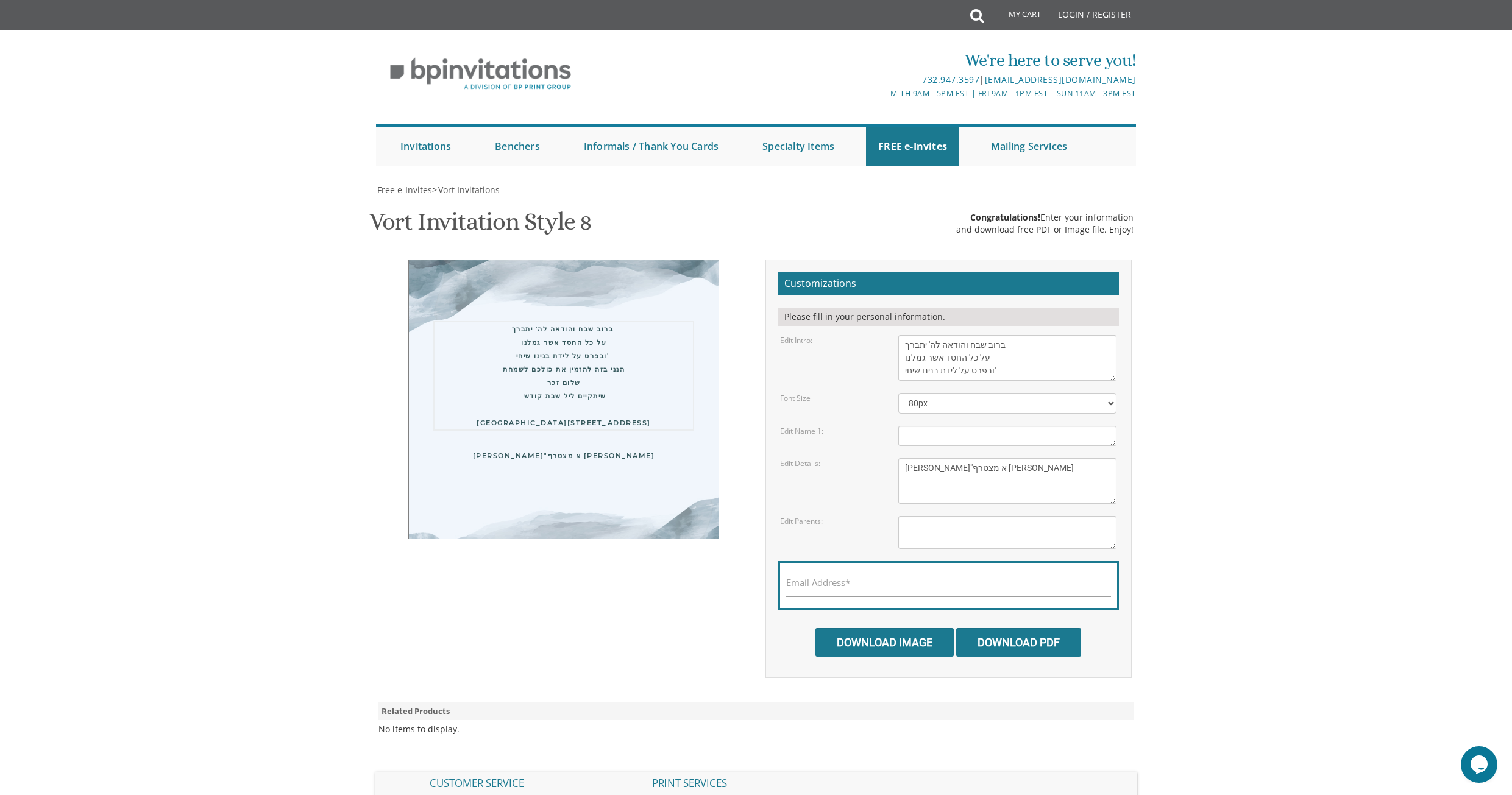
click at [1180, 353] on body "My Cart Total: View Cart Item(s) Submit My Cart Total: View Cart Item(s) Login …" at bounding box center [756, 501] width 1512 height 1002
click at [996, 358] on textarea "With gratitude to Hashem We would like to invite you to The vort of our dear ch…" at bounding box center [1007, 358] width 218 height 46
click at [1175, 335] on body "My Cart Total: View Cart Item(s) Submit My Cart Total: View Cart Item(s) Login …" at bounding box center [756, 501] width 1512 height 1002
click at [997, 356] on textarea "With gratitude to Hashem We would like to invite you to The vort of our dear ch…" at bounding box center [1007, 358] width 218 height 46
click at [898, 140] on link "FREE e-Invites" at bounding box center [912, 146] width 93 height 39
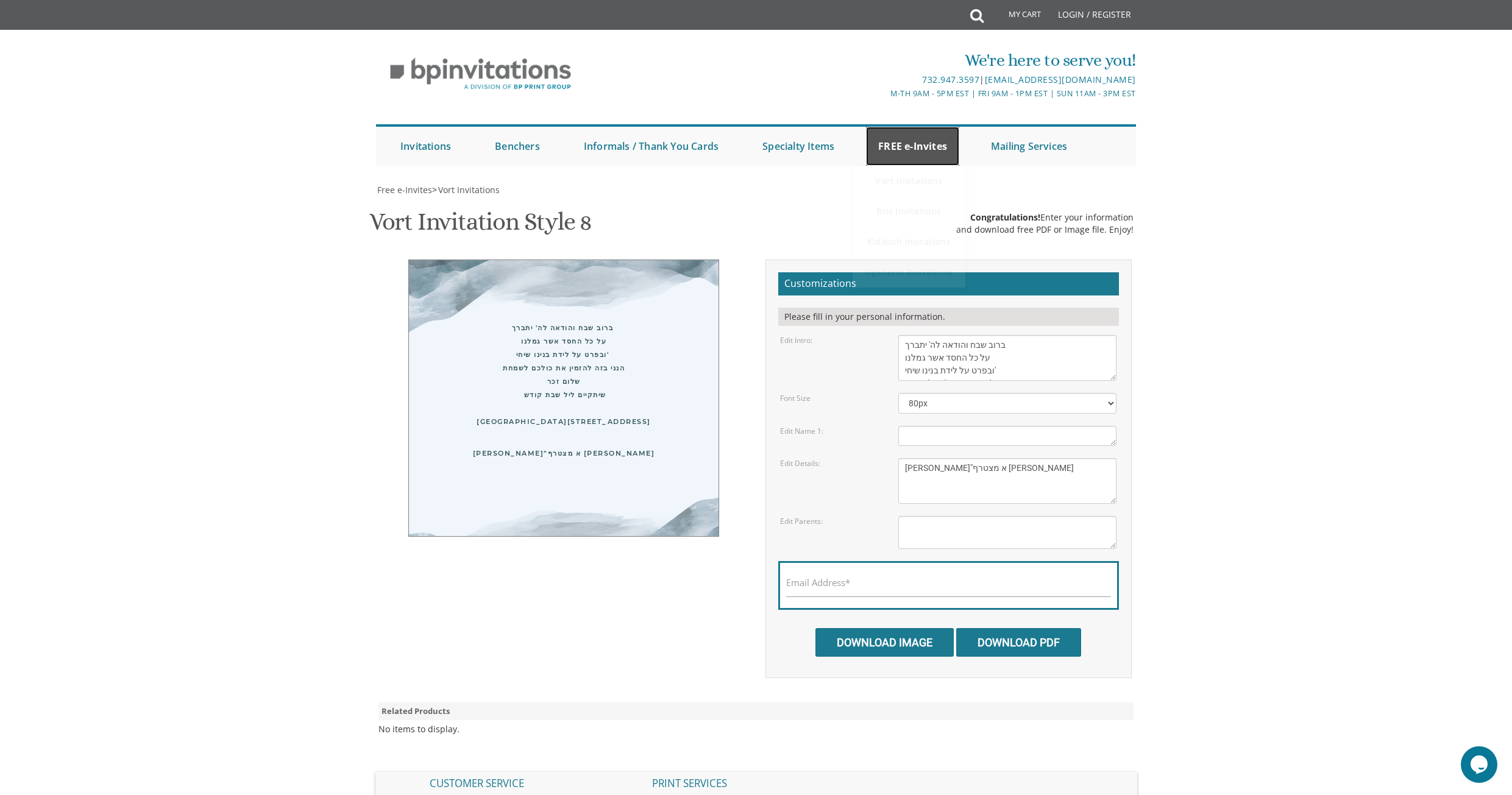
click at [903, 151] on link "FREE e-Invites" at bounding box center [912, 146] width 93 height 39
click at [898, 207] on link "Bris Invitations" at bounding box center [908, 211] width 113 height 30
